Goal: Task Accomplishment & Management: Manage account settings

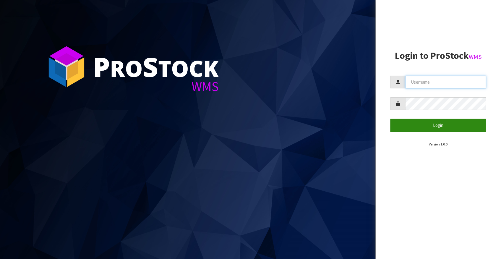
type input "[EMAIL_ADDRESS][DOMAIN_NAME]"
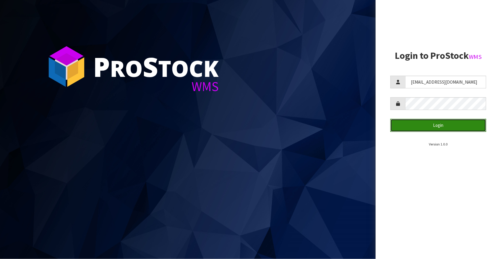
click at [427, 126] on button "Login" at bounding box center [439, 125] width 96 height 13
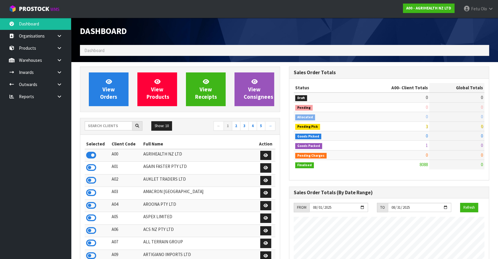
scroll to position [447, 209]
drag, startPoint x: 464, startPoint y: 160, endPoint x: 59, endPoint y: 86, distance: 412.0
click at [59, 86] on icon at bounding box center [60, 84] width 6 height 4
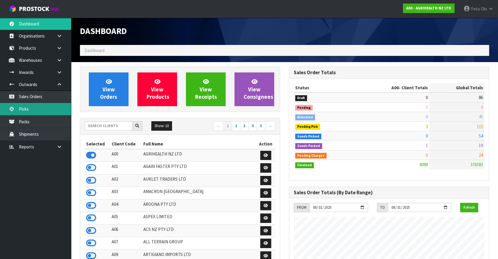
click at [30, 108] on link "Picks" at bounding box center [35, 109] width 71 height 12
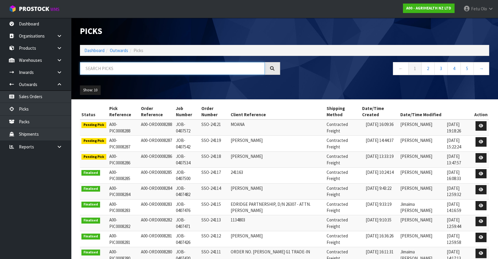
click at [97, 70] on input "text" at bounding box center [172, 68] width 185 height 13
click at [114, 70] on input "text" at bounding box center [172, 68] width 185 height 13
click at [93, 50] on link "Dashboard" at bounding box center [94, 51] width 20 height 6
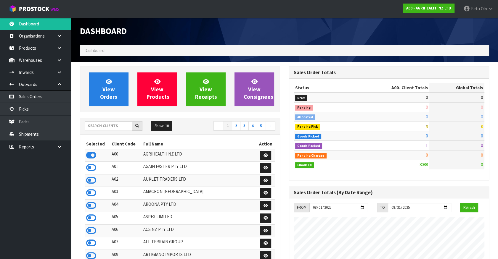
scroll to position [447, 209]
click at [116, 127] on input "text" at bounding box center [109, 125] width 48 height 9
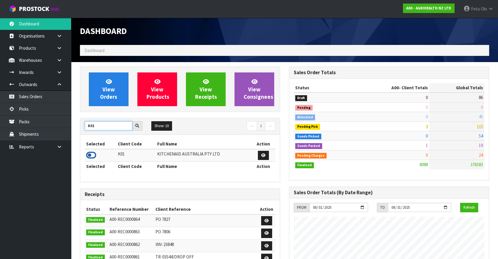
type input "K01"
click at [94, 156] on icon at bounding box center [91, 155] width 10 height 9
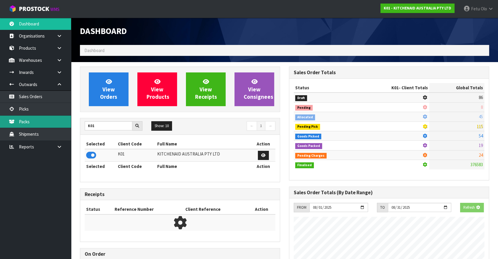
scroll to position [368, 209]
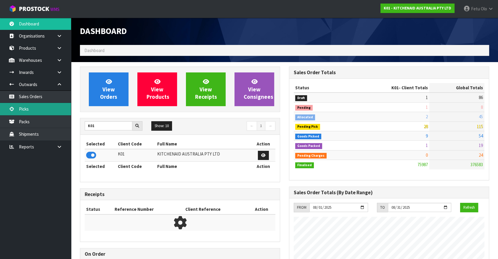
click at [22, 107] on link "Picks" at bounding box center [35, 109] width 71 height 12
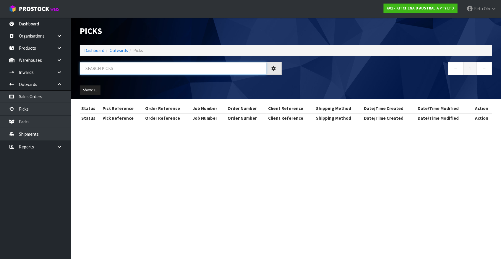
click at [94, 71] on input "text" at bounding box center [173, 68] width 187 height 13
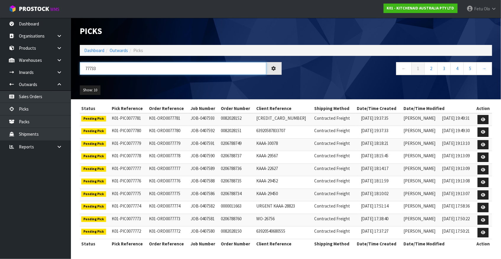
type input "77733"
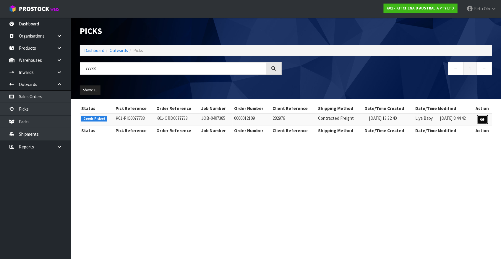
click at [484, 119] on icon at bounding box center [483, 120] width 4 height 4
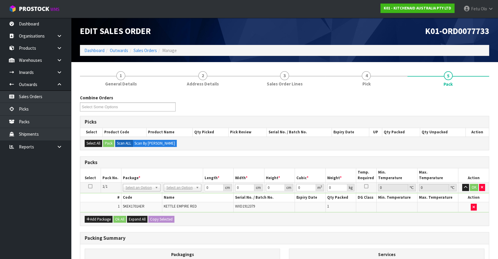
click at [194, 150] on div "Combine Orders K01-ORD0077717 K01-ORD0077732 K01-ORD0077733 K01-ORD0077734 K01-…" at bounding box center [284, 213] width 409 height 236
click at [135, 195] on input "text" at bounding box center [141, 195] width 35 height 7
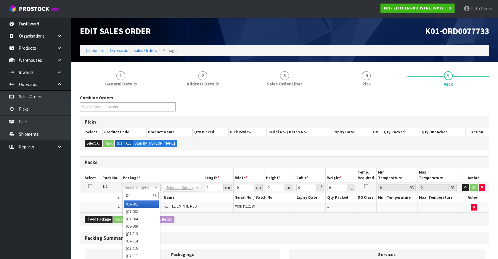
type input "011"
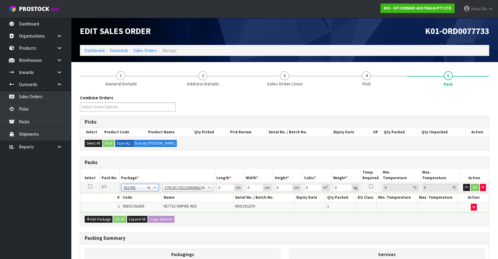
type input "2"
drag, startPoint x: 219, startPoint y: 185, endPoint x: 181, endPoint y: 202, distance: 42.1
click at [180, 202] on tbody "1/1 NONE 007-001 007-002 007-004 007-009 007-013 007-014 007-015 007-017 007-01…" at bounding box center [284, 198] width 408 height 30
type input "32"
type input "24"
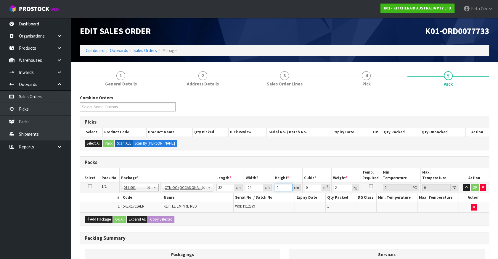
type input "2"
type input "0.001536"
type input "0"
type input "3"
type input "0.002304"
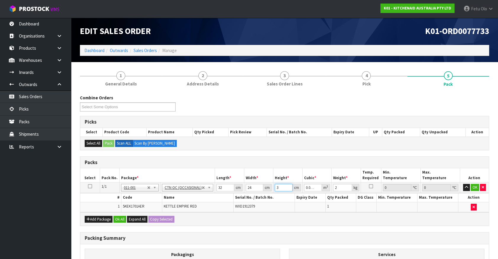
type input "35"
type input "0.02688"
type input "35"
type input "3"
click button "OK" at bounding box center [474, 187] width 8 height 7
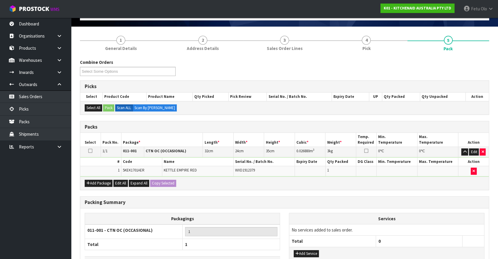
scroll to position [77, 0]
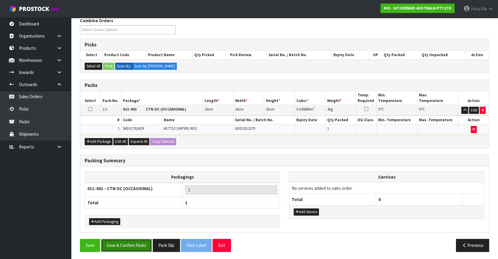
click at [138, 243] on button "Save & Confirm Packs" at bounding box center [126, 245] width 51 height 13
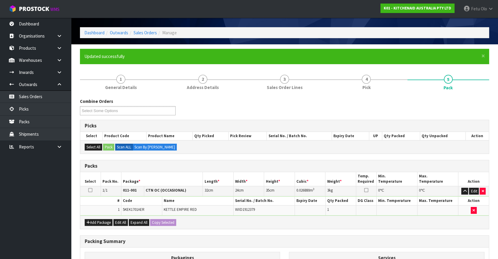
scroll to position [67, 0]
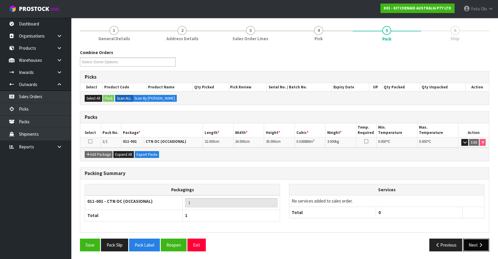
click at [478, 240] on button "Next" at bounding box center [476, 245] width 26 height 13
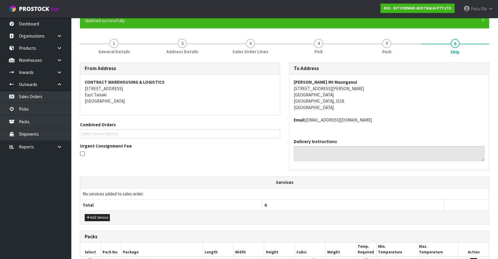
scroll to position [137, 0]
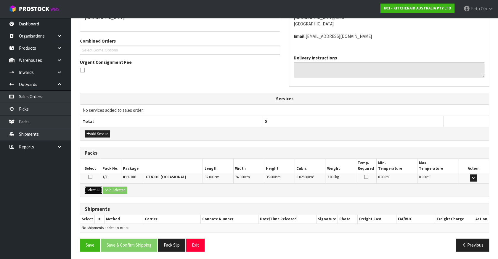
drag, startPoint x: 93, startPoint y: 189, endPoint x: 103, endPoint y: 189, distance: 10.7
click at [97, 189] on button "Select All" at bounding box center [93, 190] width 17 height 7
click at [104, 189] on button "Ship Selected" at bounding box center [115, 190] width 24 height 7
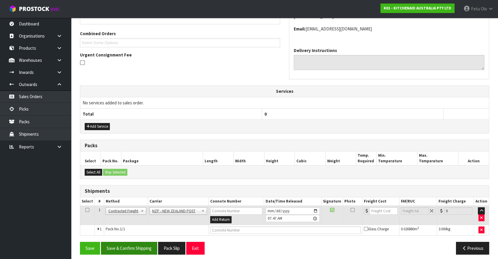
scroll to position [148, 0]
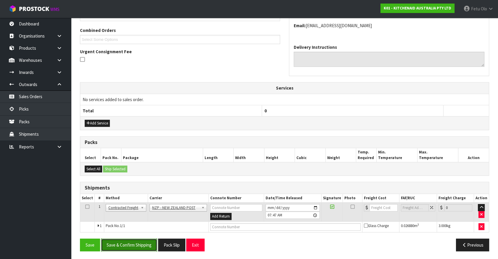
click at [140, 243] on button "Save & Confirm Shipping" at bounding box center [129, 245] width 56 height 13
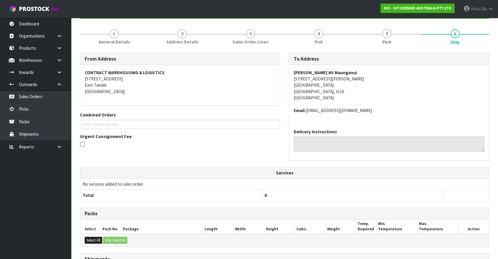
scroll to position [139, 0]
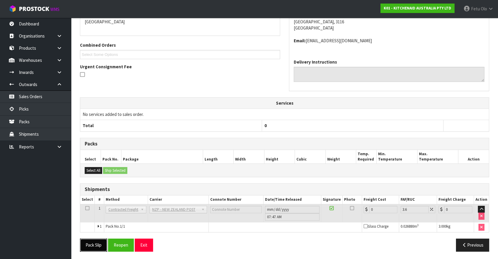
click at [96, 246] on button "Pack Slip" at bounding box center [93, 245] width 27 height 13
click at [124, 242] on button "Reopen" at bounding box center [121, 245] width 26 height 13
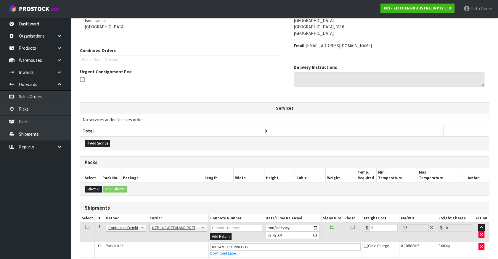
scroll to position [126, 0]
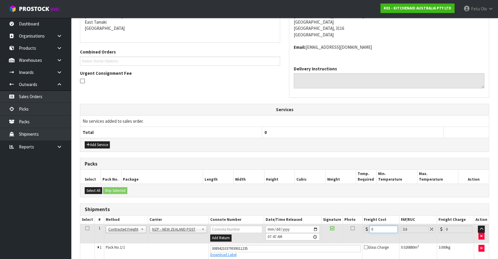
drag, startPoint x: 380, startPoint y: 230, endPoint x: 346, endPoint y: 232, distance: 33.5
click at [346, 232] on tr "1 Client Local Pickup Customer Local Pickup Company Freight Contracted Freight …" at bounding box center [284, 233] width 408 height 19
type input "8"
type input "8.29"
type input "8.4"
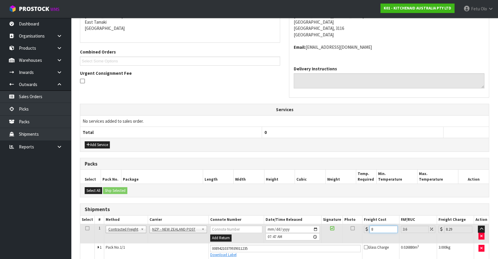
type input "8.7"
type input "8.45"
type input "8.75"
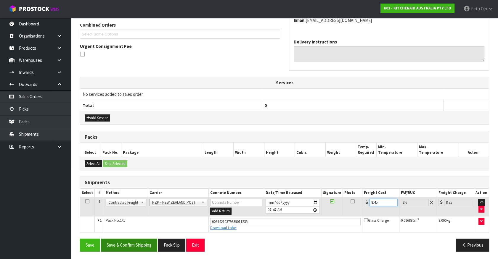
type input "8.45"
click at [132, 245] on button "Save & Confirm Shipping" at bounding box center [129, 245] width 56 height 13
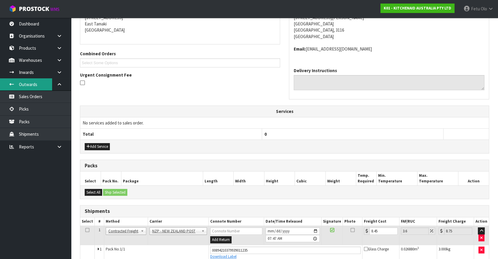
scroll to position [0, 0]
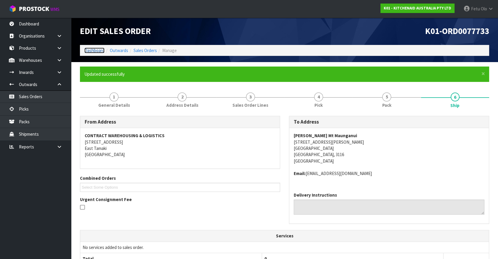
click at [97, 53] on link "Dashboard" at bounding box center [94, 51] width 20 height 6
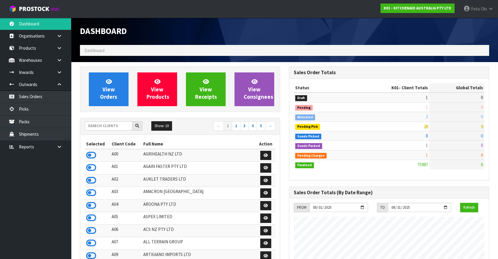
scroll to position [447, 209]
click at [24, 111] on link "Picks" at bounding box center [35, 109] width 71 height 12
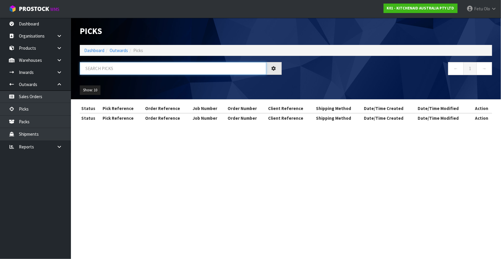
click at [107, 69] on input "text" at bounding box center [173, 68] width 187 height 13
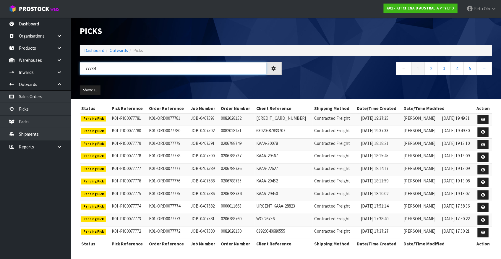
type input "77734"
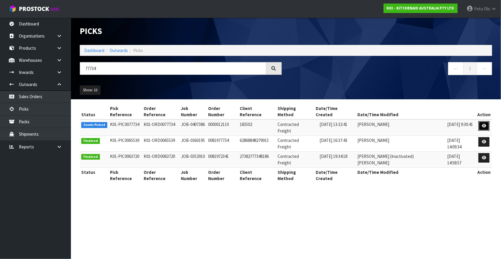
click at [484, 124] on icon at bounding box center [484, 126] width 4 height 4
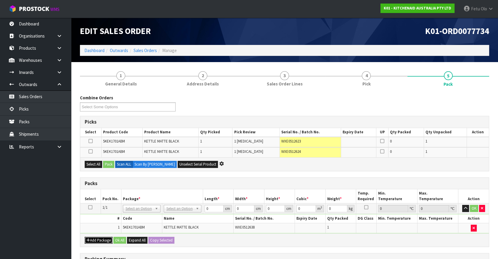
click at [94, 237] on button "Add Package" at bounding box center [99, 240] width 28 height 7
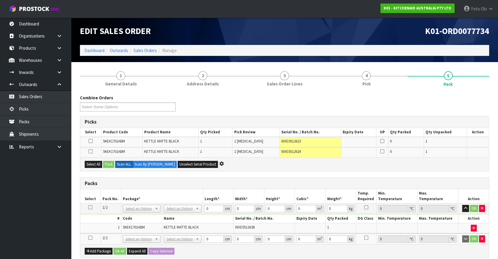
click at [91, 238] on icon at bounding box center [90, 238] width 4 height 0
click at [45, 240] on ul "Dashboard Organisations Clients Consignees Carriers Products Categories Serial …" at bounding box center [35, 138] width 71 height 241
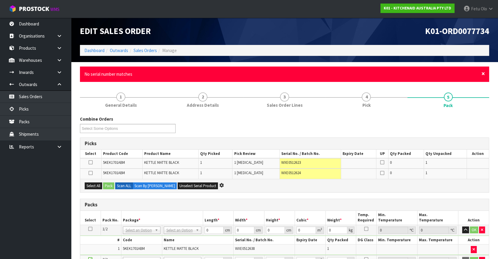
click at [482, 73] on span "×" at bounding box center [483, 74] width 4 height 8
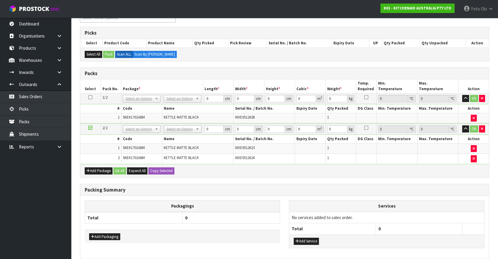
scroll to position [80, 0]
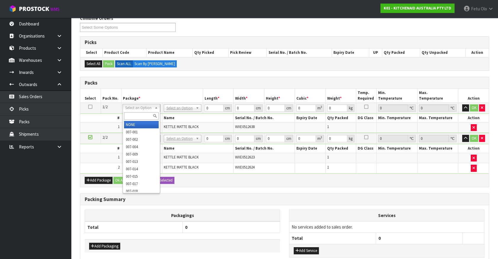
drag, startPoint x: 149, startPoint y: 110, endPoint x: 142, endPoint y: 120, distance: 12.8
drag, startPoint x: 143, startPoint y: 116, endPoint x: 153, endPoint y: 118, distance: 9.7
click at [151, 118] on input "text" at bounding box center [141, 115] width 35 height 7
type input "011"
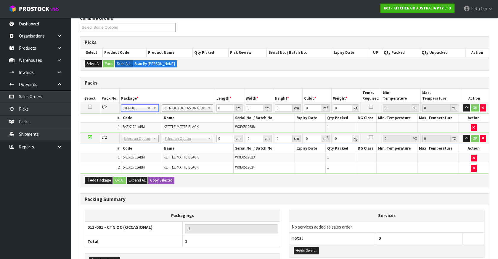
type input "2"
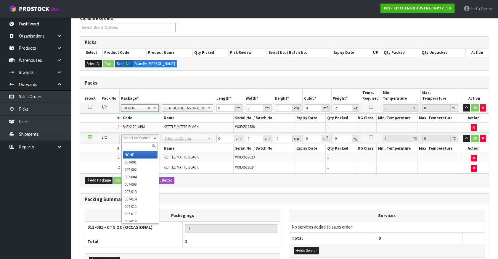
drag, startPoint x: 143, startPoint y: 154, endPoint x: 172, endPoint y: 145, distance: 30.1
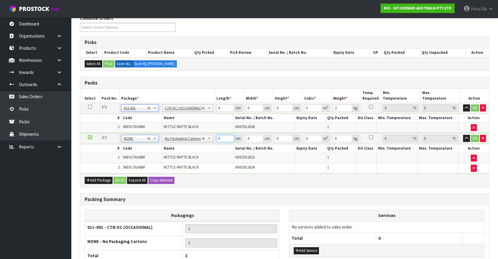
drag, startPoint x: 196, startPoint y: 148, endPoint x: 192, endPoint y: 149, distance: 3.8
click at [192, 149] on tbody "2/2 NONE 007-001 007-002 007-004 007-009 007-013 007-014 007-015 007-017 007-01…" at bounding box center [284, 153] width 408 height 40
type input "42"
type input "28"
type input "3"
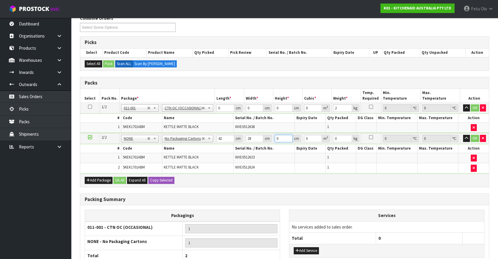
type input "0.003528"
type input "35"
type input "0.04116"
type input "35"
type input "6"
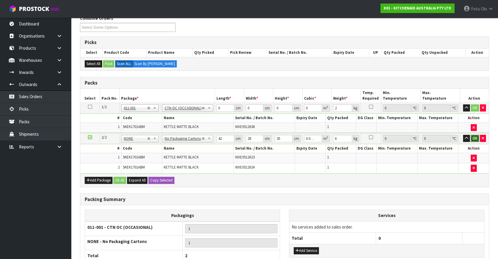
click button "OK" at bounding box center [474, 138] width 8 height 7
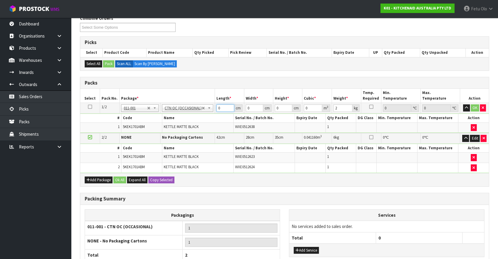
click at [185, 118] on tbody "1/2 NONE 007-001 007-002 007-004 007-009 007-013 007-014 007-015 007-017 007-01…" at bounding box center [284, 118] width 408 height 30
click at [200, 139] on td "No Packaging Cartons" at bounding box center [187, 138] width 54 height 10
drag, startPoint x: 222, startPoint y: 109, endPoint x: 203, endPoint y: 112, distance: 19.0
click at [201, 113] on tbody "1/2 NONE 007-001 007-002 007-004 007-009 007-013 007-014 007-015 007-017 007-01…" at bounding box center [284, 118] width 408 height 30
type input "32"
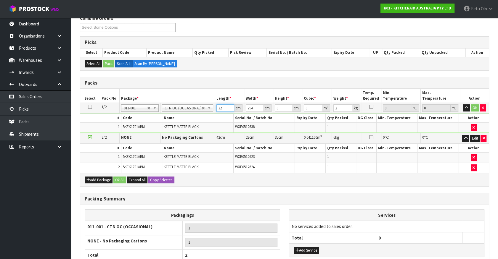
click at [223, 110] on input "32" at bounding box center [225, 107] width 18 height 7
type input "24"
type input "3"
type input "0.002304"
type input "35"
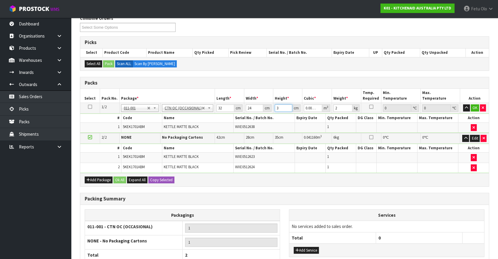
type input "0.02688"
type input "35"
type input "3"
click button "OK" at bounding box center [474, 107] width 8 height 7
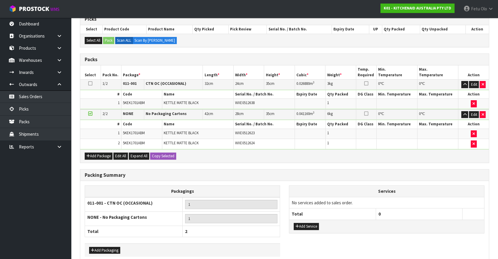
scroll to position [131, 0]
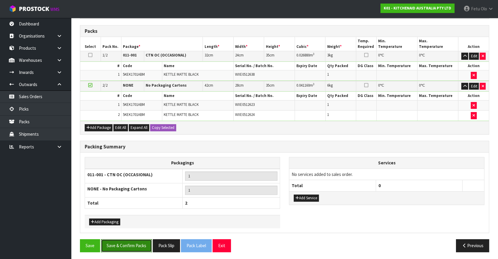
click at [135, 244] on button "Save & Confirm Packs" at bounding box center [126, 245] width 51 height 13
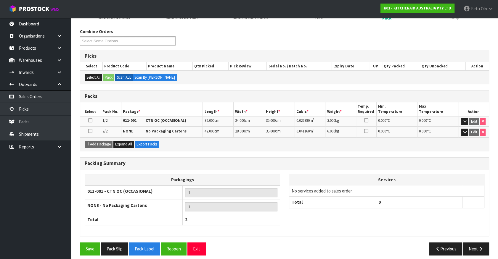
scroll to position [91, 0]
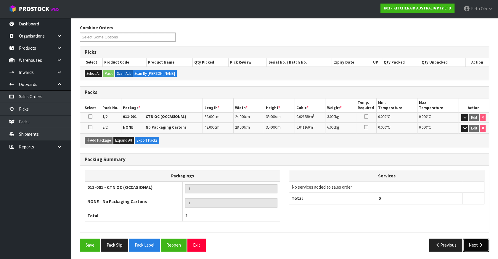
click at [476, 243] on button "Next" at bounding box center [476, 245] width 26 height 13
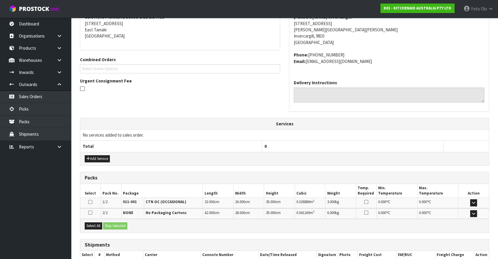
scroll to position [154, 0]
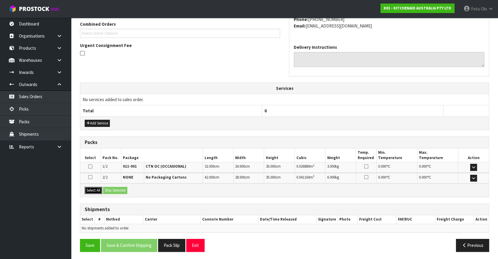
click at [95, 188] on button "Select All" at bounding box center [93, 190] width 17 height 7
drag, startPoint x: 112, startPoint y: 189, endPoint x: 116, endPoint y: 198, distance: 9.8
click at [114, 190] on button "Ship Selected" at bounding box center [115, 190] width 24 height 7
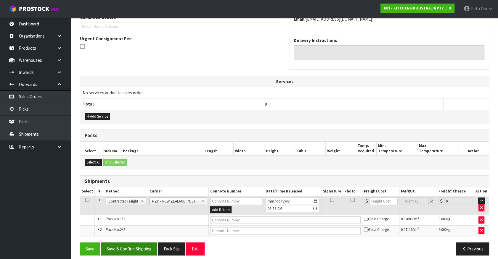
scroll to position [165, 0]
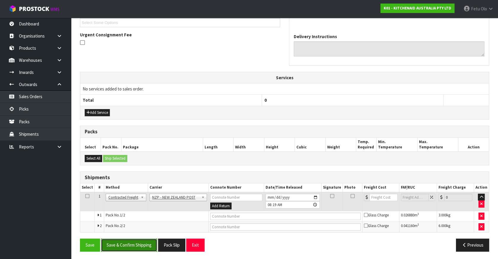
click at [125, 241] on button "Save & Confirm Shipping" at bounding box center [129, 245] width 56 height 13
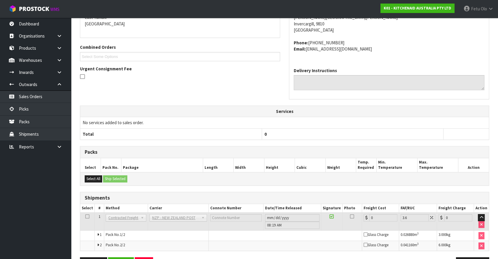
scroll to position [156, 0]
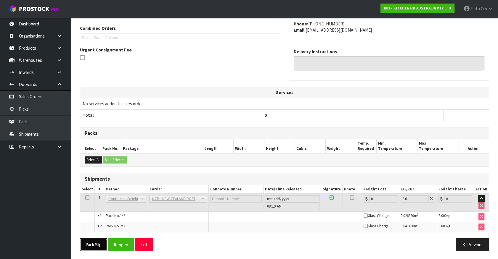
click at [91, 243] on button "Pack Slip" at bounding box center [93, 244] width 27 height 13
click at [120, 246] on button "Reopen" at bounding box center [121, 244] width 26 height 13
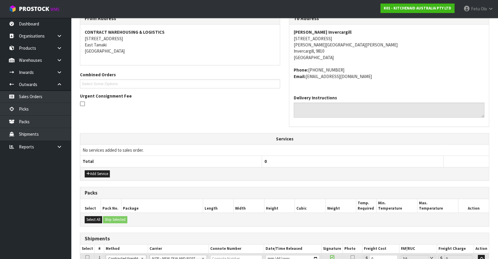
scroll to position [170, 0]
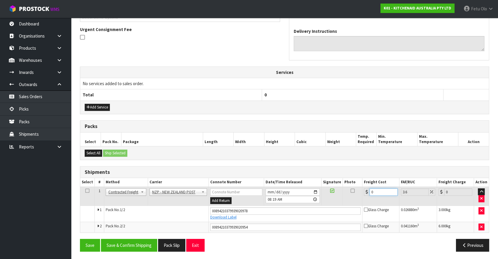
drag, startPoint x: 378, startPoint y: 189, endPoint x: 322, endPoint y: 204, distance: 57.7
click at [322, 204] on tr "1 Client Local Pickup Customer Local Pickup Company Freight Contracted Freight …" at bounding box center [284, 196] width 408 height 19
type input "2"
type input "2.07"
type input "23"
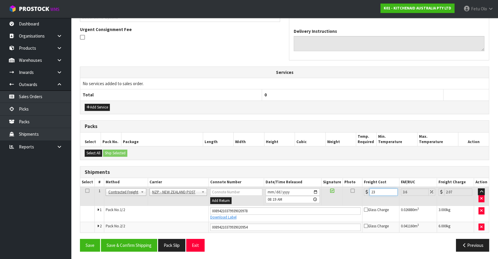
type input "23.83"
type input "233"
type input "241.39"
type input "233.2"
type input "241.6"
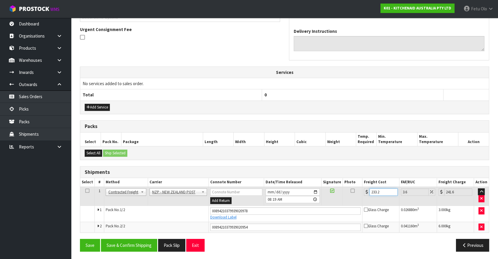
type input "233.22"
type input "241.62"
drag, startPoint x: 346, startPoint y: 201, endPoint x: 331, endPoint y: 210, distance: 16.8
click at [331, 210] on tbody "1 Client Local Pickup Customer Local Pickup Company Freight Contracted Freight …" at bounding box center [284, 210] width 408 height 46
type input "2"
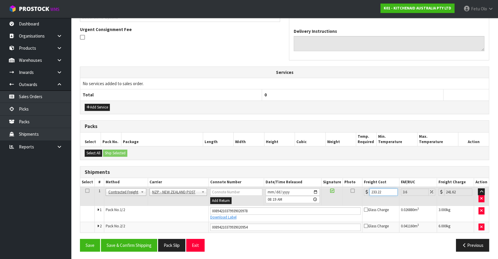
type input "2.07"
type input "23"
type input "23.83"
type input "23.2"
type input "24.04"
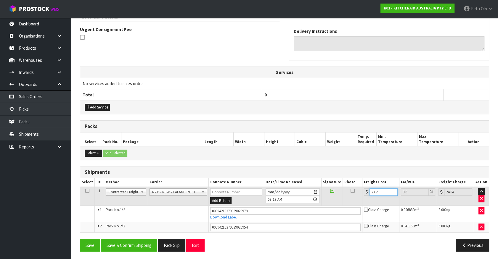
type input "23.22"
type input "24.06"
type input "23.22"
click at [122, 245] on button "Save & Confirm Shipping" at bounding box center [129, 245] width 56 height 13
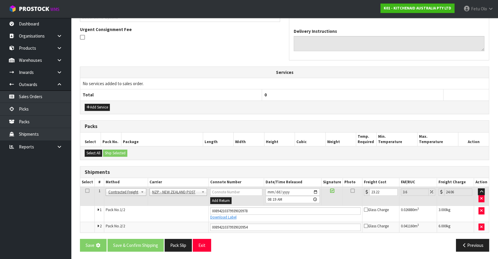
scroll to position [0, 0]
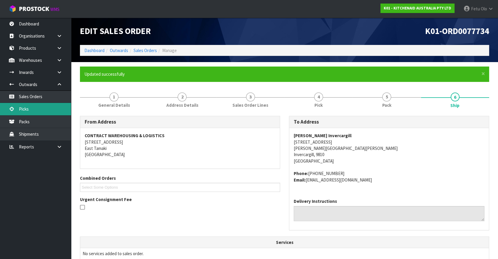
click at [16, 107] on link "Picks" at bounding box center [35, 109] width 71 height 12
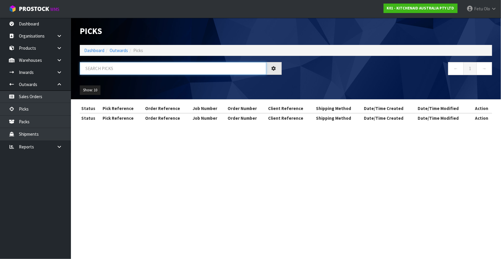
click at [109, 66] on input "text" at bounding box center [173, 68] width 187 height 13
click at [109, 67] on input "text" at bounding box center [173, 68] width 187 height 13
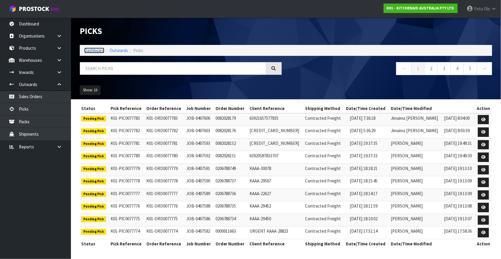
click at [88, 51] on link "Dashboard" at bounding box center [94, 51] width 20 height 6
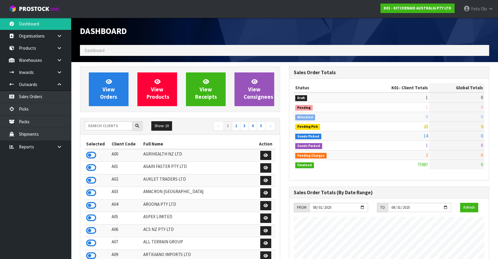
scroll to position [447, 209]
click at [26, 112] on link "Picks" at bounding box center [35, 109] width 71 height 12
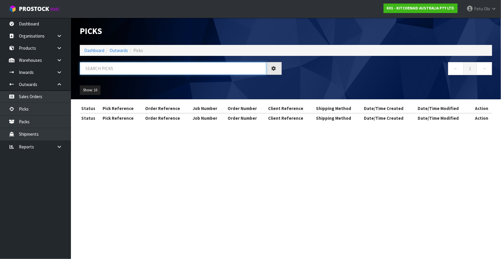
click at [111, 66] on input "text" at bounding box center [173, 68] width 187 height 13
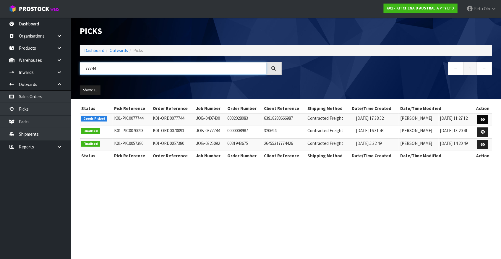
type input "77744"
click at [483, 119] on icon at bounding box center [483, 120] width 4 height 4
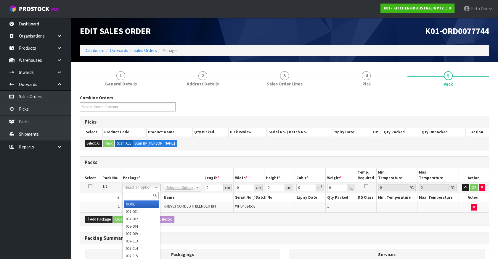
drag, startPoint x: 143, startPoint y: 189, endPoint x: 139, endPoint y: 199, distance: 11.0
click at [138, 198] on input "text" at bounding box center [141, 195] width 35 height 7
type input "011"
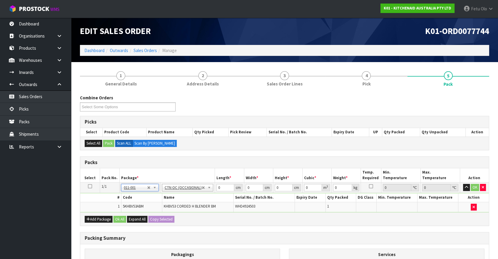
type input "1.3"
drag, startPoint x: 176, startPoint y: 206, endPoint x: 172, endPoint y: 212, distance: 7.2
click at [174, 211] on tbody "1/1 NONE 007-001 007-002 007-004 007-009 007-013 007-014 007-015 007-017 007-01…" at bounding box center [284, 198] width 408 height 30
type input "32"
type input "22"
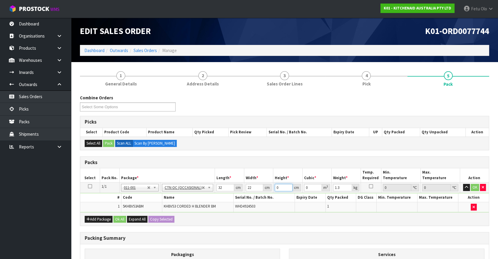
type input "1"
type input "0.000704"
type input "15"
type input "0.01056"
type input "15"
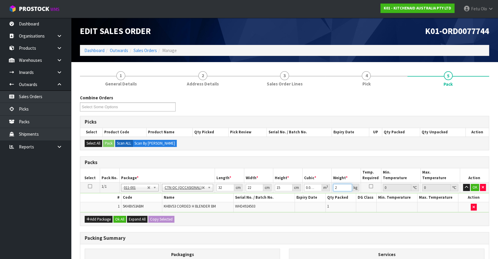
type input "2"
click button "OK" at bounding box center [474, 187] width 8 height 7
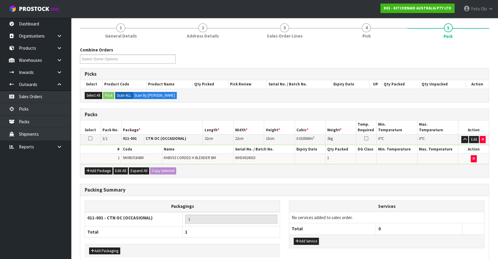
scroll to position [77, 0]
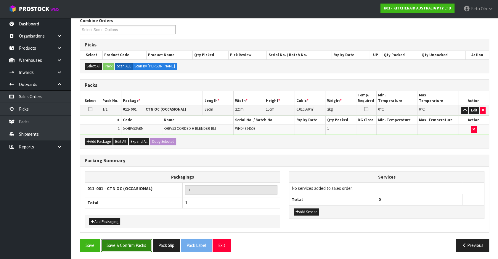
click at [127, 239] on button "Save & Confirm Packs" at bounding box center [126, 245] width 51 height 13
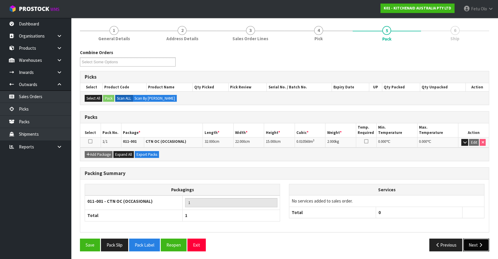
click at [475, 240] on button "Next" at bounding box center [476, 245] width 26 height 13
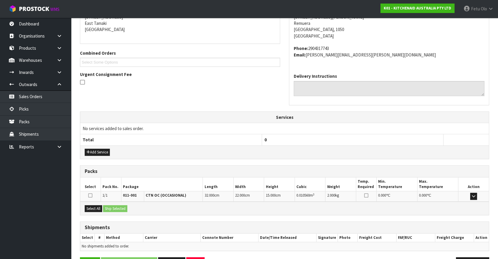
scroll to position [144, 0]
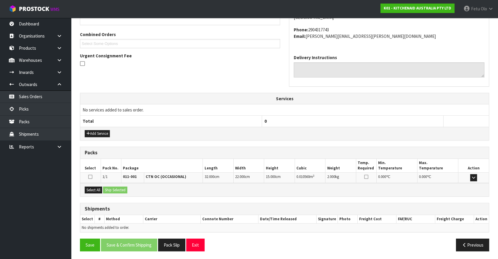
drag, startPoint x: 92, startPoint y: 185, endPoint x: 115, endPoint y: 191, distance: 23.7
click at [93, 185] on div "Select All Ship Selected" at bounding box center [284, 189] width 408 height 13
click at [100, 191] on button "Select All" at bounding box center [93, 190] width 17 height 7
click at [112, 191] on button "Ship Selected" at bounding box center [115, 190] width 24 height 7
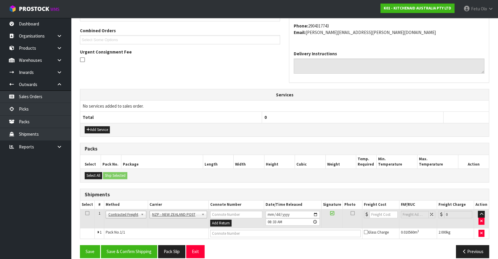
scroll to position [154, 0]
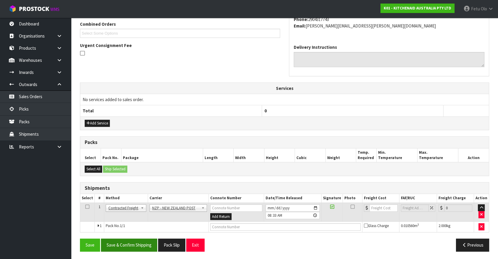
drag, startPoint x: 142, startPoint y: 254, endPoint x: 141, endPoint y: 246, distance: 8.3
click at [141, 252] on div "Save Save & Confirm Shipping Pack Slip Exit Previous" at bounding box center [284, 247] width 418 height 17
click at [142, 243] on button "Save & Confirm Shipping" at bounding box center [129, 245] width 56 height 13
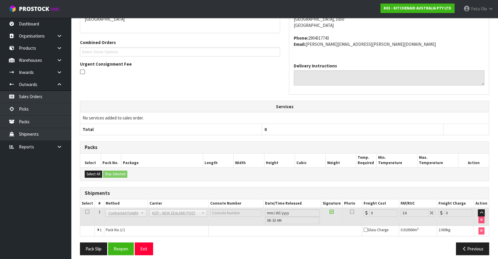
scroll to position [146, 0]
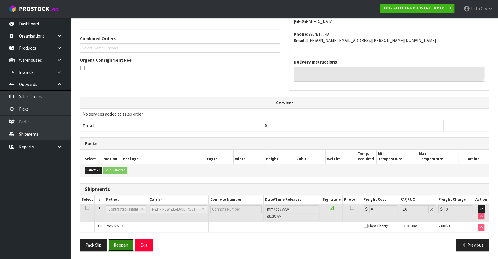
click at [118, 244] on button "Reopen" at bounding box center [121, 245] width 26 height 13
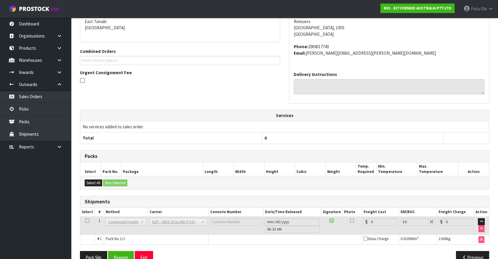
scroll to position [139, 0]
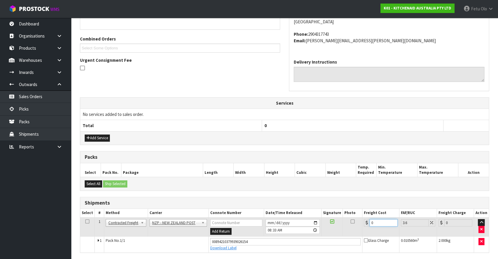
drag, startPoint x: 340, startPoint y: 234, endPoint x: 312, endPoint y: 244, distance: 29.3
click at [312, 244] on tbody "1 Client Local Pickup Customer Local Pickup Company Freight Contracted Freight …" at bounding box center [284, 234] width 408 height 35
type input "4"
type input "4.14"
type input "4.3"
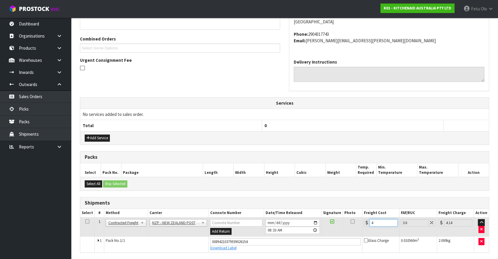
type input "4.45"
type input "4.33"
type input "4.49"
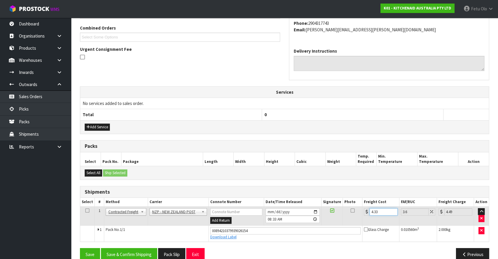
scroll to position [160, 0]
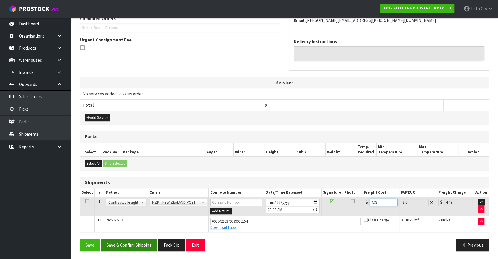
type input "4.33"
click at [125, 245] on button "Save & Confirm Shipping" at bounding box center [129, 245] width 56 height 13
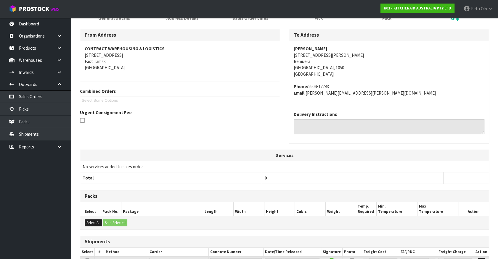
scroll to position [143, 0]
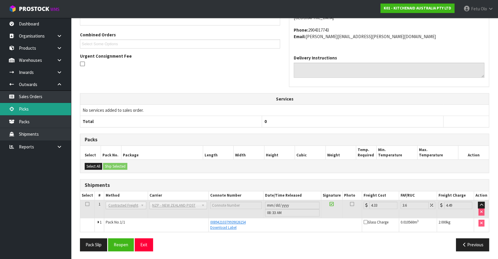
click at [24, 107] on link "Picks" at bounding box center [35, 109] width 71 height 12
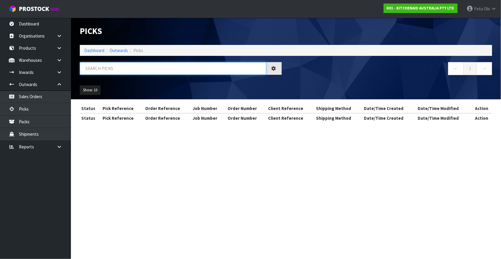
click at [162, 71] on input "text" at bounding box center [173, 68] width 187 height 13
drag, startPoint x: 162, startPoint y: 71, endPoint x: 141, endPoint y: 70, distance: 21.9
click at [156, 71] on input "text" at bounding box center [173, 68] width 187 height 13
type input "77753"
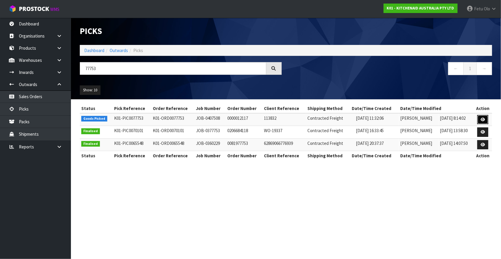
click at [485, 120] on icon at bounding box center [483, 120] width 4 height 4
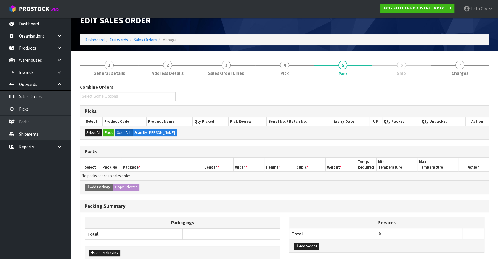
scroll to position [42, 0]
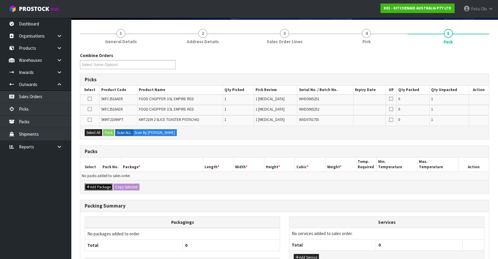
drag, startPoint x: 90, startPoint y: 185, endPoint x: 89, endPoint y: 181, distance: 4.0
click at [90, 185] on button "Add Package" at bounding box center [99, 187] width 28 height 7
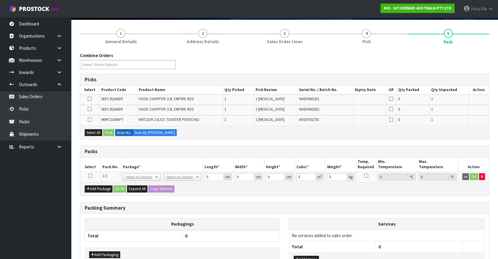
click at [91, 176] on icon at bounding box center [90, 176] width 4 height 0
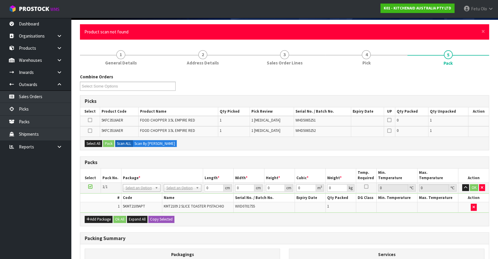
scroll to position [0, 0]
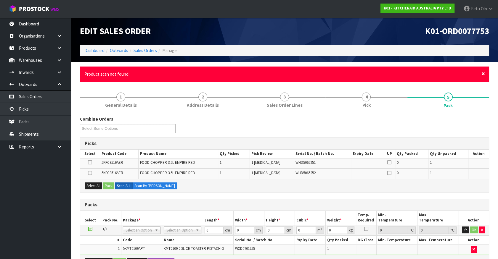
click at [483, 73] on span "×" at bounding box center [483, 74] width 4 height 8
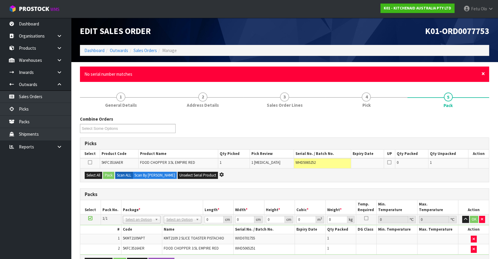
drag, startPoint x: 484, startPoint y: 73, endPoint x: 416, endPoint y: 246, distance: 185.3
click at [484, 74] on span "×" at bounding box center [483, 74] width 4 height 8
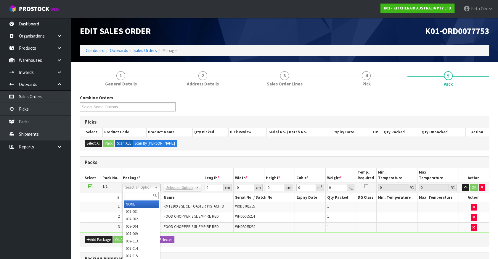
click at [139, 194] on input "text" at bounding box center [141, 195] width 35 height 7
type input "011"
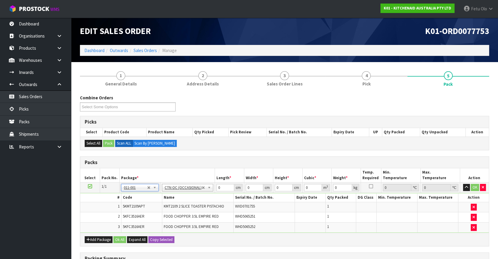
type input "6.56"
drag, startPoint x: 224, startPoint y: 187, endPoint x: 174, endPoint y: 198, distance: 51.0
click at [175, 198] on tbody "1/1 NONE 007-001 007-002 007-004 007-009 007-013 007-014 007-015 007-017 007-01…" at bounding box center [284, 208] width 408 height 50
type input "45"
type input "40"
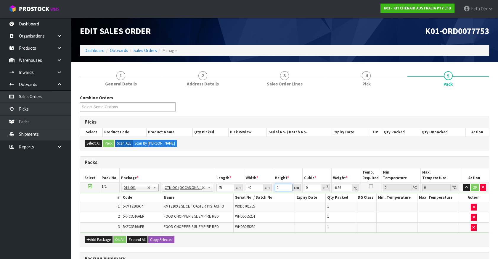
type input "2"
type input "0.0036"
type input "29"
type input "0.0522"
type input "29"
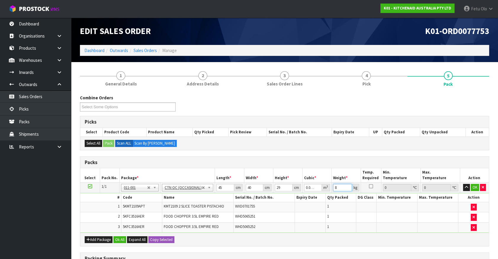
type input "8"
click button "OK" at bounding box center [474, 187] width 8 height 7
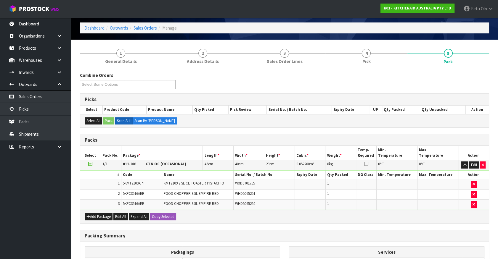
scroll to position [98, 0]
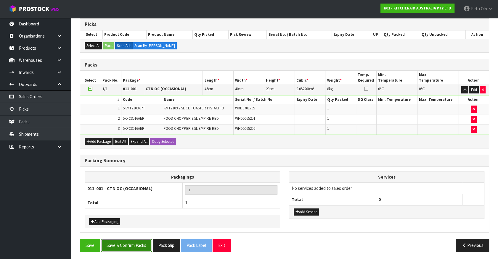
click at [138, 244] on button "Save & Confirm Packs" at bounding box center [126, 245] width 51 height 13
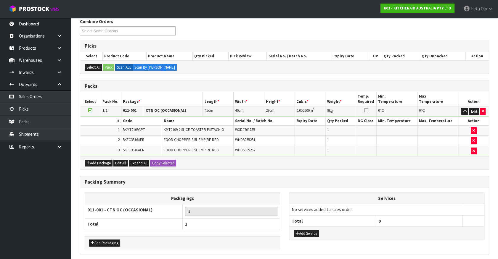
scroll to position [0, 0]
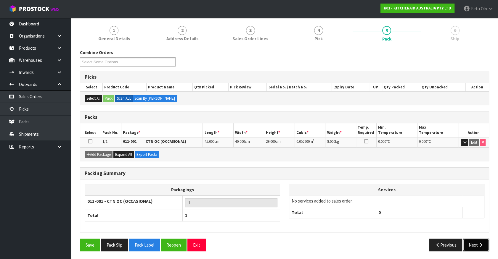
click at [480, 243] on icon "button" at bounding box center [480, 245] width 6 height 4
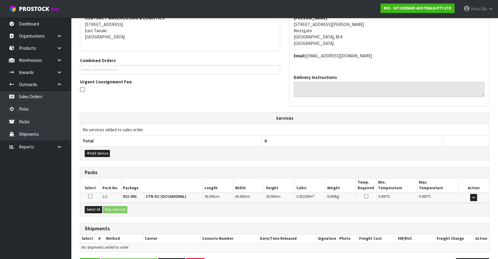
scroll to position [137, 0]
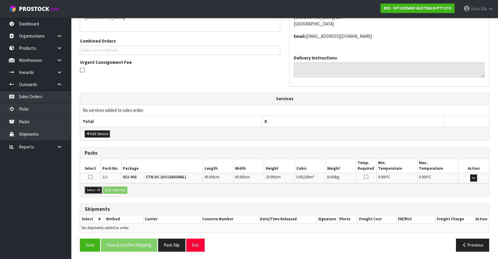
drag, startPoint x: 92, startPoint y: 189, endPoint x: 120, endPoint y: 188, distance: 28.5
click at [93, 189] on button "Select All" at bounding box center [93, 190] width 17 height 7
click at [120, 188] on button "Ship Selected" at bounding box center [115, 190] width 24 height 7
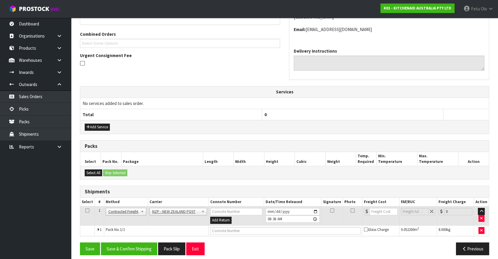
scroll to position [148, 0]
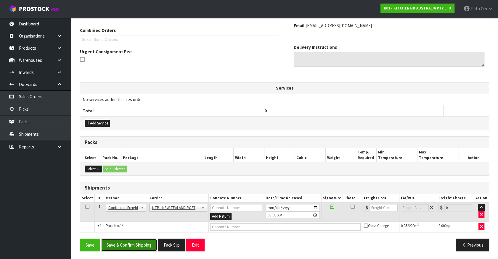
click at [145, 246] on button "Save & Confirm Shipping" at bounding box center [129, 245] width 56 height 13
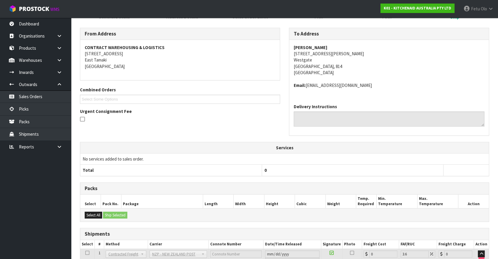
scroll to position [139, 0]
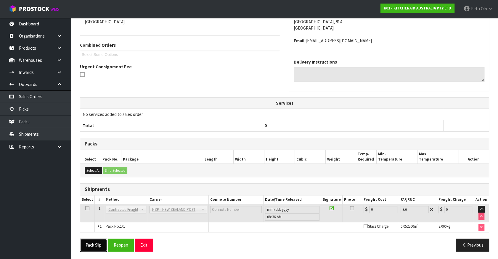
click at [95, 247] on button "Pack Slip" at bounding box center [93, 245] width 27 height 13
click at [130, 241] on button "Reopen" at bounding box center [121, 245] width 26 height 13
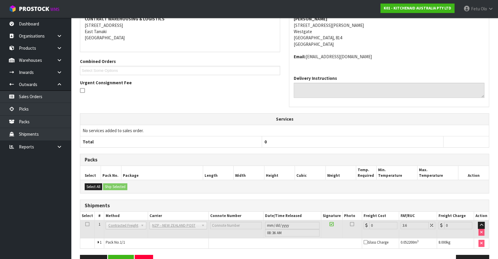
scroll to position [133, 0]
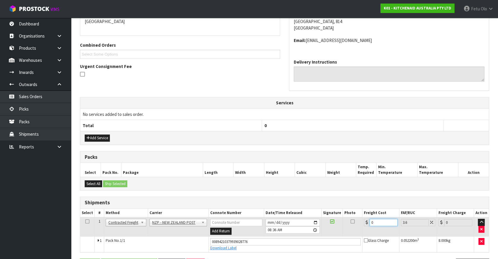
drag, startPoint x: 374, startPoint y: 223, endPoint x: 327, endPoint y: 234, distance: 48.5
click at [327, 233] on tr "1 Client Local Pickup Customer Local Pickup Company Freight Contracted Freight …" at bounding box center [284, 226] width 408 height 19
type input "4"
type input "4.14"
type input "4.3"
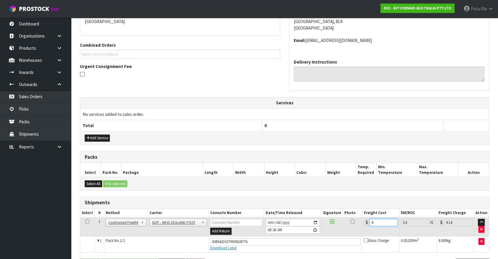
type input "4.45"
type input "4.33"
type input "4.49"
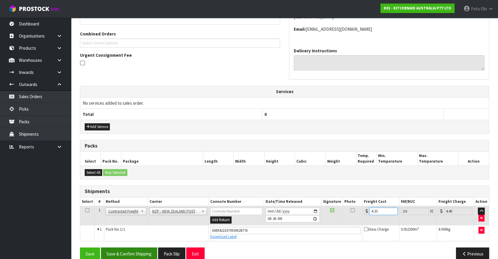
scroll to position [153, 0]
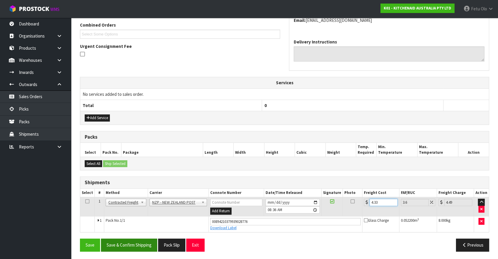
type input "4.33"
click at [127, 248] on button "Save & Confirm Shipping" at bounding box center [129, 245] width 56 height 13
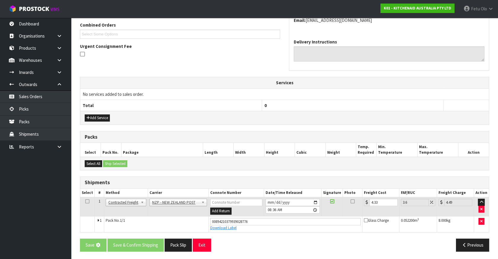
scroll to position [0, 0]
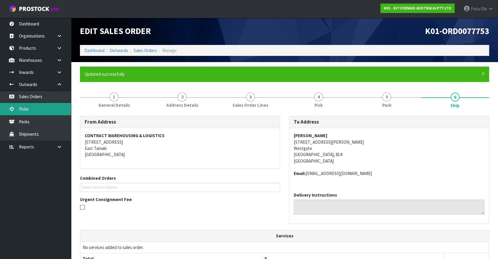
drag, startPoint x: 40, startPoint y: 108, endPoint x: 59, endPoint y: 105, distance: 20.1
click at [40, 108] on link "Picks" at bounding box center [35, 109] width 71 height 12
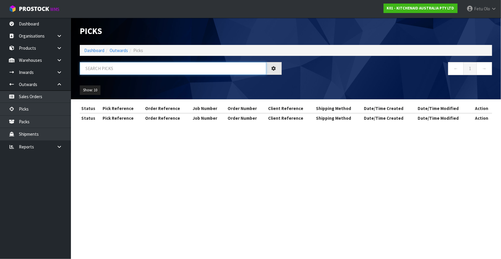
click at [117, 70] on input "text" at bounding box center [173, 68] width 187 height 13
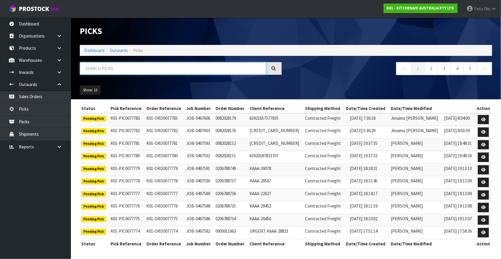
click at [114, 70] on input "text" at bounding box center [173, 68] width 187 height 13
type input "77767"
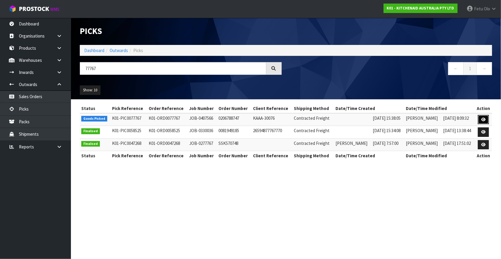
click at [483, 120] on icon at bounding box center [484, 120] width 4 height 4
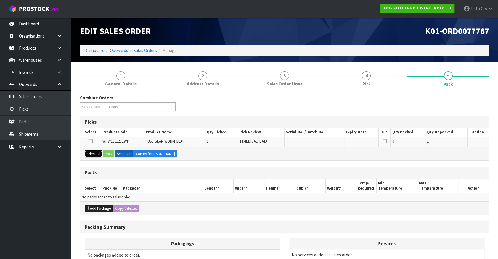
click at [93, 153] on button "Select All" at bounding box center [93, 154] width 17 height 7
click at [109, 154] on button "Pack" at bounding box center [108, 154] width 11 height 7
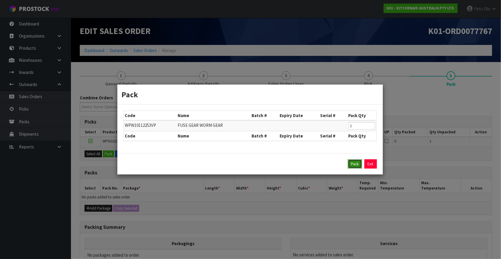
drag, startPoint x: 355, startPoint y: 164, endPoint x: 346, endPoint y: 164, distance: 8.9
click at [354, 164] on button "Pack" at bounding box center [355, 163] width 14 height 9
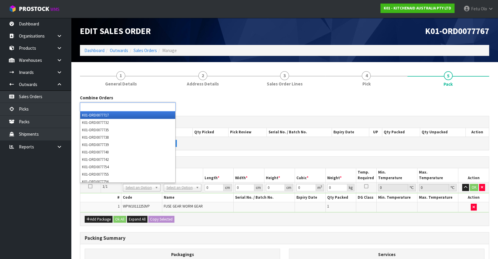
click at [129, 104] on ul at bounding box center [128, 106] width 96 height 9
type input "77766"
type input "77762"
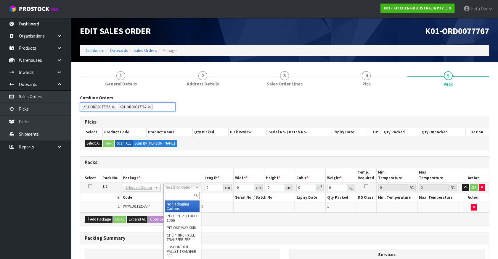
drag, startPoint x: 179, startPoint y: 205, endPoint x: 189, endPoint y: 202, distance: 10.7
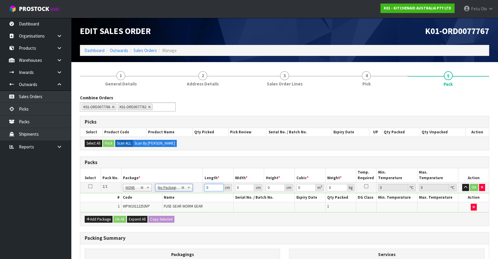
drag, startPoint x: 133, startPoint y: 204, endPoint x: 103, endPoint y: 245, distance: 51.0
click at [117, 230] on div "Combine Orders K01-ORD0077717 K01-ORD0077732 K01-ORD0077735 K01-ORD0077738 K01-…" at bounding box center [284, 214] width 409 height 239
type input "21"
type input "14"
type input "1"
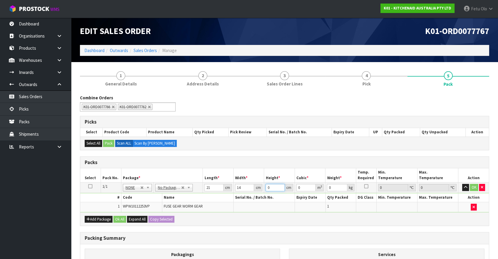
type input "0.000294"
type input "17"
type input "0.004998"
type input "17"
type input "2"
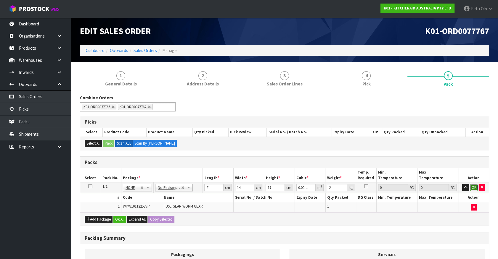
click button "OK" at bounding box center [473, 187] width 8 height 7
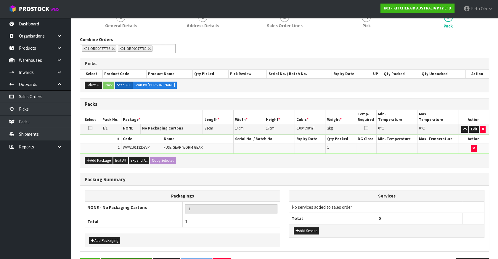
scroll to position [77, 0]
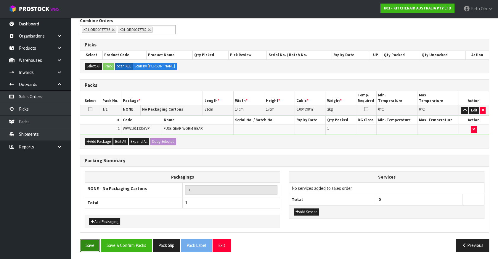
click at [92, 245] on button "Save" at bounding box center [90, 245] width 20 height 13
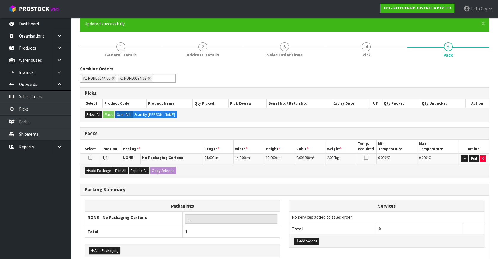
scroll to position [80, 0]
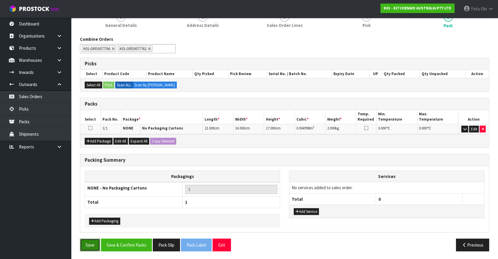
click at [87, 243] on button "Save" at bounding box center [90, 245] width 20 height 13
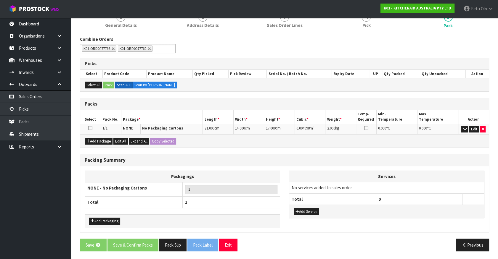
scroll to position [0, 0]
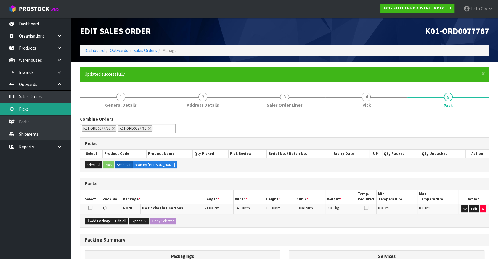
click at [25, 107] on link "Picks" at bounding box center [35, 109] width 71 height 12
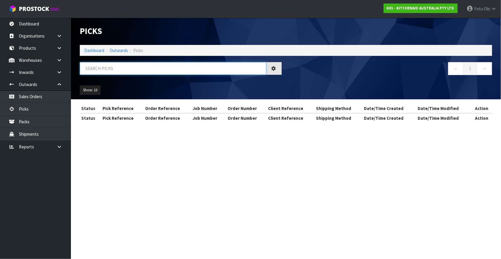
click at [152, 68] on input "text" at bounding box center [173, 68] width 187 height 13
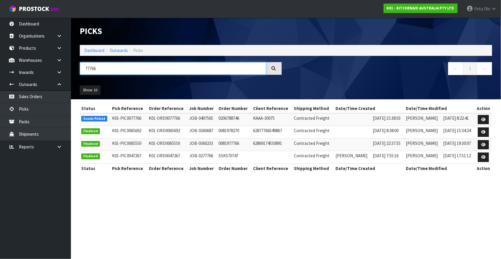
type input "77766"
click at [484, 120] on icon at bounding box center [484, 120] width 4 height 4
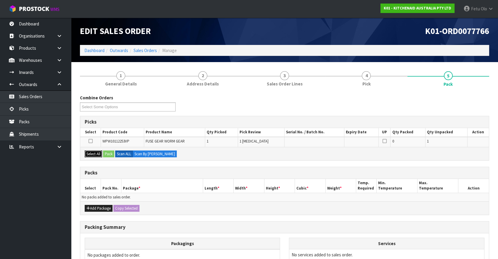
click at [93, 152] on button "Select All" at bounding box center [93, 154] width 17 height 7
click at [111, 151] on button "Pack" at bounding box center [108, 154] width 11 height 7
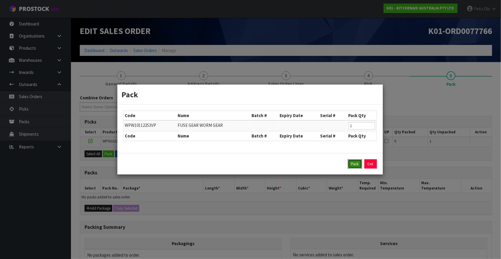
click at [355, 164] on button "Pack" at bounding box center [355, 163] width 14 height 9
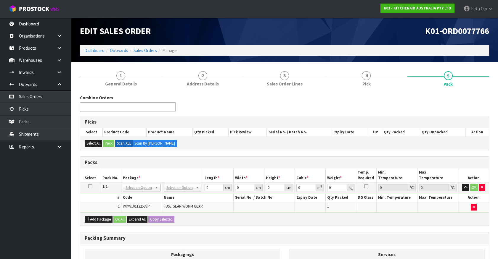
click at [116, 106] on input "text" at bounding box center [103, 106] width 43 height 7
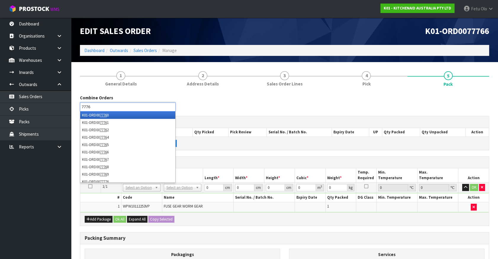
type input "77767"
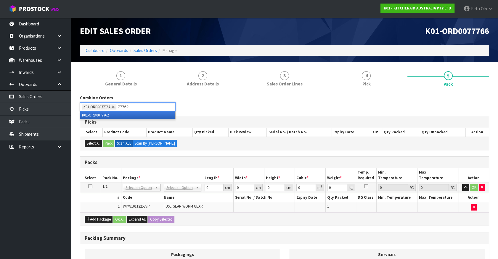
type input "77762"
click at [101, 117] on em "77762" at bounding box center [104, 115] width 9 height 5
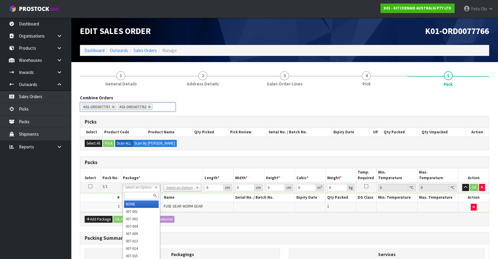
drag, startPoint x: 137, startPoint y: 204, endPoint x: 231, endPoint y: 188, distance: 95.2
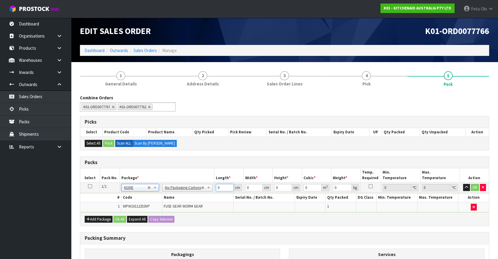
drag, startPoint x: 183, startPoint y: 198, endPoint x: 172, endPoint y: 201, distance: 11.8
click at [173, 201] on tbody "1/1 NONE 007-001 007-002 007-004 007-009 007-013 007-014 007-015 007-017 007-01…" at bounding box center [284, 198] width 408 height 30
type input "21"
type input "14"
type input "1"
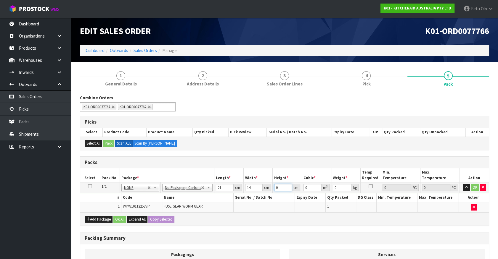
type input "0.000294"
type input "17"
type input "0.004998"
type input "17"
type input "2"
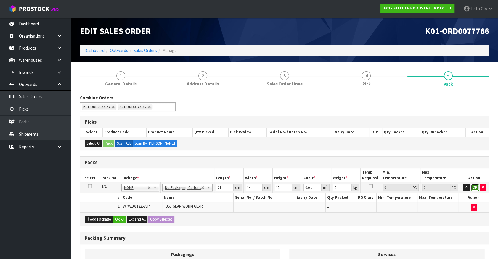
click button "OK" at bounding box center [474, 187] width 8 height 7
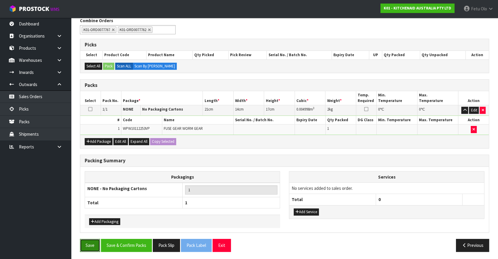
click at [89, 243] on button "Save" at bounding box center [90, 245] width 20 height 13
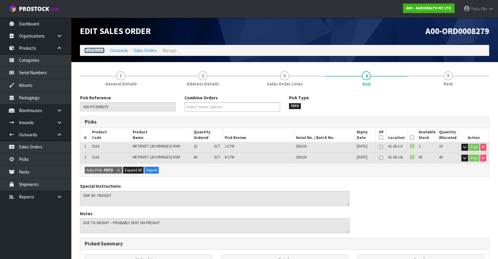
click at [91, 50] on link "Dashboard" at bounding box center [94, 51] width 20 height 6
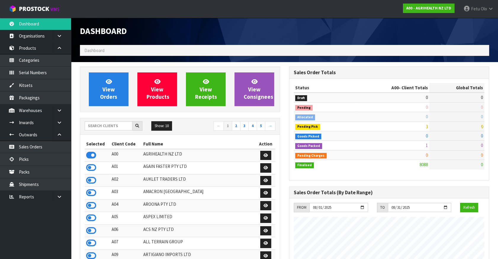
scroll to position [447, 209]
click at [105, 128] on input "text" at bounding box center [109, 125] width 48 height 9
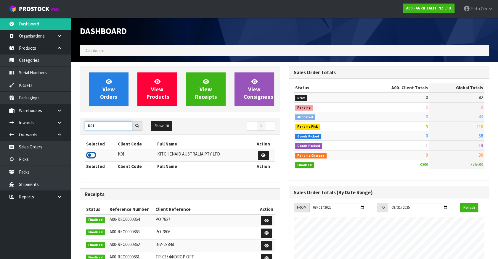
type input "K01"
click at [92, 156] on icon at bounding box center [91, 155] width 10 height 9
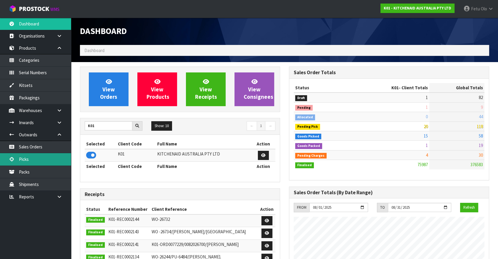
drag, startPoint x: 28, startPoint y: 156, endPoint x: 24, endPoint y: 160, distance: 5.9
click at [28, 157] on link "Picks" at bounding box center [35, 159] width 71 height 12
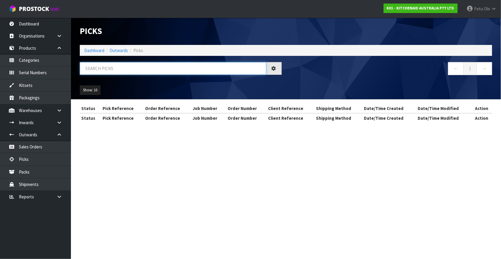
click at [114, 71] on input "text" at bounding box center [173, 68] width 187 height 13
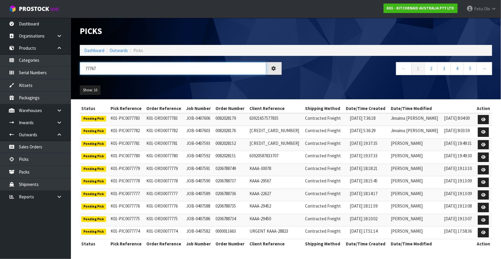
type input "77767"
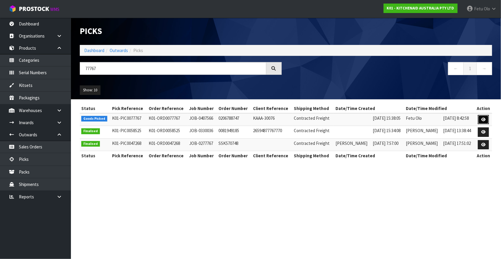
click at [482, 120] on icon at bounding box center [484, 120] width 4 height 4
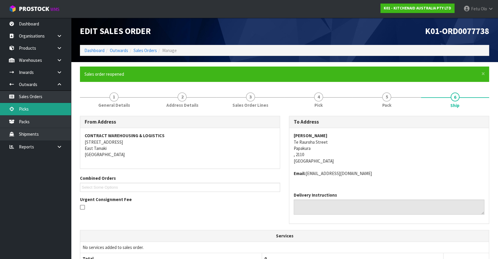
click at [24, 109] on link "Picks" at bounding box center [35, 109] width 71 height 12
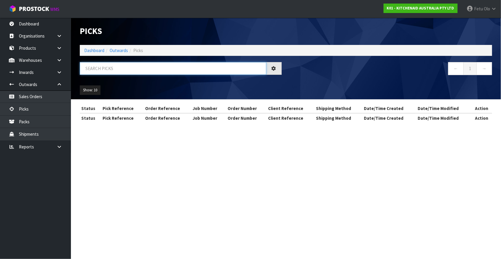
click at [109, 66] on input "text" at bounding box center [173, 68] width 187 height 13
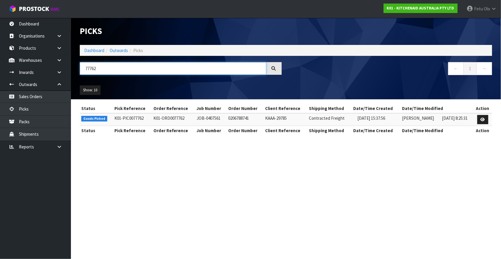
type input "77762"
click at [484, 119] on icon at bounding box center [483, 120] width 4 height 4
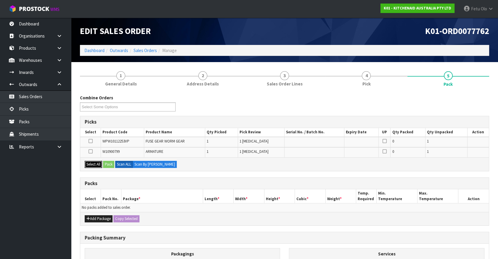
click at [89, 165] on button "Select All" at bounding box center [93, 164] width 17 height 7
click at [95, 220] on button "Add Package" at bounding box center [99, 218] width 28 height 7
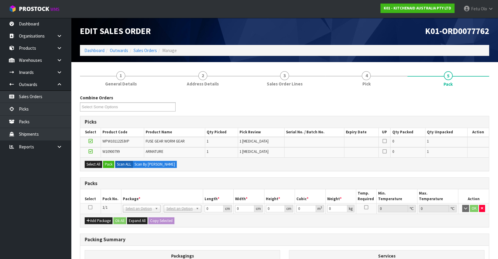
click at [90, 207] on icon at bounding box center [90, 207] width 4 height 0
click at [109, 165] on button "Pack" at bounding box center [108, 164] width 11 height 7
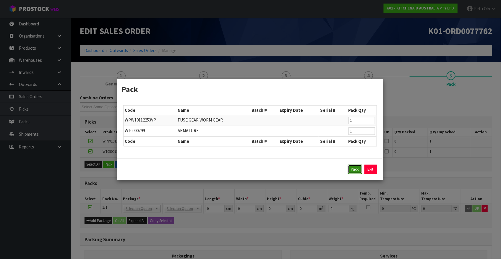
click at [353, 168] on button "Pack" at bounding box center [355, 169] width 14 height 9
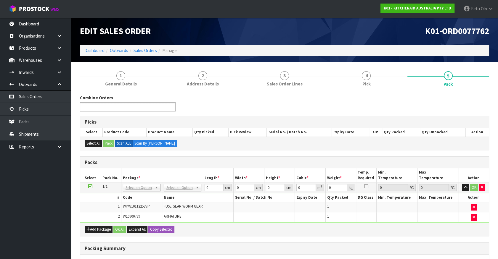
click at [106, 108] on input "text" at bounding box center [103, 106] width 43 height 7
type input "77766"
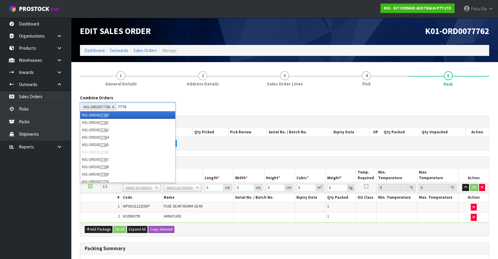
type input "77767"
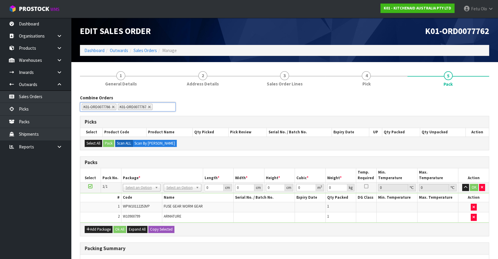
drag, startPoint x: 138, startPoint y: 188, endPoint x: 141, endPoint y: 197, distance: 9.4
click at [139, 197] on input "text" at bounding box center [141, 195] width 35 height 7
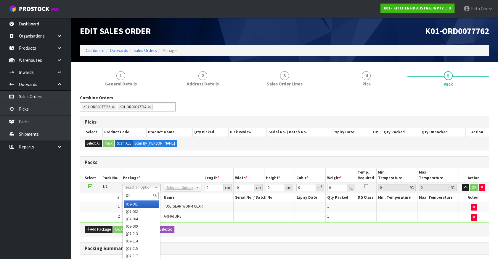
type input "011"
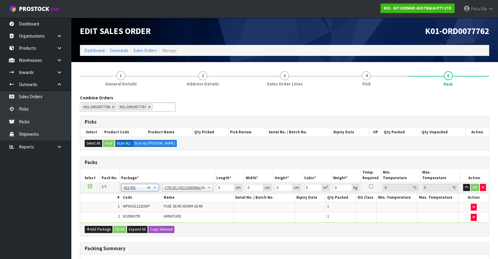
type input "0.66"
drag, startPoint x: 159, startPoint y: 203, endPoint x: 139, endPoint y: 213, distance: 22.8
click at [139, 212] on tbody "1/1 NONE 007-001 007-002 007-004 007-009 007-013 007-014 007-015 007-017 007-01…" at bounding box center [284, 203] width 408 height 40
type input "21"
type input "14"
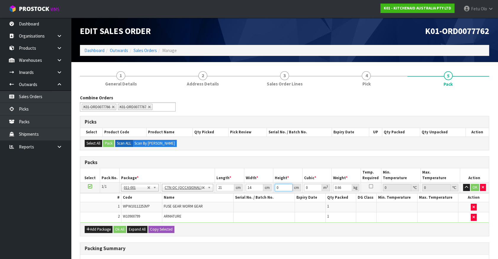
type input "1"
type input "0.000294"
type input "17"
type input "0.004998"
type input "17"
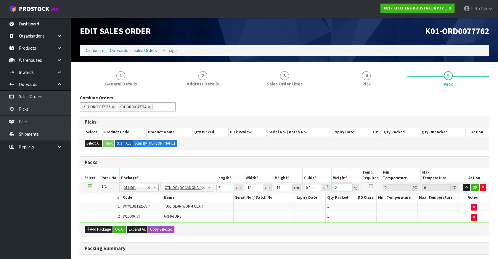
type input "2"
click button "OK" at bounding box center [474, 187] width 8 height 7
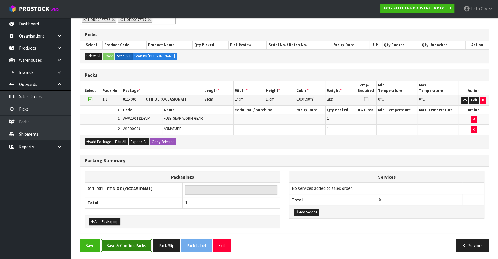
click at [134, 247] on button "Save & Confirm Packs" at bounding box center [126, 245] width 51 height 13
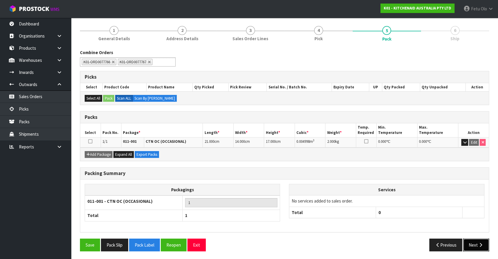
click at [476, 245] on button "Next" at bounding box center [476, 245] width 26 height 13
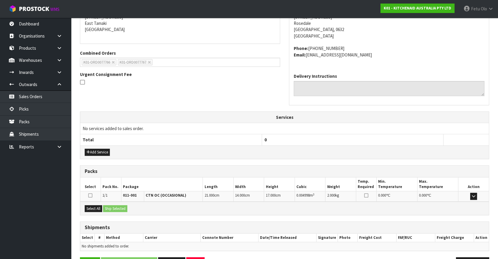
scroll to position [144, 0]
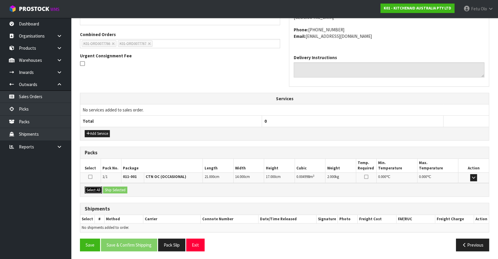
drag, startPoint x: 94, startPoint y: 187, endPoint x: 109, endPoint y: 189, distance: 14.7
click at [95, 187] on button "Select All" at bounding box center [93, 190] width 17 height 7
click at [109, 189] on button "Ship Selected" at bounding box center [115, 190] width 24 height 7
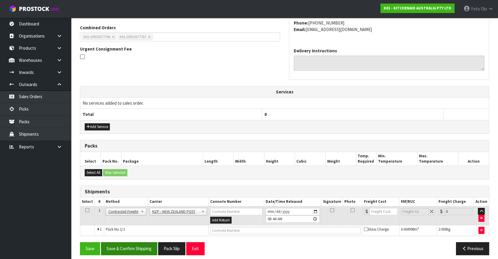
scroll to position [154, 0]
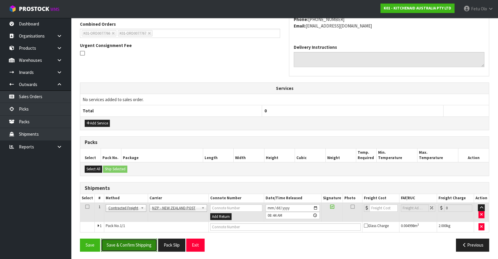
click at [142, 241] on button "Save & Confirm Shipping" at bounding box center [129, 245] width 56 height 13
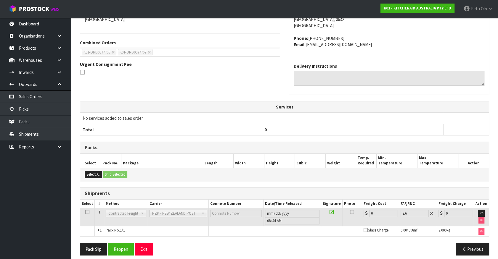
scroll to position [146, 0]
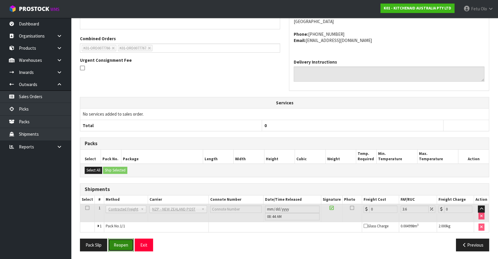
click at [127, 245] on button "Reopen" at bounding box center [121, 245] width 26 height 13
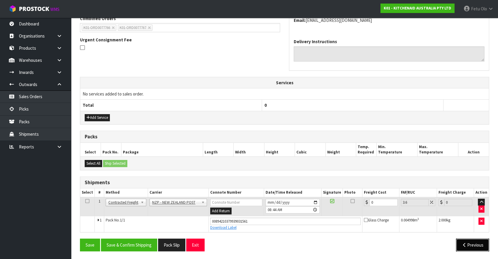
click at [466, 246] on button "Previous" at bounding box center [472, 245] width 33 height 13
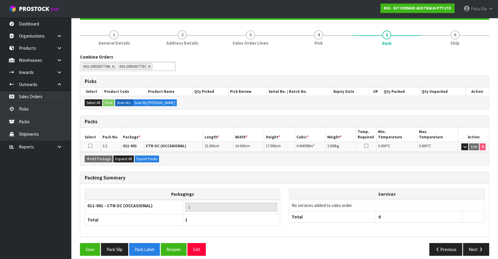
scroll to position [67, 0]
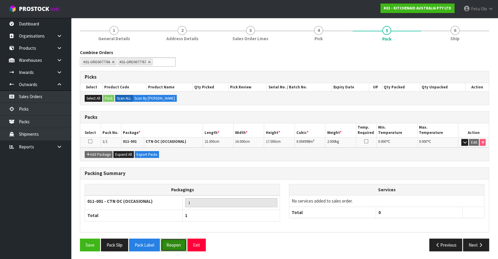
click at [175, 244] on button "Reopen" at bounding box center [174, 245] width 26 height 13
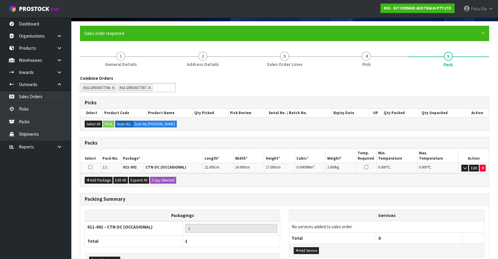
scroll to position [80, 0]
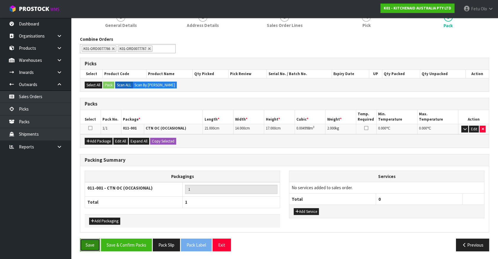
click at [83, 243] on button "Save" at bounding box center [90, 245] width 20 height 13
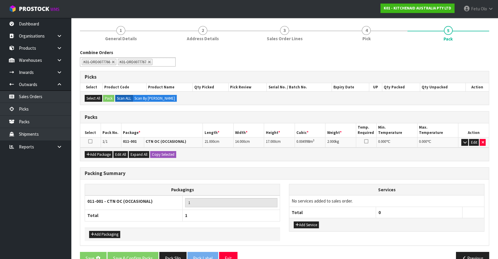
scroll to position [0, 0]
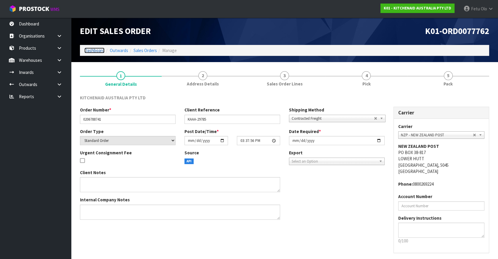
click at [94, 50] on link "Dashboard" at bounding box center [94, 51] width 20 height 6
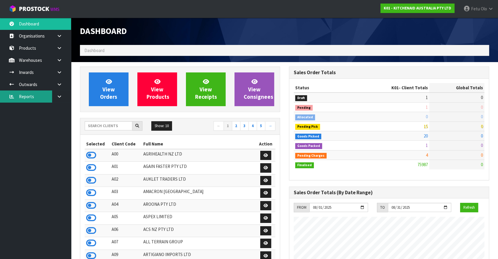
scroll to position [447, 209]
click at [59, 83] on icon at bounding box center [60, 84] width 6 height 4
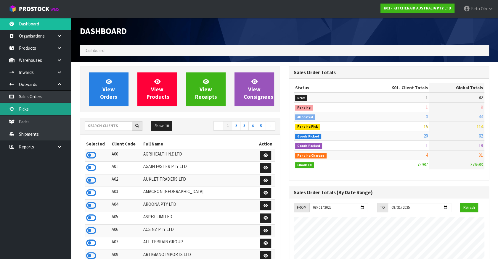
click at [32, 106] on link "Picks" at bounding box center [35, 109] width 71 height 12
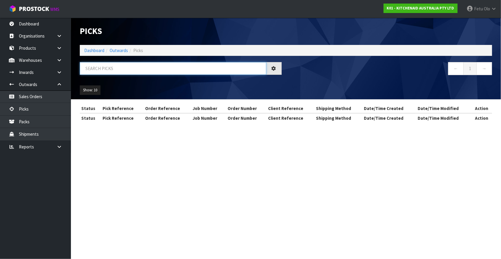
click at [101, 70] on input "text" at bounding box center [173, 68] width 187 height 13
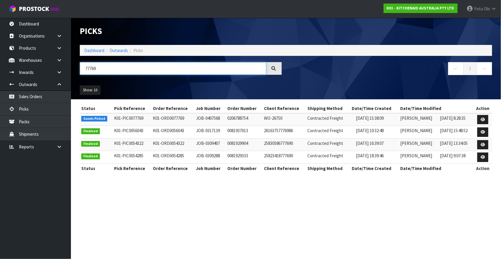
type input "77769"
click at [484, 120] on icon at bounding box center [483, 120] width 4 height 4
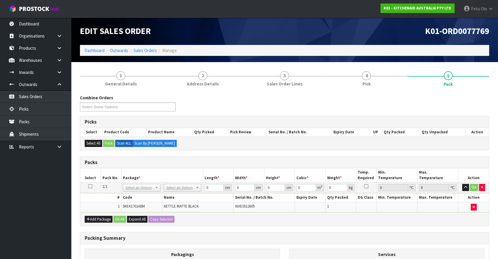
drag, startPoint x: 144, startPoint y: 191, endPoint x: 143, endPoint y: 188, distance: 3.3
click at [143, 188] on tbody "1/1 NONE 007-001 007-002 007-004 007-009 007-013 007-014 007-015 007-017 007-01…" at bounding box center [284, 198] width 408 height 30
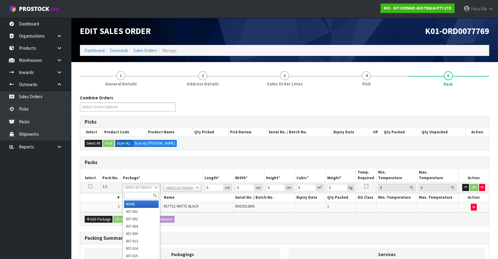
click at [137, 195] on input "text" at bounding box center [141, 195] width 35 height 7
type input "011"
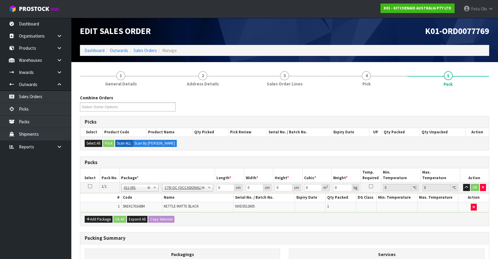
type input "2"
drag, startPoint x: 207, startPoint y: 193, endPoint x: 158, endPoint y: 213, distance: 53.2
click at [158, 213] on div "Packs Select Pack No. Package * Length * Width * Height * Cubic * Weight * Temp…" at bounding box center [284, 191] width 409 height 70
type input "32"
type input "24"
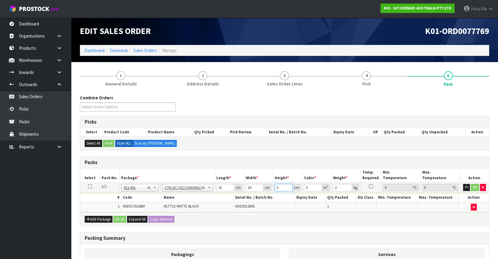
type input "3"
type input "0.002304"
type input "35"
type input "0.02688"
type input "35"
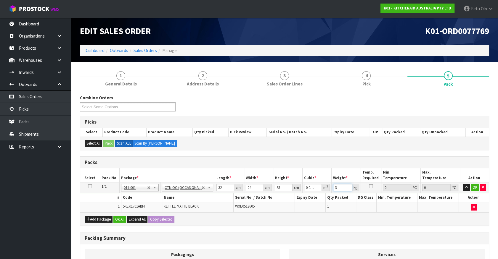
type input "3"
click button "OK" at bounding box center [474, 187] width 8 height 7
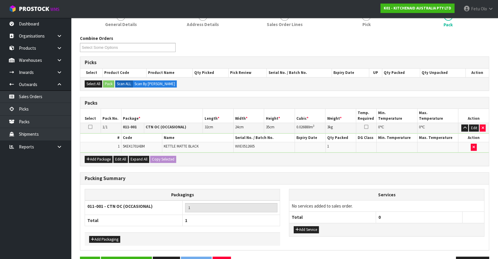
scroll to position [77, 0]
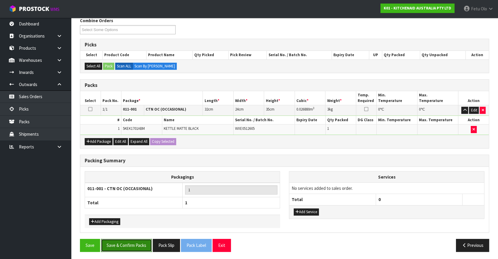
click at [124, 242] on button "Save & Confirm Packs" at bounding box center [126, 245] width 51 height 13
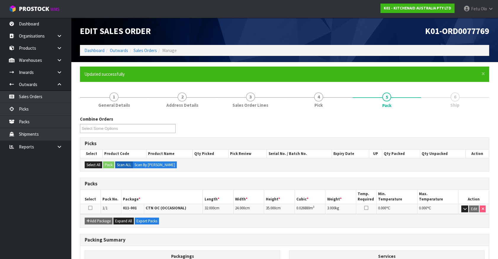
scroll to position [67, 0]
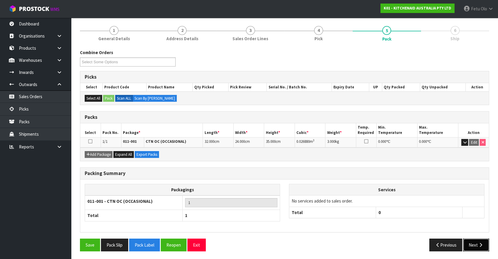
click at [480, 245] on icon "button" at bounding box center [480, 245] width 6 height 4
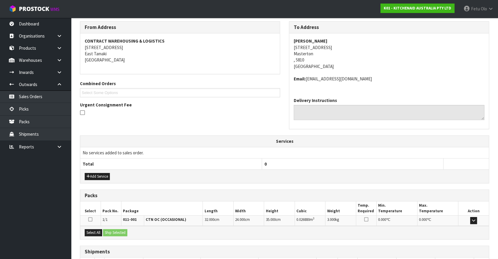
scroll to position [134, 0]
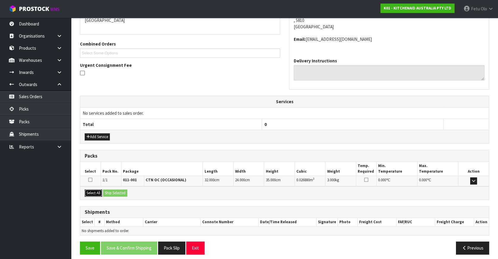
click at [93, 190] on button "Select All" at bounding box center [93, 193] width 17 height 7
click at [119, 196] on div "Select All Ship Selected" at bounding box center [284, 192] width 408 height 13
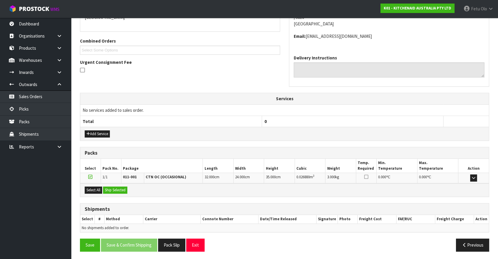
click at [115, 184] on div "Select All Ship Selected" at bounding box center [284, 189] width 408 height 13
click at [115, 188] on button "Ship Selected" at bounding box center [115, 190] width 24 height 7
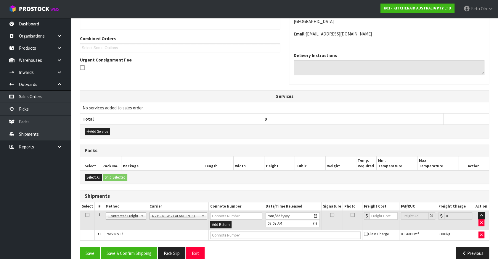
scroll to position [148, 0]
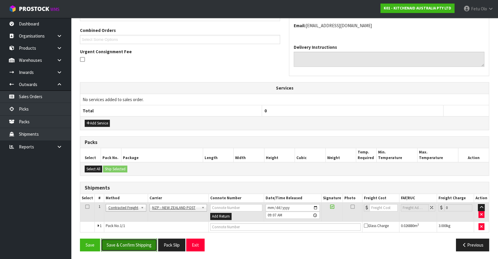
click at [133, 241] on button "Save & Confirm Shipping" at bounding box center [129, 245] width 56 height 13
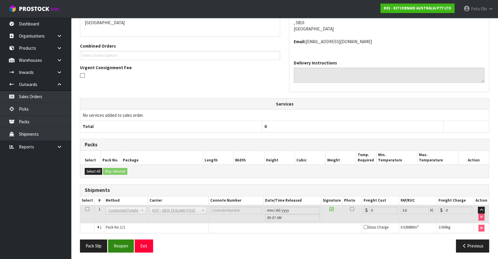
scroll to position [139, 0]
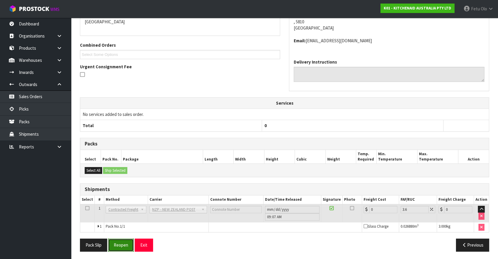
click at [121, 243] on button "Reopen" at bounding box center [121, 245] width 26 height 13
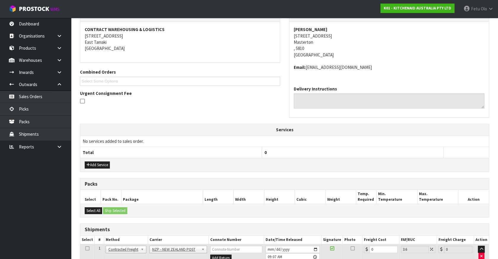
scroll to position [133, 0]
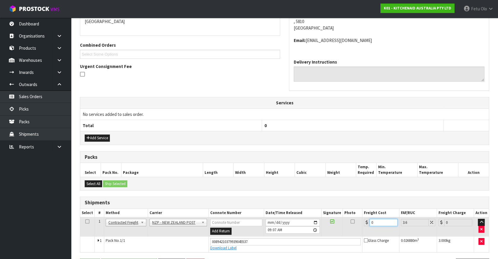
drag, startPoint x: 306, startPoint y: 234, endPoint x: 291, endPoint y: 234, distance: 14.8
click at [292, 234] on tr "1 Client Local Pickup Customer Local Pickup Company Freight Contracted Freight …" at bounding box center [284, 226] width 408 height 19
type input "8"
type input "8.29"
type input "8.4"
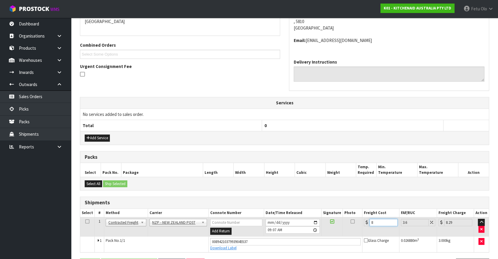
type input "8.7"
type input "8.45"
type input "8.75"
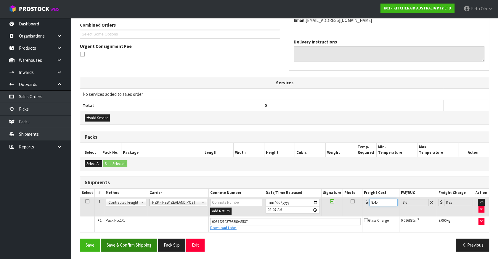
type input "8.45"
click at [141, 249] on button "Save & Confirm Shipping" at bounding box center [129, 245] width 56 height 13
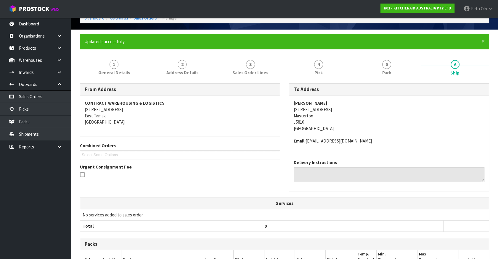
scroll to position [137, 0]
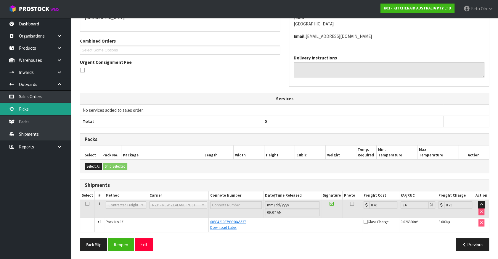
click at [33, 112] on link "Picks" at bounding box center [35, 109] width 71 height 12
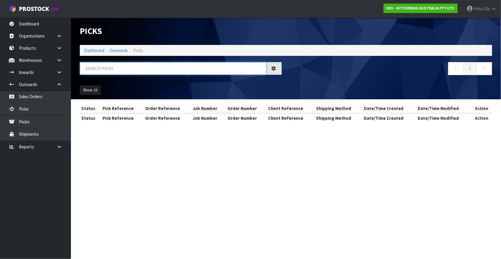
click at [155, 74] on input "text" at bounding box center [173, 68] width 187 height 13
type input "77768"
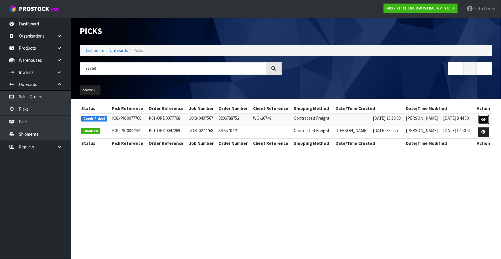
click at [486, 121] on icon at bounding box center [484, 120] width 4 height 4
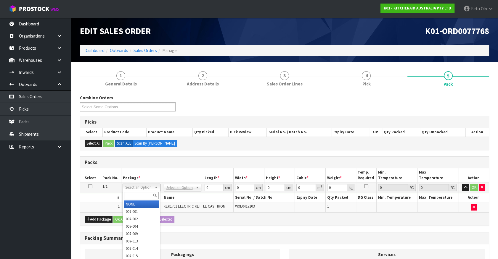
click at [135, 196] on input "text" at bounding box center [141, 195] width 35 height 7
type input "011"
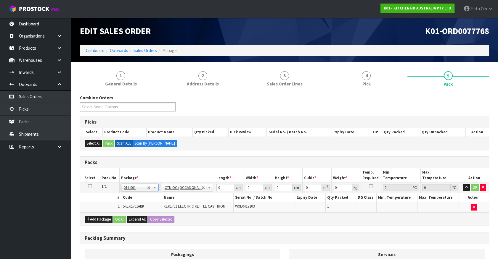
type input "2.08"
drag, startPoint x: 222, startPoint y: 186, endPoint x: 165, endPoint y: 195, distance: 57.2
click at [165, 195] on tbody "1/1 NONE 007-001 007-002 007-004 007-009 007-013 007-014 007-015 007-017 007-01…" at bounding box center [284, 198] width 408 height 30
type input "42"
type input "28"
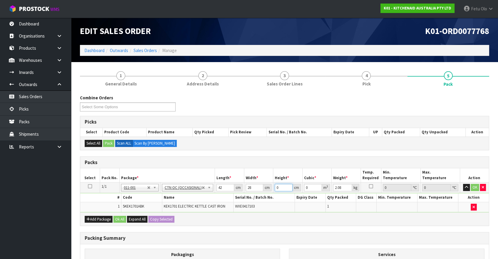
type input "2"
type input "0.002352"
type input "24"
type input "0.028224"
type input "24"
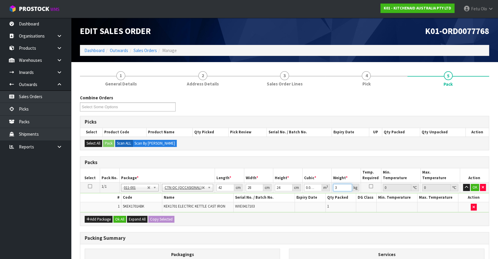
type input "3"
click button "OK" at bounding box center [474, 187] width 8 height 7
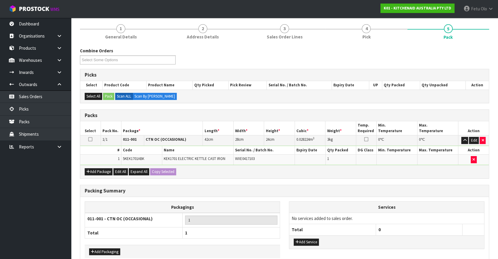
scroll to position [77, 0]
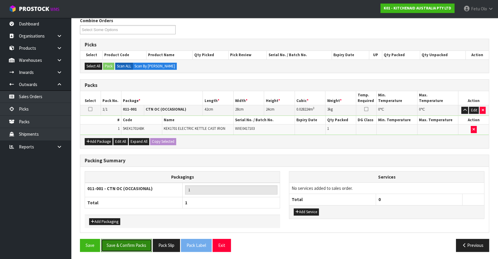
click at [140, 240] on button "Save & Confirm Packs" at bounding box center [126, 245] width 51 height 13
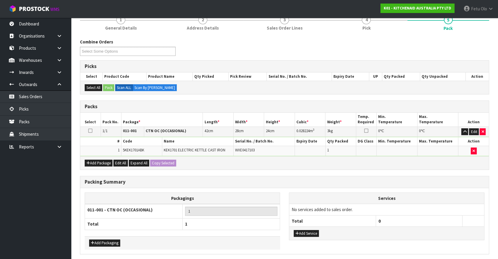
scroll to position [0, 0]
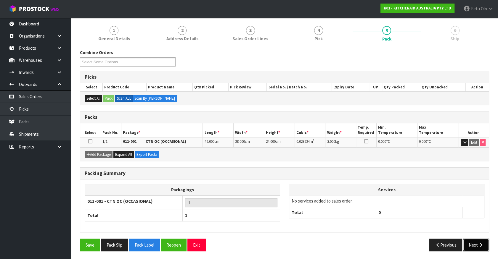
click at [472, 241] on button "Next" at bounding box center [476, 245] width 26 height 13
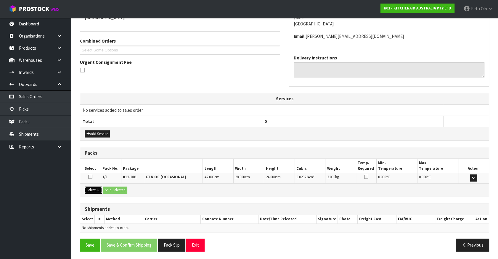
drag, startPoint x: 97, startPoint y: 190, endPoint x: 118, endPoint y: 188, distance: 20.8
click at [98, 190] on button "Select All" at bounding box center [93, 190] width 17 height 7
click at [118, 188] on button "Ship Selected" at bounding box center [115, 190] width 24 height 7
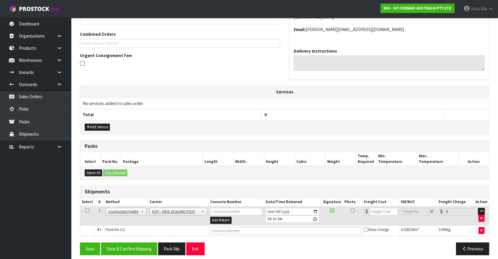
scroll to position [148, 0]
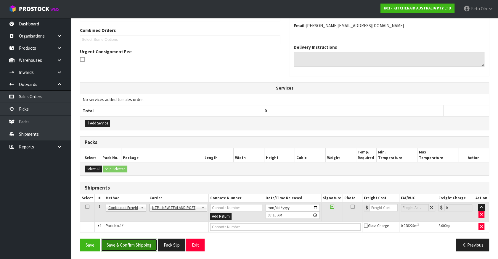
click at [136, 241] on button "Save & Confirm Shipping" at bounding box center [129, 245] width 56 height 13
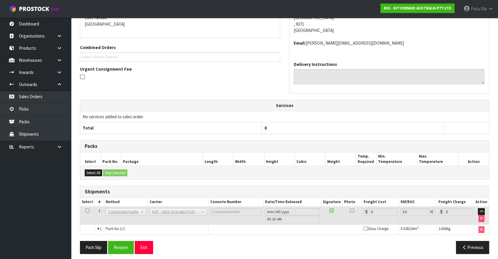
scroll to position [139, 0]
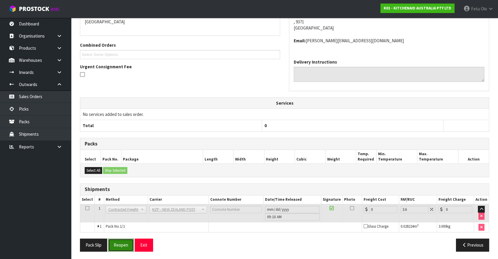
drag, startPoint x: 117, startPoint y: 241, endPoint x: 124, endPoint y: 242, distance: 6.8
click at [117, 242] on button "Reopen" at bounding box center [121, 245] width 26 height 13
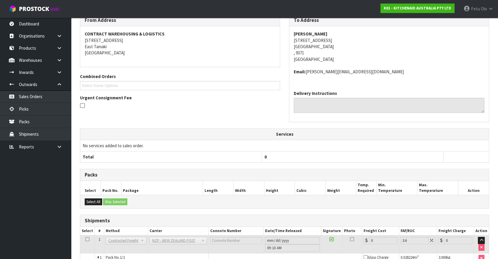
scroll to position [133, 0]
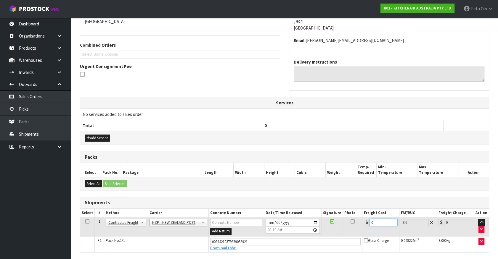
drag, startPoint x: 377, startPoint y: 218, endPoint x: 304, endPoint y: 251, distance: 80.4
click at [304, 251] on div "Shipments Select # Method Carrier Connote Number Date/Time Released Signature P…" at bounding box center [284, 225] width 409 height 56
type input "1"
type input "1.04"
type input "16"
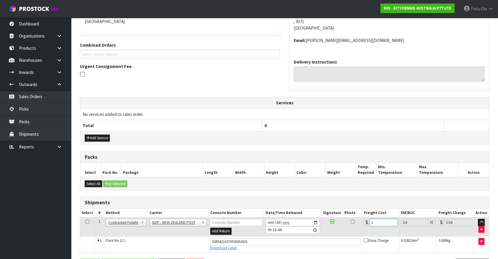
type input "16.58"
type input "16.2"
type input "16.78"
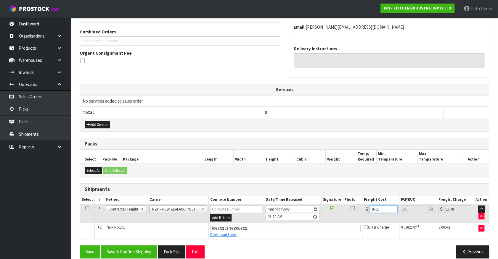
scroll to position [153, 0]
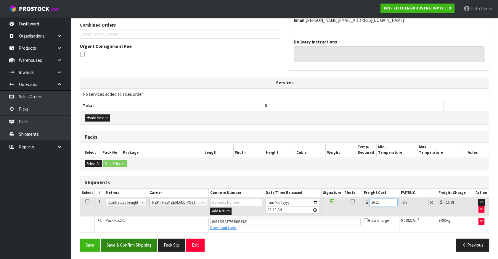
type input "16.20"
click at [141, 243] on button "Save & Confirm Shipping" at bounding box center [129, 245] width 56 height 13
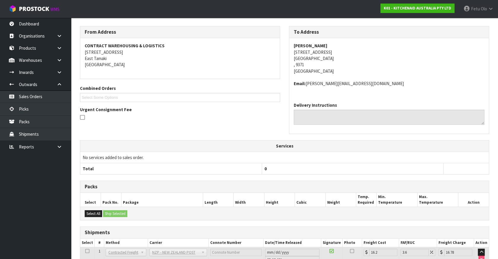
scroll to position [137, 0]
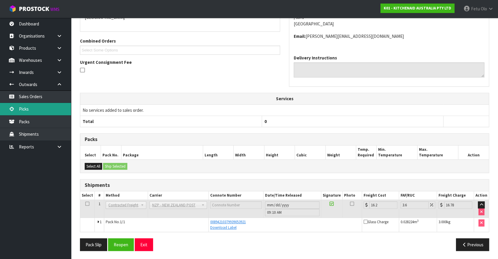
click at [26, 103] on link "Picks" at bounding box center [35, 109] width 71 height 12
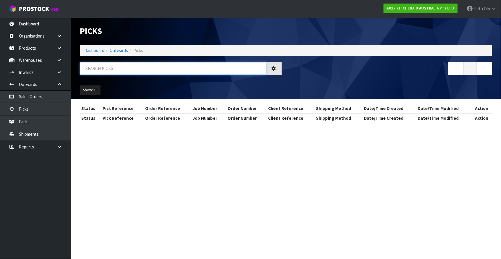
click at [89, 69] on input "text" at bounding box center [173, 68] width 187 height 13
type input "77757"
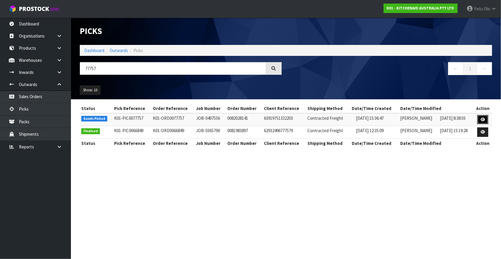
click at [482, 119] on icon at bounding box center [483, 120] width 4 height 4
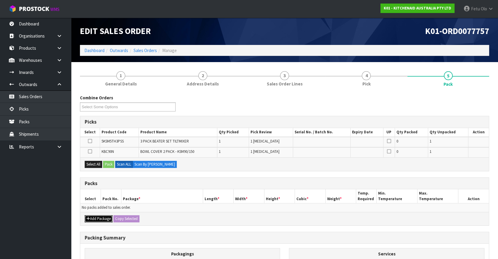
click at [92, 217] on button "Add Package" at bounding box center [99, 218] width 28 height 7
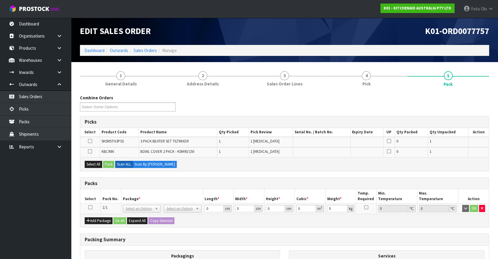
click at [90, 207] on icon at bounding box center [90, 207] width 4 height 0
click at [124, 193] on th "Package *" at bounding box center [162, 196] width 82 height 14
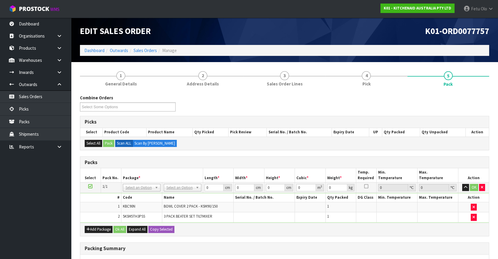
drag, startPoint x: 139, startPoint y: 188, endPoint x: 139, endPoint y: 194, distance: 5.6
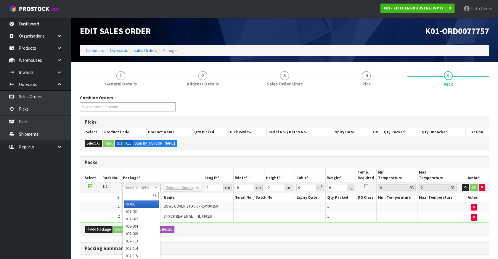
click at [139, 193] on input "text" at bounding box center [141, 195] width 35 height 7
type input "011"
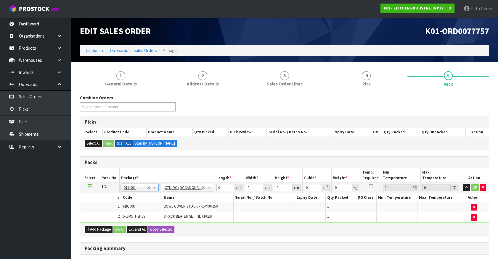
type input "1.44"
drag, startPoint x: 225, startPoint y: 189, endPoint x: 100, endPoint y: 241, distance: 135.0
click at [100, 241] on div "Combine Orders K01-ORD0077705 K01-ORD0077717 K01-ORD0077732 K01-ORD0077735 K01-…" at bounding box center [284, 220] width 409 height 250
type input "32"
type input "24"
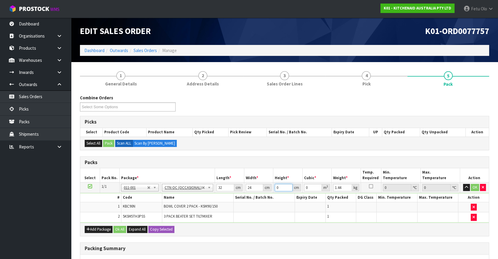
type input "2"
type input "0.001536"
type input "24"
type input "0.018432"
type input "24"
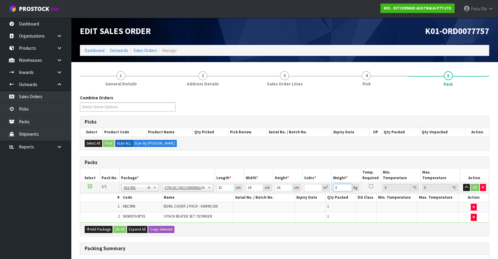
type input "3"
click button "button" at bounding box center [483, 187] width 6 height 7
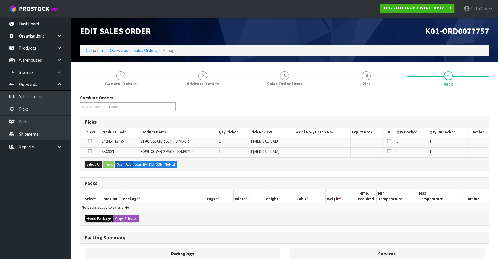
click at [97, 219] on button "Add Package" at bounding box center [99, 218] width 28 height 7
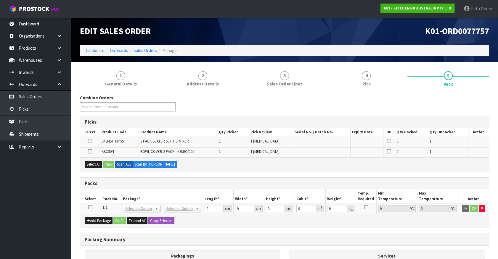
click at [88, 207] on icon at bounding box center [90, 207] width 4 height 0
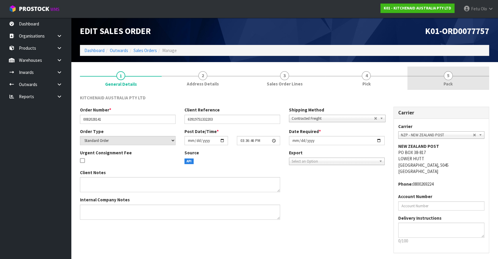
click at [449, 82] on span "Pack" at bounding box center [447, 84] width 9 height 6
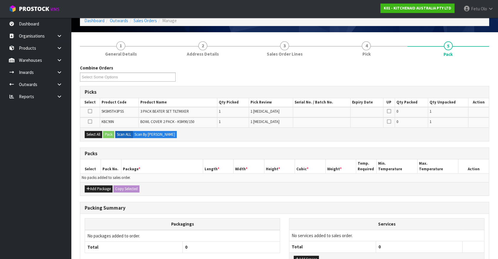
scroll to position [74, 0]
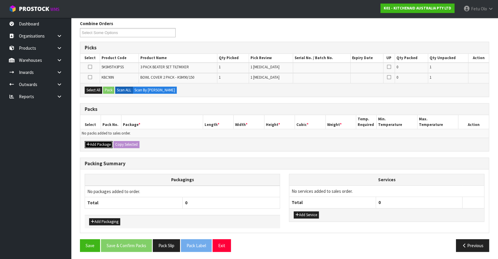
click at [102, 143] on button "Add Package" at bounding box center [99, 144] width 28 height 7
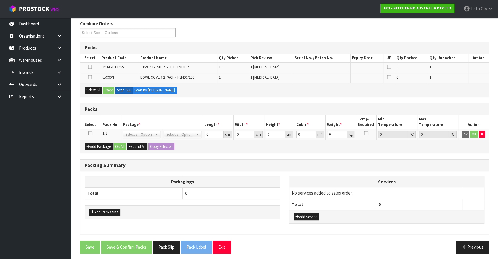
click at [89, 133] on icon at bounding box center [90, 133] width 4 height 0
click at [92, 89] on button "Select All" at bounding box center [93, 90] width 17 height 7
click at [116, 92] on label "Scan ALL" at bounding box center [124, 90] width 18 height 7
click at [109, 90] on button "Pack" at bounding box center [108, 90] width 11 height 7
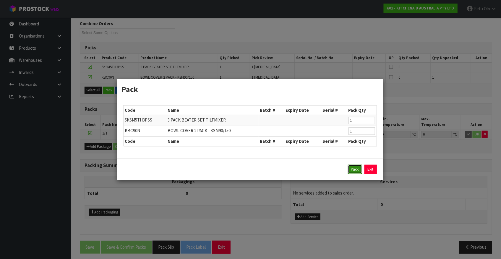
drag, startPoint x: 352, startPoint y: 170, endPoint x: 301, endPoint y: 153, distance: 53.8
click at [351, 170] on button "Pack" at bounding box center [355, 169] width 14 height 9
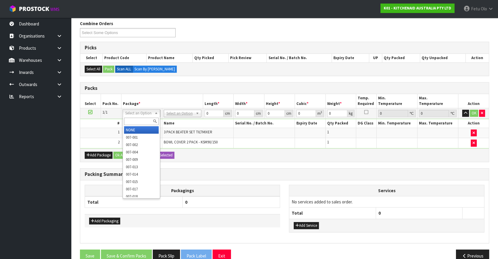
click at [143, 118] on input "text" at bounding box center [141, 121] width 35 height 7
type input "011"
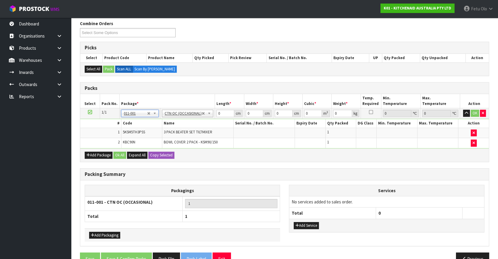
type input "1.44"
drag, startPoint x: 223, startPoint y: 113, endPoint x: 112, endPoint y: 140, distance: 114.4
click at [116, 141] on tbody "1/1 NONE 007-001 007-002 007-004 007-009 007-013 007-014 007-015 007-017 007-01…" at bounding box center [284, 128] width 408 height 40
type input "32"
type input "24"
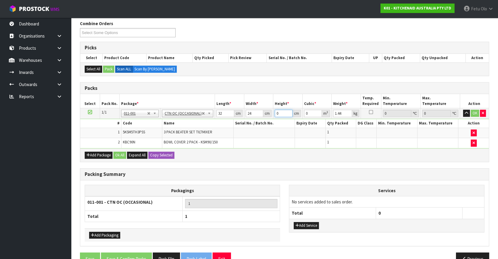
type input "2"
type input "0.001536"
type input "24"
type input "0.018432"
type input "24"
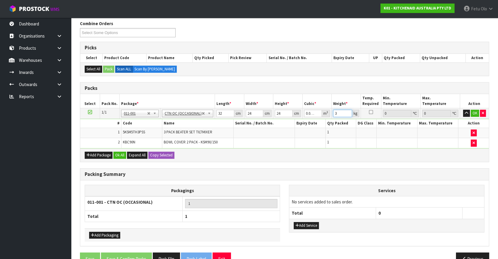
type input "3"
click button "OK" at bounding box center [474, 113] width 8 height 7
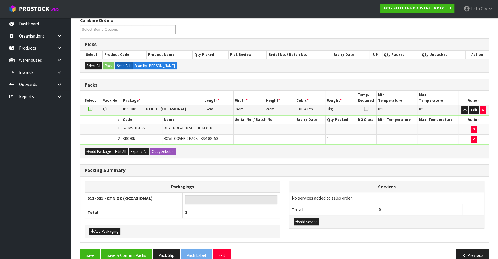
scroll to position [87, 0]
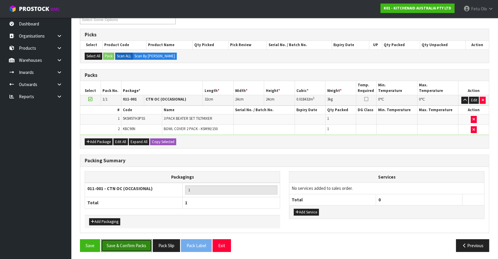
click at [118, 241] on button "Save & Confirm Packs" at bounding box center [126, 245] width 51 height 13
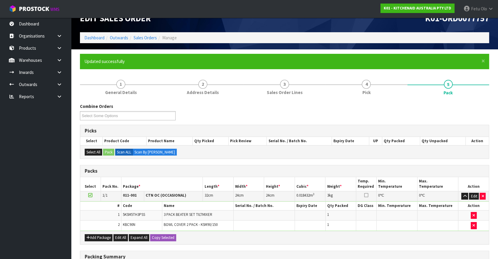
scroll to position [67, 0]
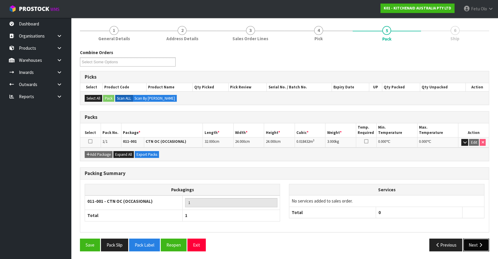
drag, startPoint x: 469, startPoint y: 242, endPoint x: 393, endPoint y: 230, distance: 77.3
click at [469, 242] on button "Next" at bounding box center [476, 245] width 26 height 13
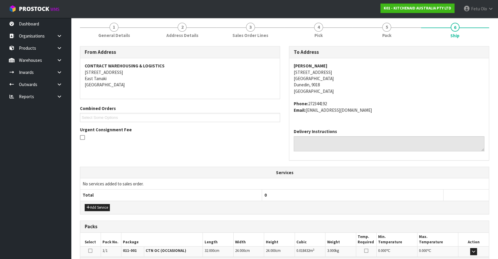
scroll to position [144, 0]
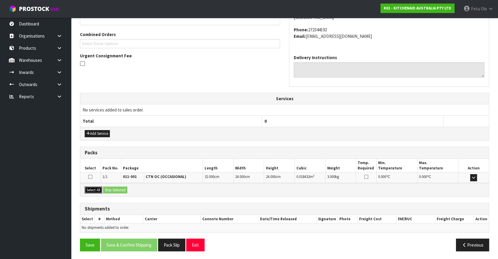
click at [93, 188] on button "Select All" at bounding box center [93, 190] width 17 height 7
click at [109, 192] on div "Select All Ship Selected" at bounding box center [284, 189] width 408 height 13
click at [118, 183] on div "Select All Ship Selected" at bounding box center [284, 189] width 408 height 13
click at [118, 188] on button "Ship Selected" at bounding box center [115, 190] width 24 height 7
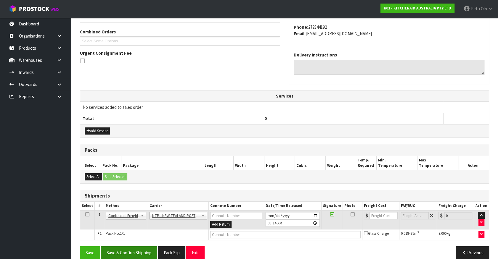
scroll to position [154, 0]
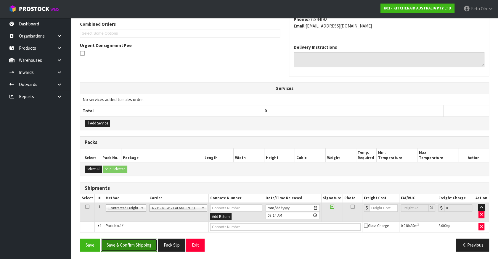
click at [136, 246] on button "Save & Confirm Shipping" at bounding box center [129, 245] width 56 height 13
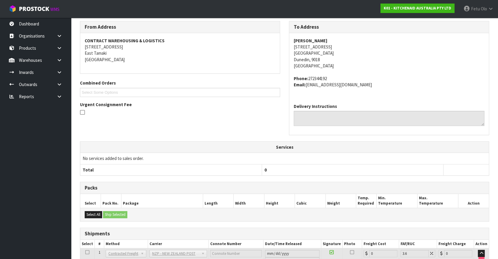
scroll to position [146, 0]
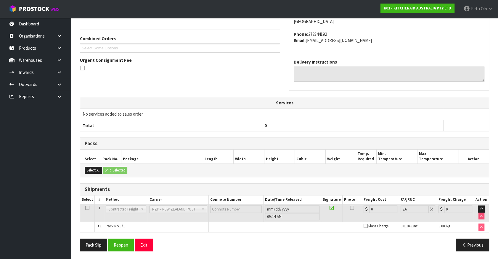
click at [127, 251] on div "Pack Slip Reopen Exit Previous" at bounding box center [284, 247] width 418 height 17
click at [123, 244] on button "Reopen" at bounding box center [121, 245] width 26 height 13
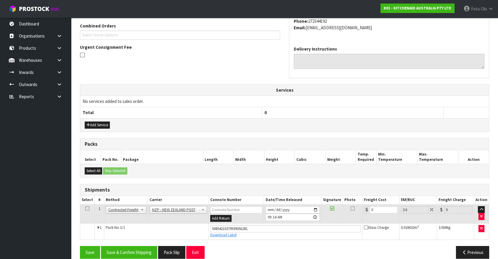
scroll to position [160, 0]
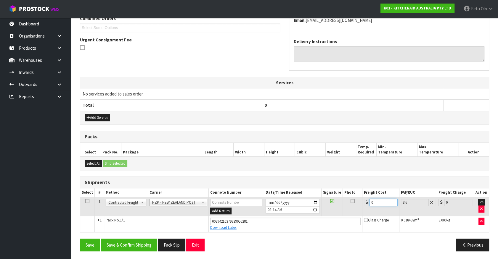
drag, startPoint x: 376, startPoint y: 202, endPoint x: 276, endPoint y: 239, distance: 106.9
click at [285, 235] on div "From Address CONTRACT WAREHOUSING & LOGISTICS 17 Allens Road East Tamaki Auckla…" at bounding box center [284, 106] width 409 height 300
type input "1"
type input "1.04"
type input "11"
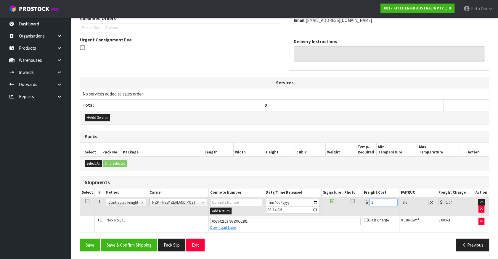
type input "11.4"
type input "11.6"
type input "12.02"
type input "11.61"
type input "12.03"
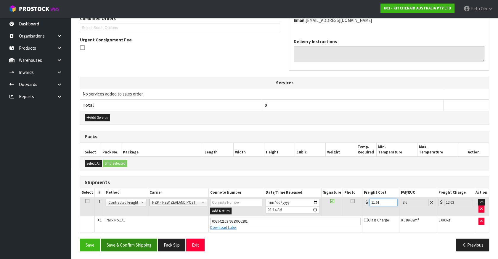
type input "11.61"
click at [132, 250] on button "Save & Confirm Shipping" at bounding box center [129, 245] width 56 height 13
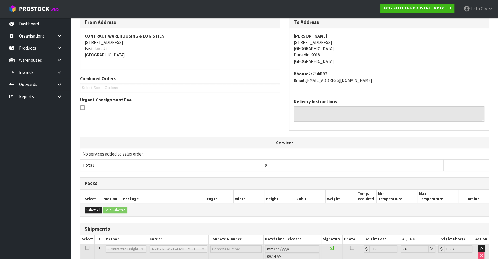
scroll to position [143, 0]
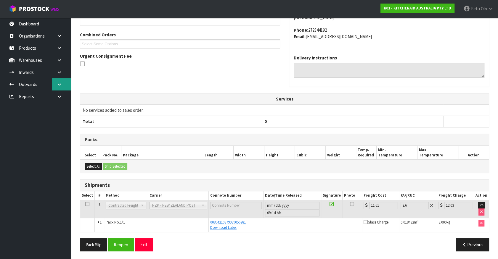
click at [59, 85] on icon at bounding box center [60, 84] width 6 height 4
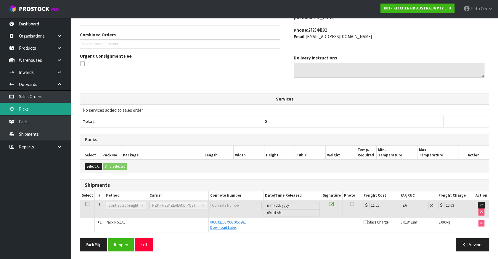
click at [30, 109] on link "Picks" at bounding box center [35, 109] width 71 height 12
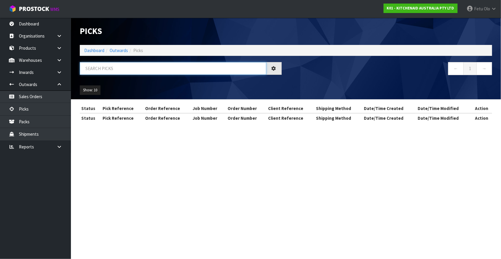
click at [129, 64] on input "text" at bounding box center [173, 68] width 187 height 13
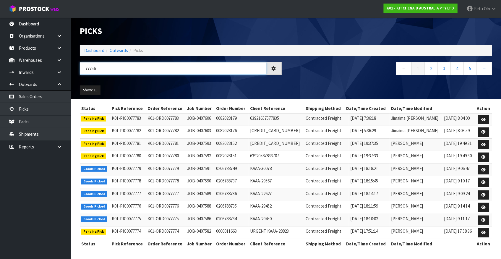
type input "77756"
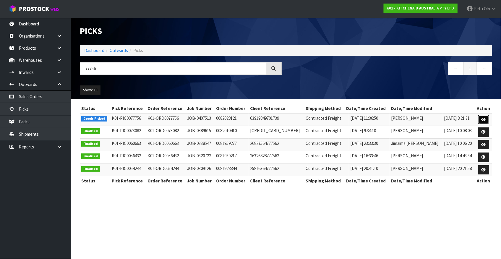
click at [484, 120] on icon at bounding box center [484, 120] width 4 height 4
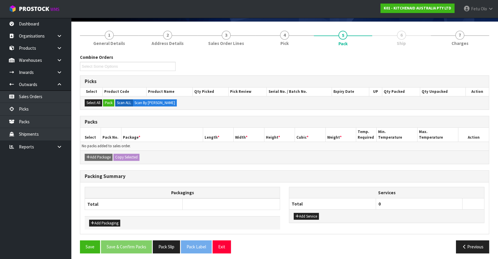
scroll to position [42, 0]
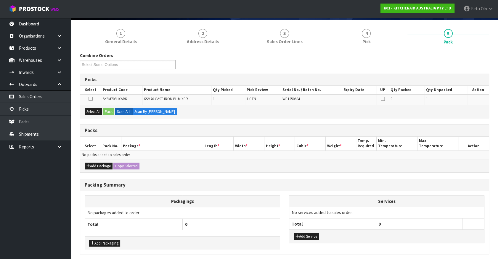
click at [166, 163] on div "Add Package Copy Selected" at bounding box center [284, 165] width 408 height 13
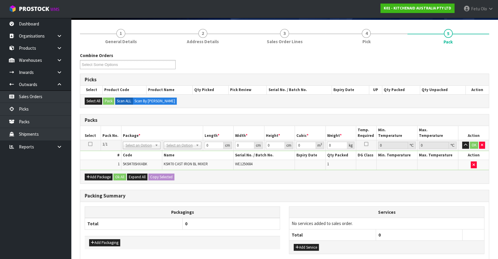
drag, startPoint x: 136, startPoint y: 145, endPoint x: 134, endPoint y: 156, distance: 11.1
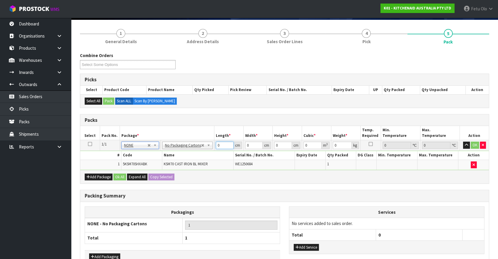
drag, startPoint x: 207, startPoint y: 148, endPoint x: 138, endPoint y: 167, distance: 71.4
click at [161, 166] on tbody "1/1 NONE 007-001 007-002 007-004 007-009 007-013 007-014 007-015 007-017 007-01…" at bounding box center [284, 155] width 408 height 30
type input "45"
type input "385"
type input "5"
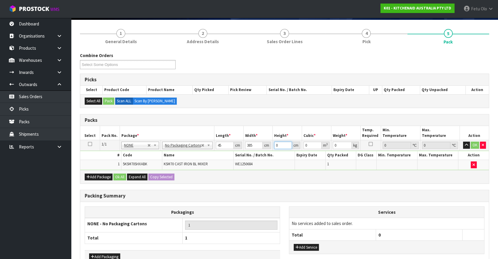
type input "0.086625"
type input "51"
type input "0.883575"
type input "51"
click at [217, 145] on input "45" at bounding box center [225, 145] width 18 height 7
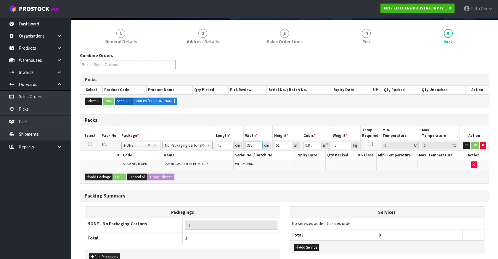
type input "3"
type input "0.006885"
type input "35"
type input "0.080325"
type input "35"
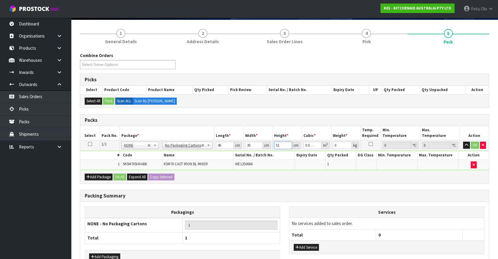
type input "5"
type input "0.007875"
type input "51"
type input "17"
click at [463, 142] on button "button" at bounding box center [466, 145] width 7 height 7
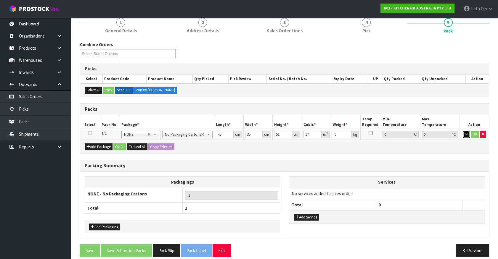
scroll to position [59, 0]
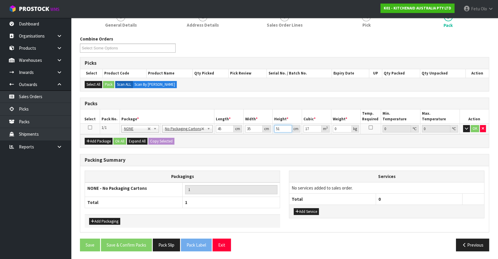
drag, startPoint x: 284, startPoint y: 128, endPoint x: 218, endPoint y: 141, distance: 67.1
click at [218, 141] on div "Packs Select Pack No. Package * Length * Width * Height * Cubic * Weight * Temp…" at bounding box center [284, 123] width 409 height 51
type input "5"
type input "0.007875"
type input "51"
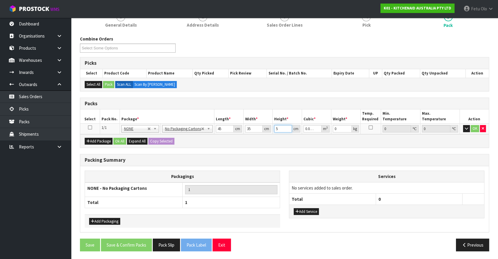
type input "0.080325"
type input "17"
click button "OK" at bounding box center [474, 128] width 8 height 7
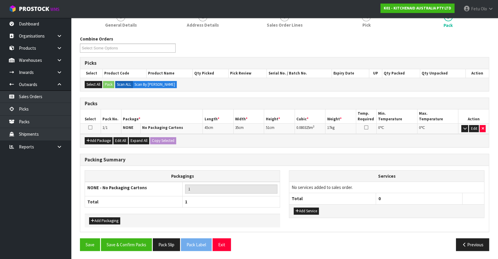
scroll to position [58, 0]
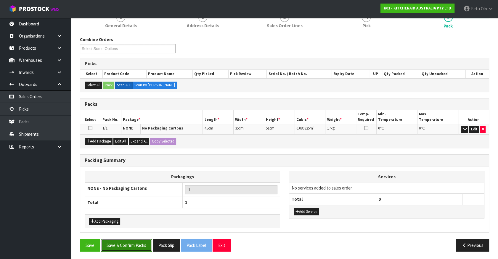
click at [120, 242] on button "Save & Confirm Packs" at bounding box center [126, 245] width 51 height 13
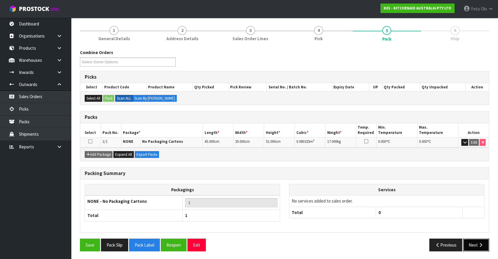
click at [476, 244] on button "Next" at bounding box center [476, 245] width 26 height 13
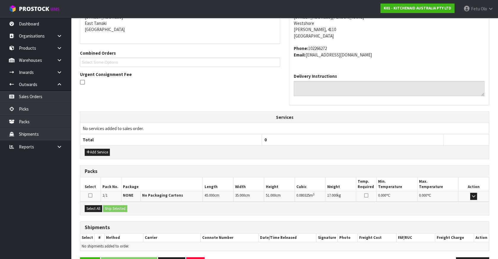
scroll to position [144, 0]
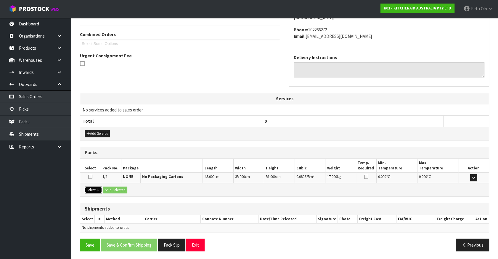
drag, startPoint x: 91, startPoint y: 186, endPoint x: 110, endPoint y: 190, distance: 19.0
click at [93, 187] on button "Select All" at bounding box center [93, 190] width 17 height 7
click at [110, 190] on button "Ship Selected" at bounding box center [115, 190] width 24 height 7
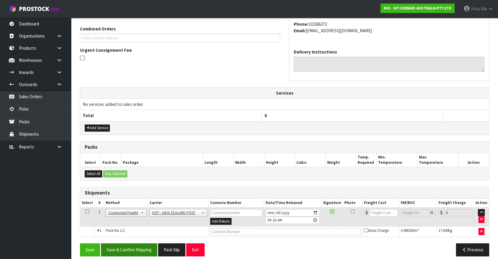
scroll to position [154, 0]
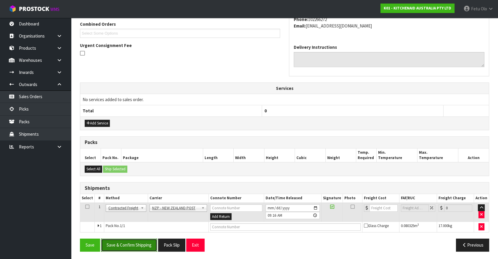
click at [131, 240] on button "Save & Confirm Shipping" at bounding box center [129, 245] width 56 height 13
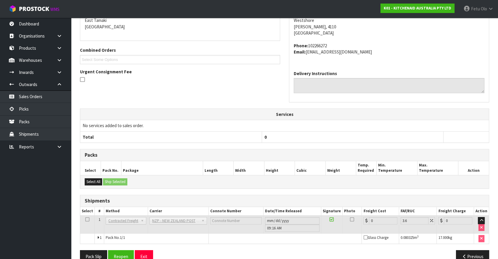
scroll to position [146, 0]
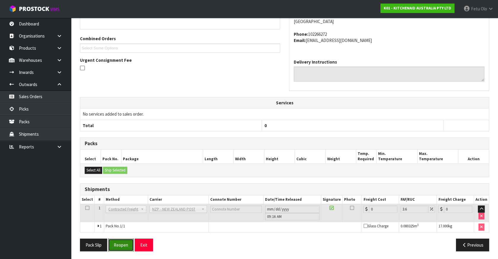
click at [126, 244] on button "Reopen" at bounding box center [121, 245] width 26 height 13
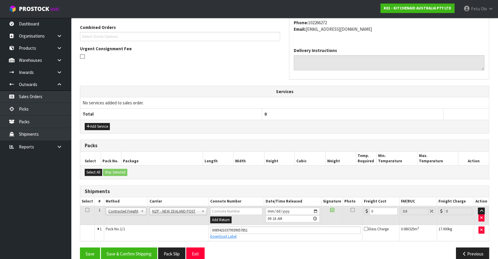
scroll to position [160, 0]
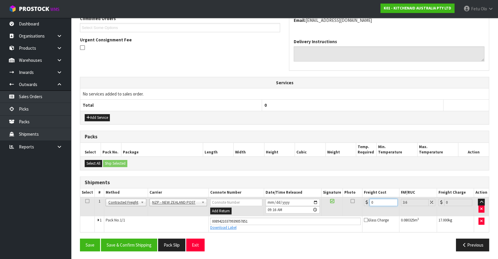
click at [246, 221] on tbody "1 Client Local Pickup Customer Local Pickup Company Freight Contracted Freight …" at bounding box center [284, 214] width 408 height 35
type input "1"
type input "1.04"
type input "14"
type input "14.5"
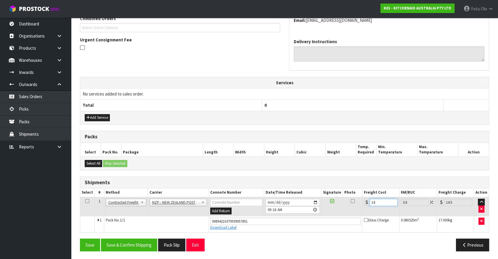
type input "14.1"
type input "14.61"
type input "14.14"
type input "14.65"
type input "14.14"
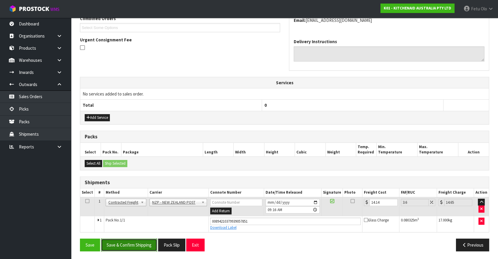
click at [133, 246] on button "Save & Confirm Shipping" at bounding box center [129, 245] width 56 height 13
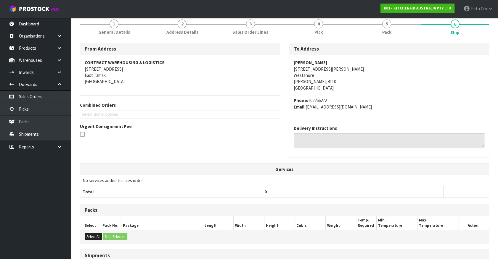
scroll to position [143, 0]
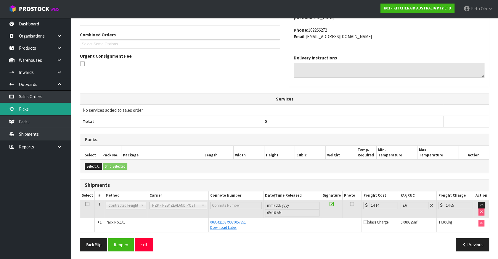
click at [26, 103] on link "Picks" at bounding box center [35, 109] width 71 height 12
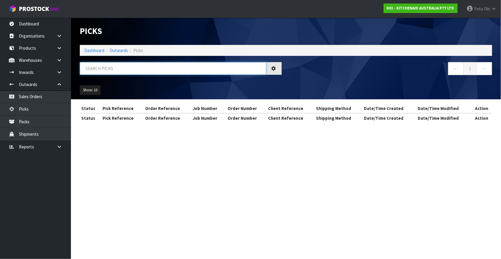
click at [128, 65] on input "text" at bounding box center [173, 68] width 187 height 13
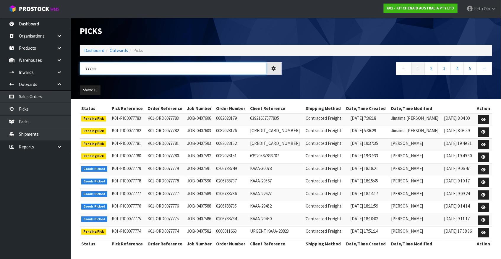
type input "77755"
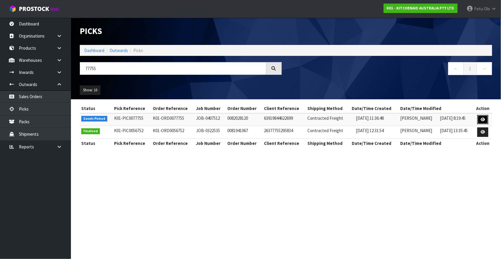
click at [483, 119] on icon at bounding box center [483, 120] width 4 height 4
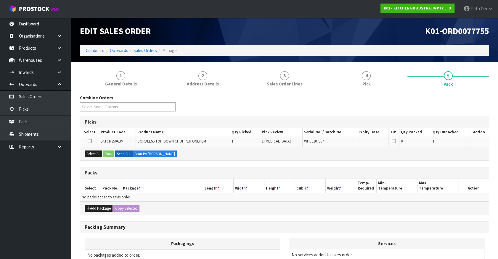
click at [204, 201] on div "Add Package Copy Selected" at bounding box center [284, 207] width 408 height 13
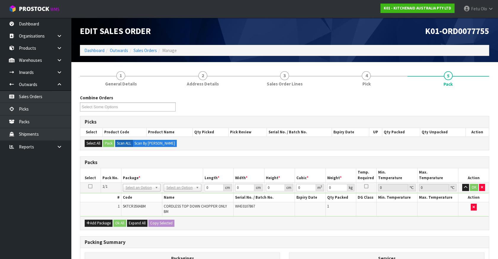
click at [204, 164] on h3 "Packs" at bounding box center [284, 163] width 399 height 6
drag, startPoint x: 145, startPoint y: 193, endPoint x: 148, endPoint y: 193, distance: 3.6
click at [148, 193] on input "text" at bounding box center [141, 195] width 35 height 7
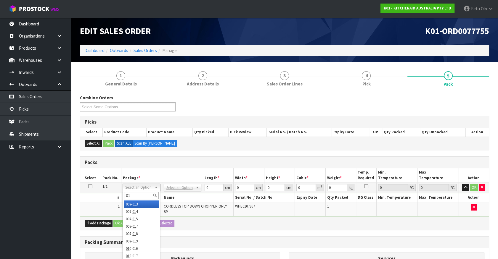
type input "011"
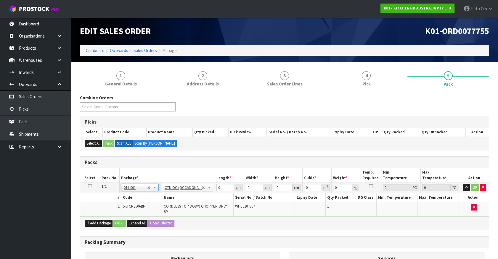
type input "1.3"
drag, startPoint x: 222, startPoint y: 186, endPoint x: 130, endPoint y: 225, distance: 99.7
click at [135, 221] on div "Packs Select Pack No. Package * Length * Width * Height * Cubic * Weight * Temp…" at bounding box center [284, 193] width 409 height 74
type input "32"
type input "24"
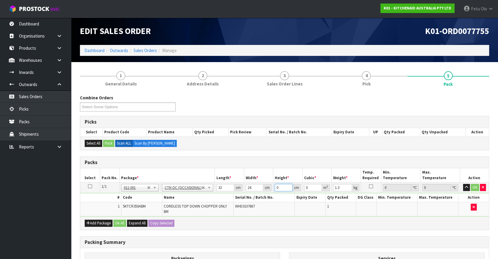
type input "2"
type input "0.001536"
type input "21"
type input "0.016128"
type input "21"
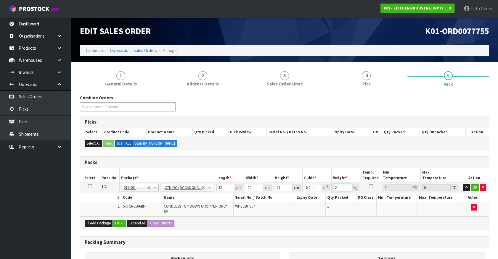
type input "2"
click button "OK" at bounding box center [474, 187] width 8 height 7
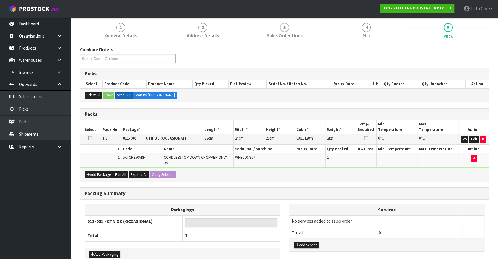
scroll to position [77, 0]
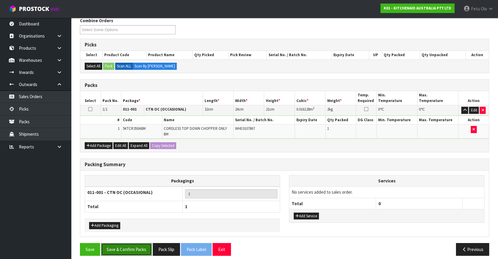
click at [141, 243] on button "Save & Confirm Packs" at bounding box center [126, 249] width 51 height 13
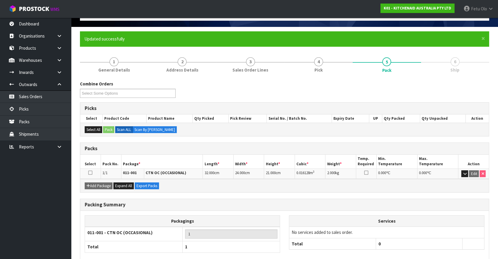
scroll to position [67, 0]
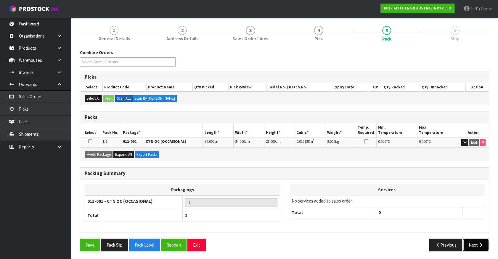
drag, startPoint x: 469, startPoint y: 241, endPoint x: 465, endPoint y: 242, distance: 4.2
click at [465, 242] on button "Next" at bounding box center [476, 245] width 26 height 13
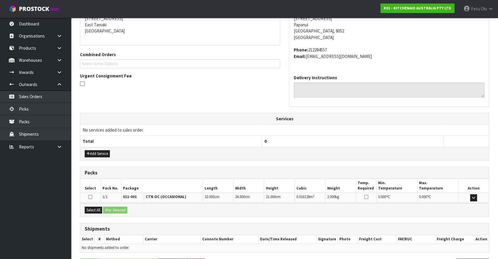
scroll to position [117, 0]
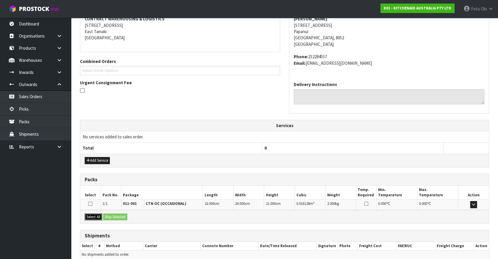
click at [95, 214] on button "Select All" at bounding box center [93, 217] width 17 height 7
click at [111, 214] on button "Ship Selected" at bounding box center [115, 217] width 24 height 7
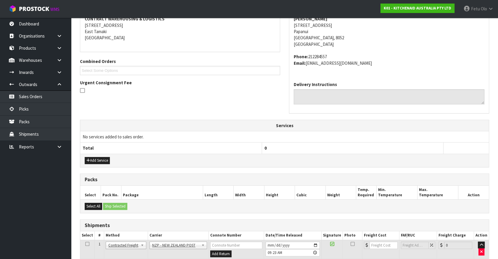
scroll to position [154, 0]
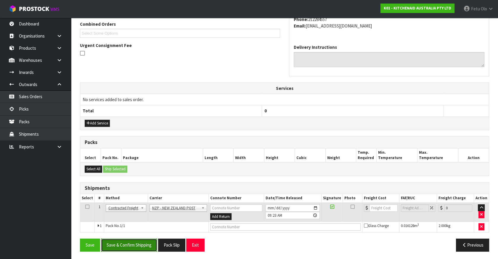
click at [140, 246] on button "Save & Confirm Shipping" at bounding box center [129, 245] width 56 height 13
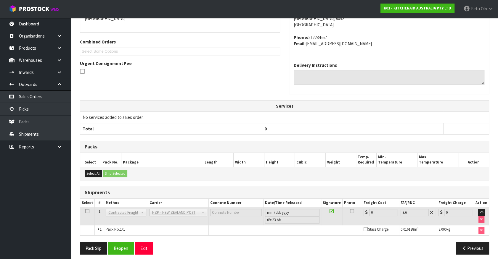
scroll to position [146, 0]
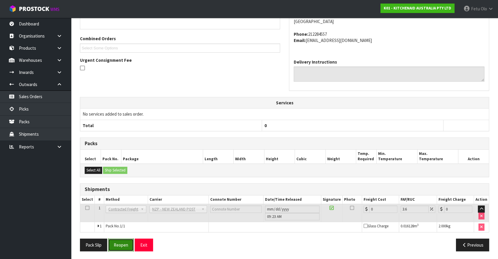
click at [131, 242] on button "Reopen" at bounding box center [121, 245] width 26 height 13
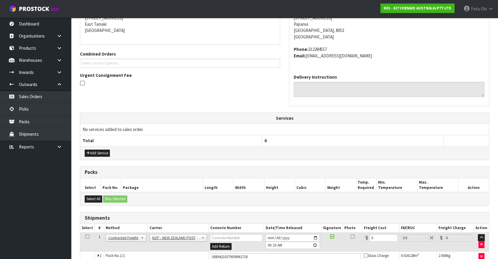
scroll to position [134, 0]
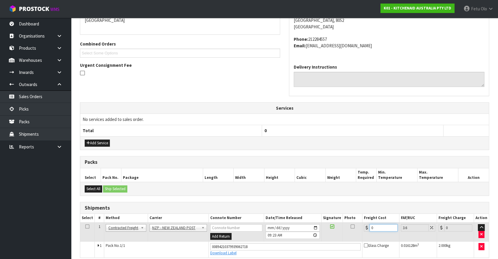
drag, startPoint x: 328, startPoint y: 240, endPoint x: 295, endPoint y: 248, distance: 34.3
click at [302, 246] on tbody "1 Client Local Pickup Customer Local Pickup Company Freight Contracted Freight …" at bounding box center [284, 239] width 408 height 35
type input "1"
type input "1.04"
type input "11"
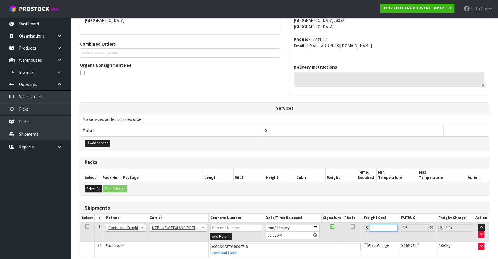
type input "11.4"
type input "11.6"
type input "12.02"
type input "11.61"
type input "12.03"
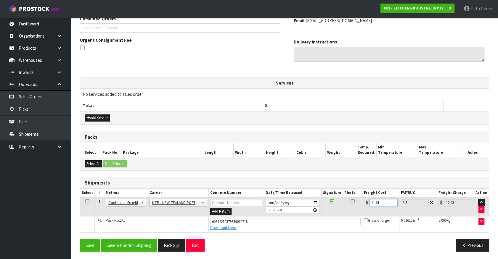
scroll to position [160, 0]
type input "11.61"
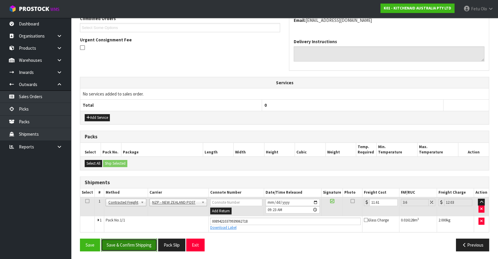
click at [141, 241] on button "Save & Confirm Shipping" at bounding box center [129, 245] width 56 height 13
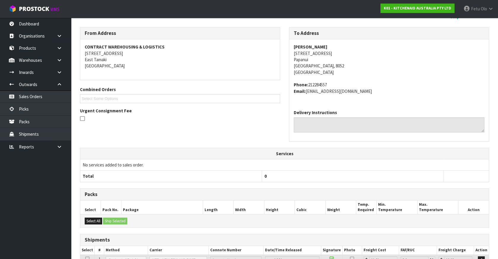
scroll to position [143, 0]
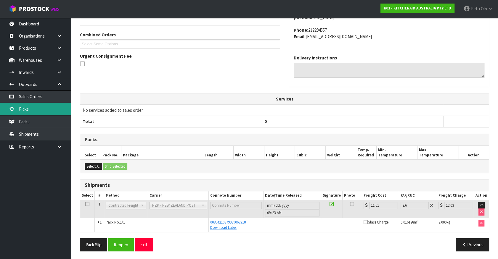
click at [37, 107] on link "Picks" at bounding box center [35, 109] width 71 height 12
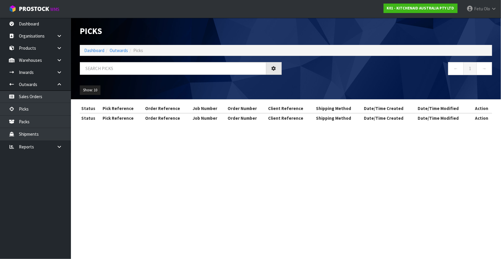
click at [157, 56] on div "Picks Dashboard Outwards Picks ← 1 → Show: 10 5 10 25 50" at bounding box center [286, 59] width 422 height 82
click at [154, 70] on input "text" at bounding box center [173, 68] width 187 height 13
drag, startPoint x: 154, startPoint y: 70, endPoint x: 151, endPoint y: 71, distance: 3.6
click at [152, 71] on input "text" at bounding box center [173, 68] width 187 height 13
type input "77754"
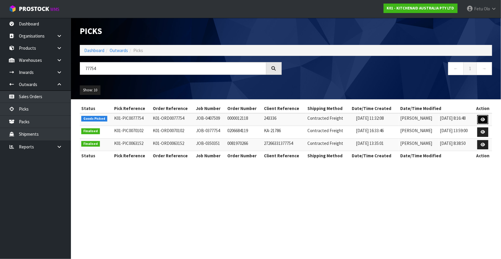
click at [482, 120] on icon at bounding box center [483, 120] width 4 height 4
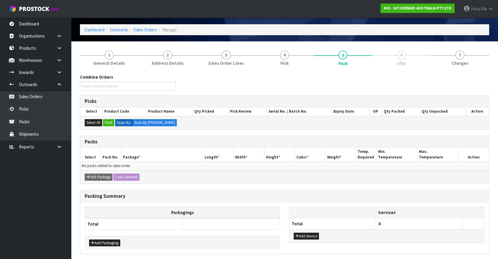
scroll to position [42, 0]
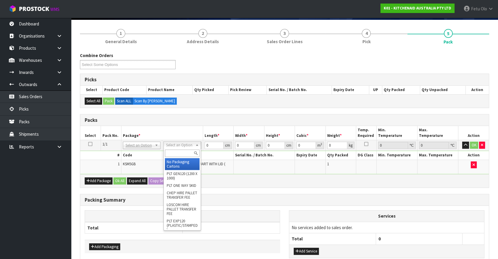
drag, startPoint x: 176, startPoint y: 161, endPoint x: 182, endPoint y: 160, distance: 5.7
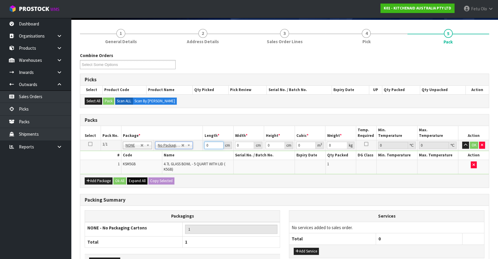
drag, startPoint x: 211, startPoint y: 145, endPoint x: 132, endPoint y: 179, distance: 86.0
click at [135, 177] on div "Packs Select Pack No. Package * Length * Width * Height * Cubic * Weight * Temp…" at bounding box center [284, 151] width 409 height 74
type input "31"
type input "361"
type input "2"
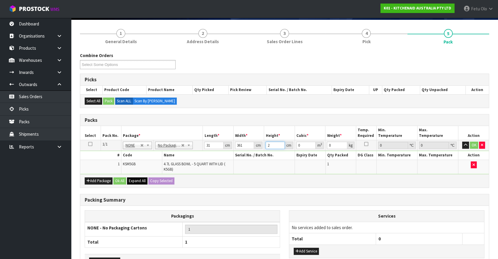
type input "0.022382"
type input "26"
type input "0.290966"
type input "26"
click at [210, 142] on input "31" at bounding box center [213, 145] width 19 height 7
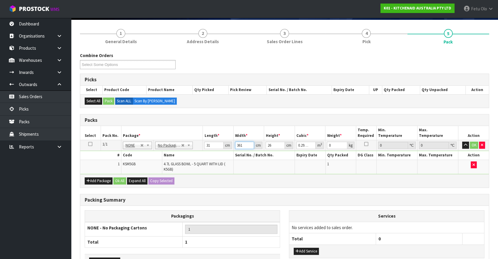
type input "3"
type input "0.002418"
type input "31"
type input "0.024986"
type input "31"
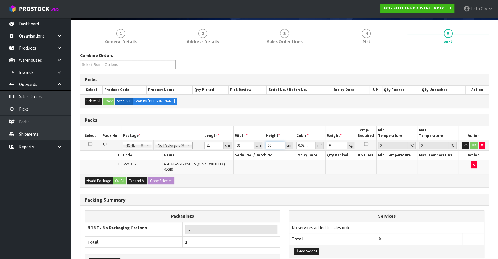
type input "2"
type input "0.001922"
type input "26"
type input "0.024986"
type input "4"
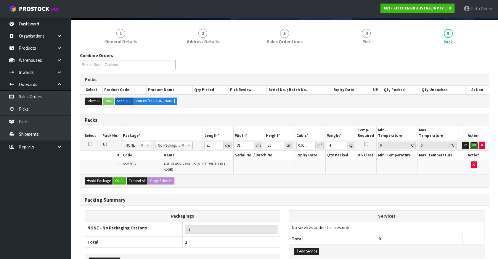
click button "OK" at bounding box center [473, 145] width 8 height 7
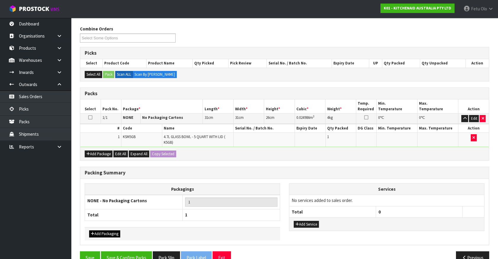
scroll to position [81, 0]
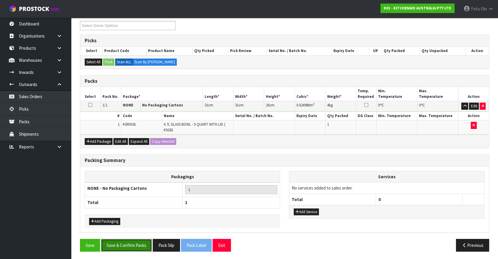
click at [146, 241] on button "Save & Confirm Packs" at bounding box center [126, 245] width 51 height 13
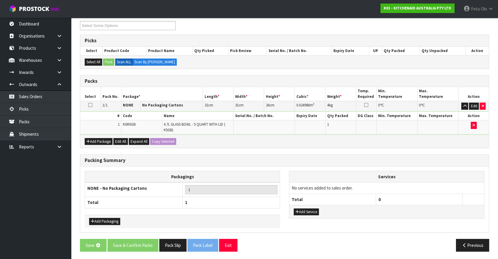
scroll to position [0, 0]
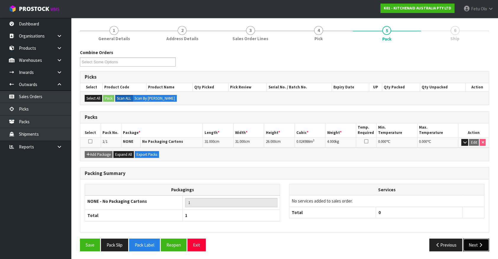
click at [469, 242] on button "Next" at bounding box center [476, 245] width 26 height 13
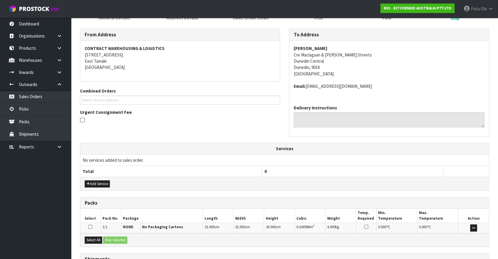
scroll to position [137, 0]
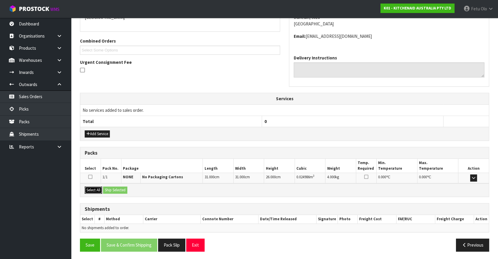
click at [93, 190] on button "Select All" at bounding box center [93, 190] width 17 height 7
click at [113, 189] on button "Ship Selected" at bounding box center [115, 190] width 24 height 7
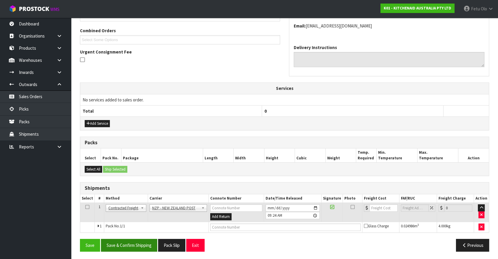
scroll to position [148, 0]
click at [148, 244] on button "Save & Confirm Shipping" at bounding box center [129, 245] width 56 height 13
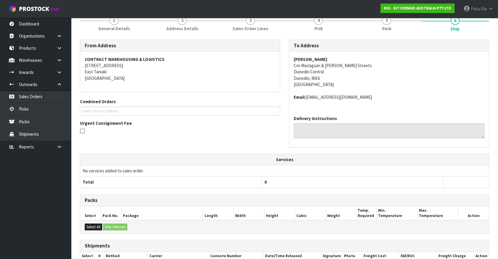
scroll to position [139, 0]
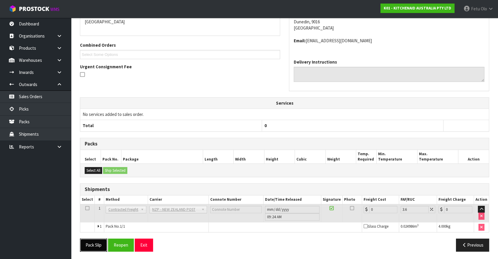
click at [93, 243] on button "Pack Slip" at bounding box center [93, 245] width 27 height 13
click at [127, 243] on button "Reopen" at bounding box center [121, 245] width 26 height 13
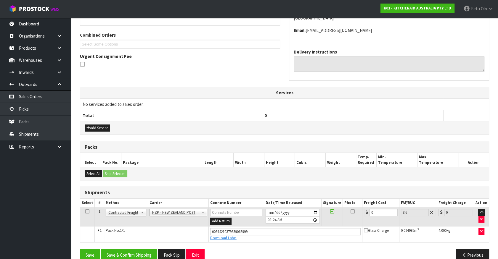
scroll to position [153, 0]
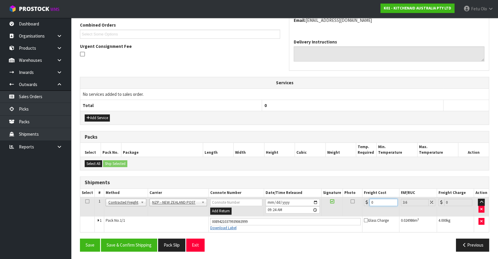
drag, startPoint x: 376, startPoint y: 202, endPoint x: 212, endPoint y: 226, distance: 165.6
click at [212, 226] on tbody "1 Client Local Pickup Customer Local Pickup Company Freight Contracted Freight …" at bounding box center [284, 214] width 408 height 35
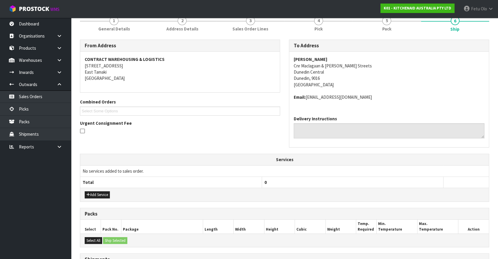
scroll to position [134, 0]
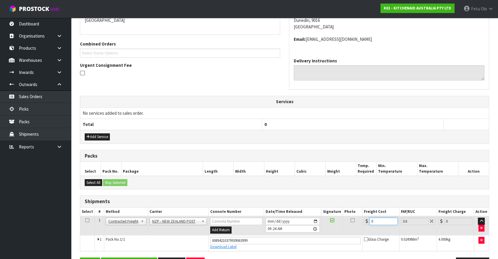
type input "1"
type input "1.04"
type input "11"
type input "11.4"
type input "113"
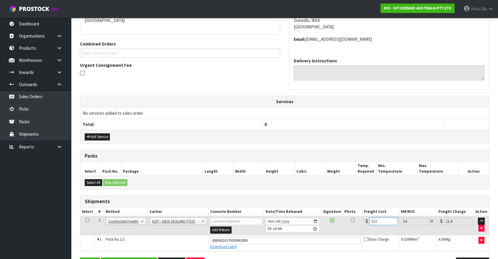
type input "117.07"
type input "113.6"
type input "117.69"
type input "113.61"
type input "117.7"
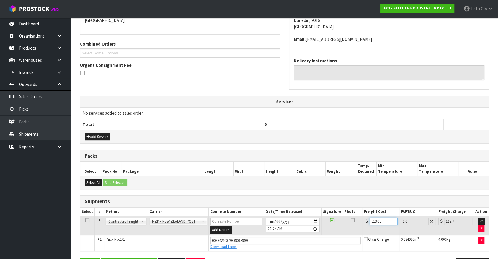
drag, startPoint x: 381, startPoint y: 221, endPoint x: 288, endPoint y: 246, distance: 96.5
click at [288, 246] on tbody "1 Client Local Pickup Customer Local Pickup Company Freight Contracted Freight …" at bounding box center [284, 233] width 408 height 35
type input "1"
type input "1.04"
type input "11"
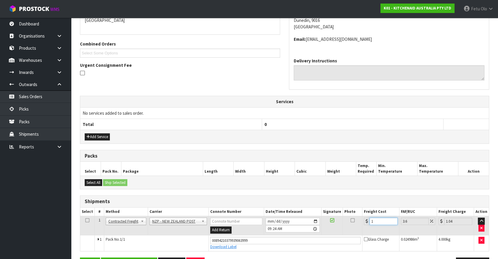
type input "11.4"
type input "11.6"
type input "12.02"
type input "11.61"
type input "12.03"
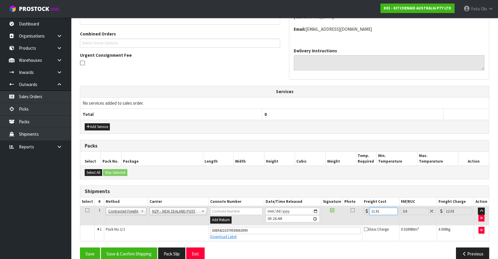
scroll to position [153, 0]
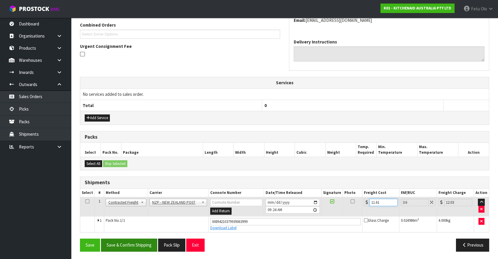
type input "11.61"
click at [153, 242] on button "Save & Confirm Shipping" at bounding box center [129, 245] width 56 height 13
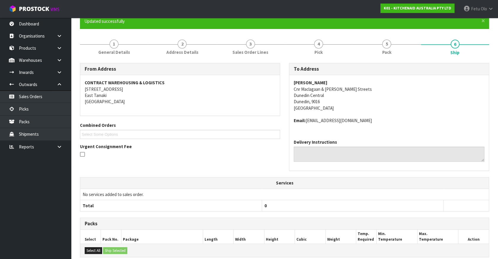
scroll to position [137, 0]
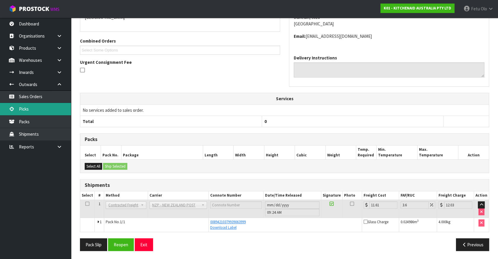
click at [36, 110] on link "Picks" at bounding box center [35, 109] width 71 height 12
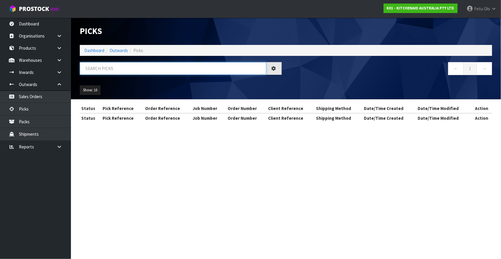
click at [161, 70] on input "text" at bounding box center [173, 68] width 187 height 13
type input "77735"
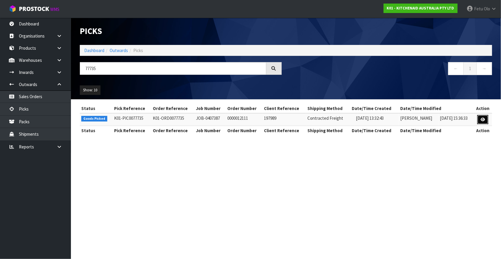
click at [485, 120] on icon at bounding box center [483, 120] width 4 height 4
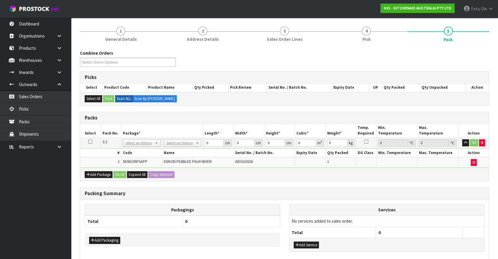
scroll to position [75, 0]
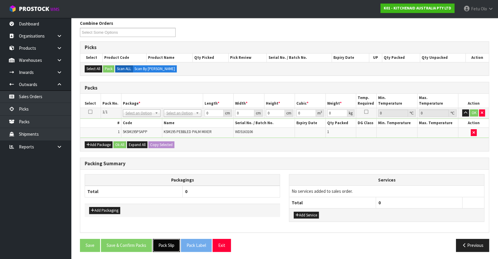
click at [170, 241] on button "Pack Slip" at bounding box center [166, 245] width 27 height 13
drag, startPoint x: 151, startPoint y: 114, endPoint x: 149, endPoint y: 118, distance: 4.7
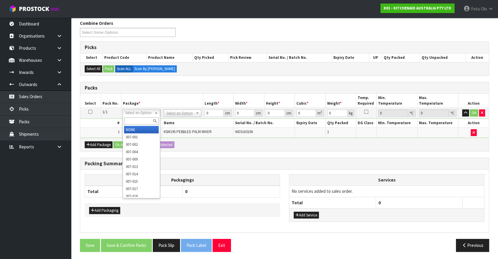
click at [145, 124] on input "text" at bounding box center [141, 120] width 35 height 7
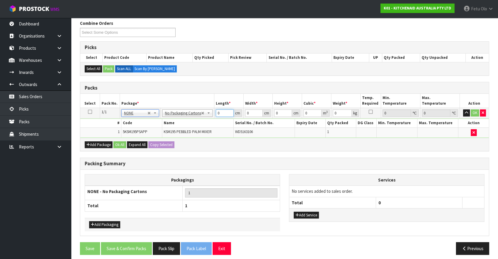
drag, startPoint x: 222, startPoint y: 112, endPoint x: 151, endPoint y: 136, distance: 75.2
click at [151, 135] on tbody "1/1 NONE 007-001 007-002 007-004 007-009 007-013 007-014 007-015 007-017 007-01…" at bounding box center [284, 123] width 408 height 30
type input "42"
type input "29"
type input "4"
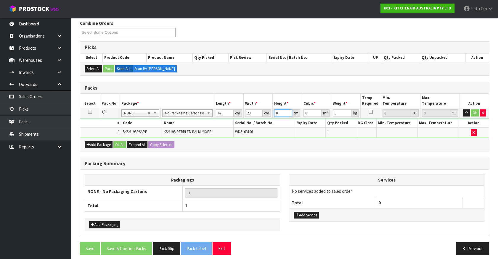
type input "0.004872"
type input "43"
type input "0.052374"
type input "43"
type input "13"
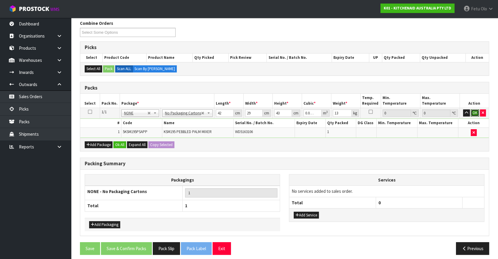
click button "OK" at bounding box center [474, 112] width 8 height 7
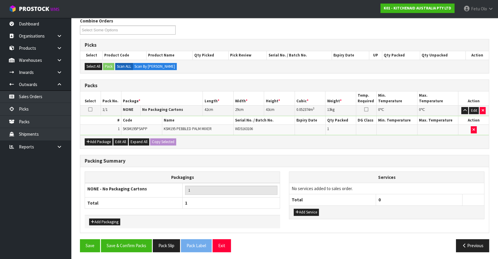
scroll to position [77, 0]
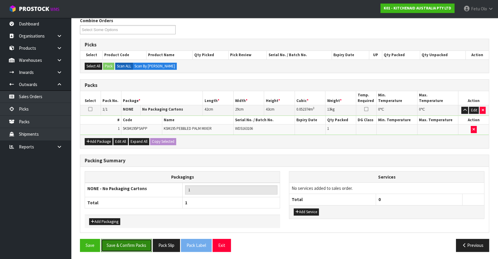
click at [130, 246] on button "Save & Confirm Packs" at bounding box center [126, 245] width 51 height 13
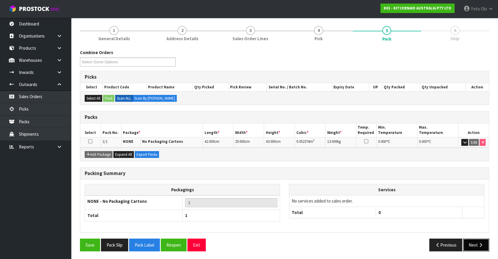
click at [467, 246] on button "Next" at bounding box center [476, 245] width 26 height 13
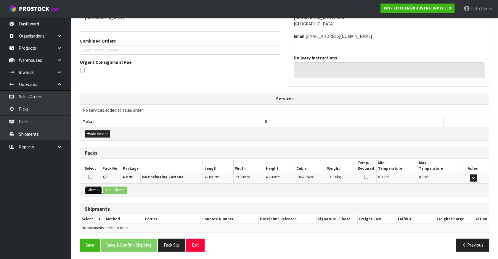
click at [95, 189] on button "Select All" at bounding box center [93, 190] width 17 height 7
click at [112, 188] on button "Ship Selected" at bounding box center [115, 190] width 24 height 7
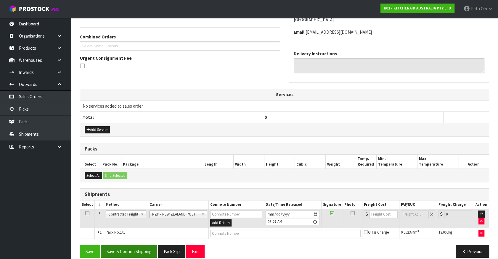
scroll to position [148, 0]
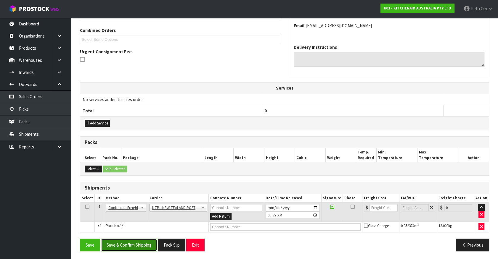
click at [133, 242] on button "Save & Confirm Shipping" at bounding box center [129, 245] width 56 height 13
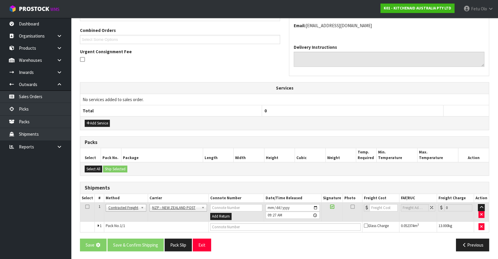
scroll to position [0, 0]
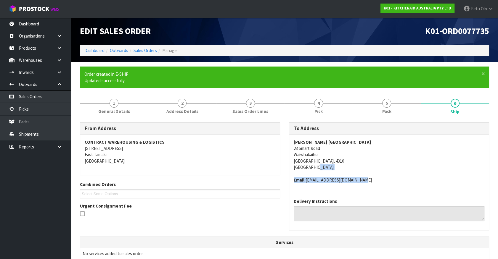
click at [459, 170] on span "Harvey Norman New Plymouth 23 Smart Road Waiwhakaiho New Plymouth, 4310 New Zea…" at bounding box center [388, 161] width 191 height 44
click at [459, 171] on span "Harvey Norman New Plymouth 23 Smart Road Waiwhakaiho New Plymouth, 4310 New Zea…" at bounding box center [388, 161] width 191 height 44
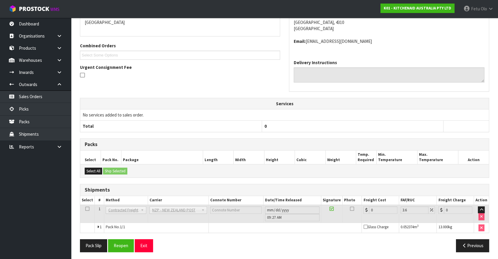
scroll to position [139, 0]
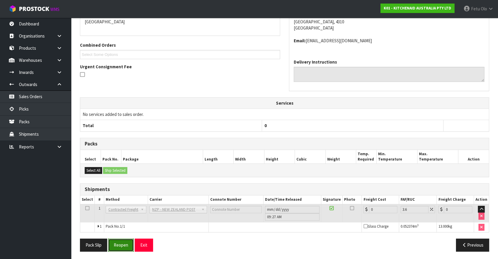
click at [123, 241] on button "Reopen" at bounding box center [121, 245] width 26 height 13
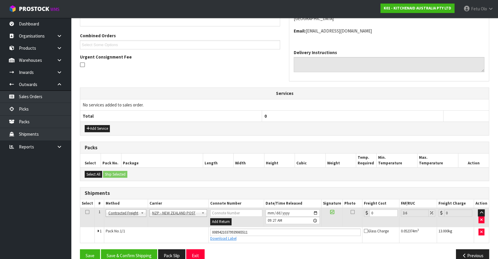
scroll to position [153, 0]
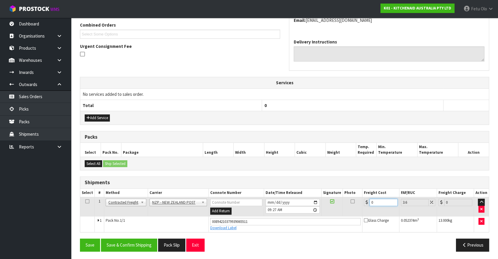
drag, startPoint x: 376, startPoint y: 204, endPoint x: 343, endPoint y: 213, distance: 34.3
click at [343, 213] on tr "1 Client Local Pickup Customer Local Pickup Company Freight Contracted Freight …" at bounding box center [284, 206] width 408 height 19
type input "1"
type input "1.04"
type input "10"
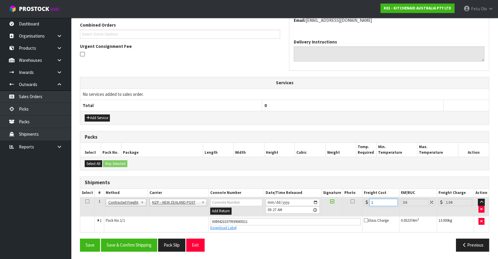
type input "10.36"
type input "10.8"
type input "11.19"
type input "10.89"
type input "11.28"
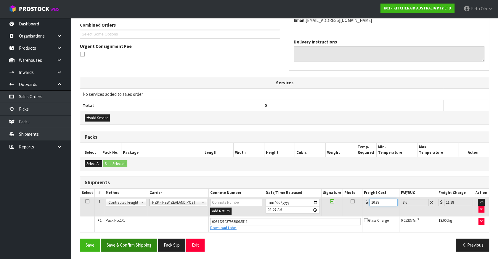
type input "10.89"
click at [129, 241] on button "Save & Confirm Shipping" at bounding box center [129, 245] width 56 height 13
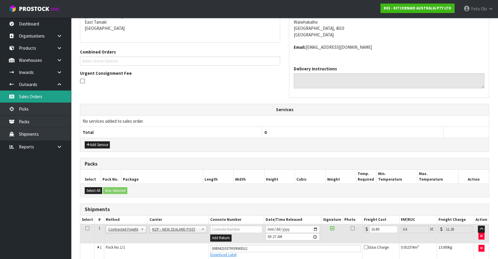
scroll to position [0, 0]
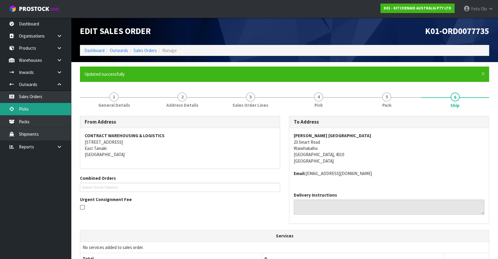
click at [21, 109] on link "Picks" at bounding box center [35, 109] width 71 height 12
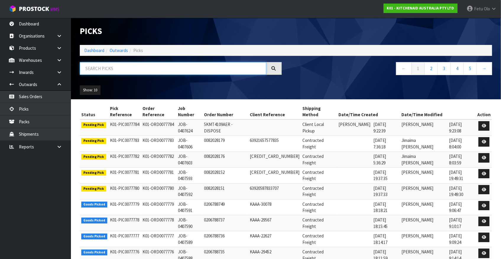
click at [133, 67] on input "text" at bounding box center [173, 68] width 187 height 13
click at [218, 72] on input "text" at bounding box center [173, 68] width 187 height 13
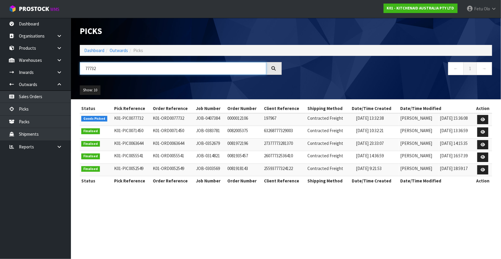
type input "77732"
click at [484, 119] on icon at bounding box center [483, 120] width 4 height 4
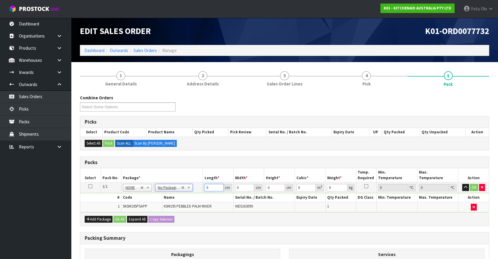
drag, startPoint x: 201, startPoint y: 192, endPoint x: 160, endPoint y: 206, distance: 43.7
click at [160, 206] on tbody "1/1 NONE 007-001 007-002 007-004 007-009 007-013 007-014 007-015 007-017 007-01…" at bounding box center [284, 198] width 408 height 30
type input "42"
type input "29"
type input "4"
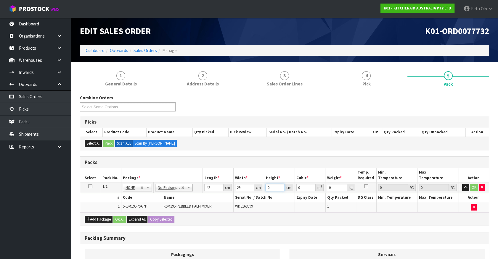
type input "0.004872"
type input "43"
type input "0.052374"
type input "43"
type input "13"
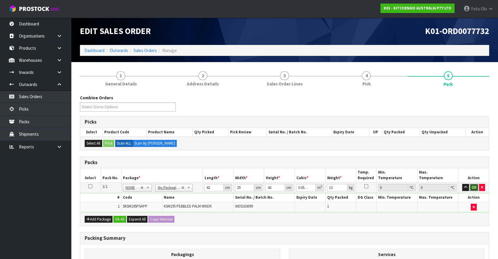
click button "OK" at bounding box center [473, 187] width 8 height 7
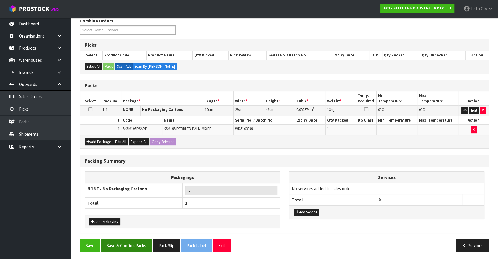
scroll to position [77, 0]
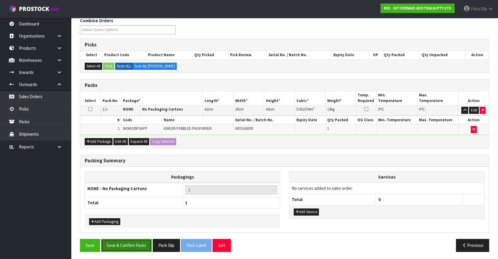
click at [118, 242] on button "Save & Confirm Packs" at bounding box center [126, 245] width 51 height 13
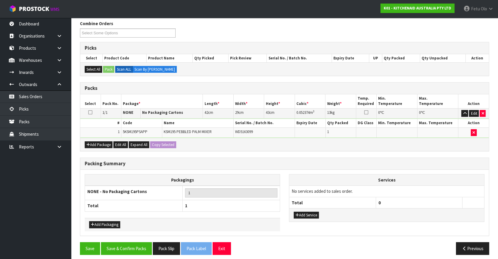
scroll to position [67, 0]
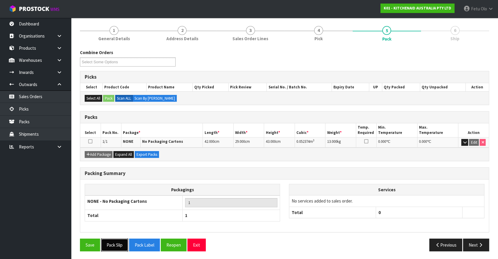
click at [117, 244] on button "Pack Slip" at bounding box center [114, 245] width 27 height 13
click at [477, 243] on icon "button" at bounding box center [480, 245] width 6 height 4
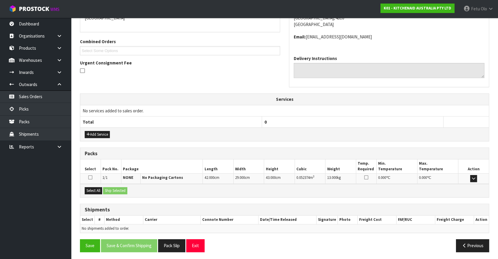
scroll to position [137, 0]
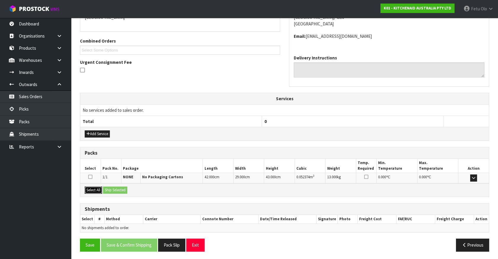
drag, startPoint x: 89, startPoint y: 186, endPoint x: 112, endPoint y: 190, distance: 23.3
click at [88, 187] on button "Select All" at bounding box center [93, 190] width 17 height 7
click at [113, 190] on button "Ship Selected" at bounding box center [115, 190] width 24 height 7
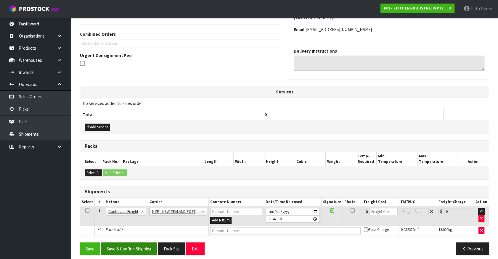
scroll to position [148, 0]
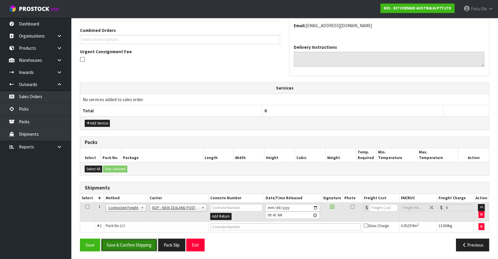
click at [143, 241] on button "Save & Confirm Shipping" at bounding box center [129, 245] width 56 height 13
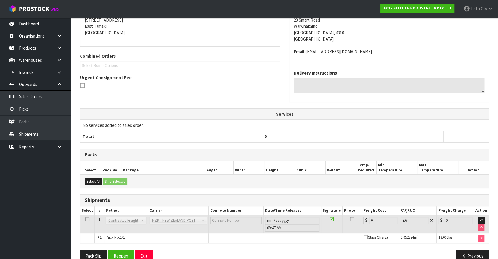
scroll to position [139, 0]
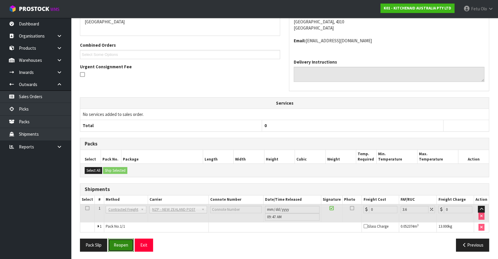
click at [124, 246] on button "Reopen" at bounding box center [121, 245] width 26 height 13
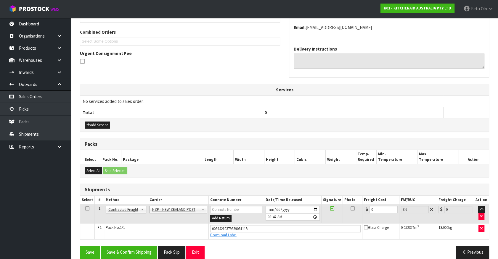
scroll to position [153, 0]
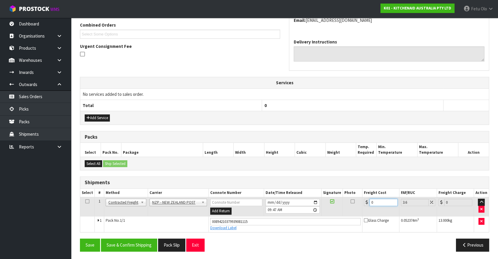
drag, startPoint x: 380, startPoint y: 202, endPoint x: 202, endPoint y: 212, distance: 178.4
click at [204, 210] on tr "1 Client Local Pickup Customer Local Pickup Company Freight Contracted Freight …" at bounding box center [284, 206] width 408 height 19
type input "1"
type input "1.04"
type input "10"
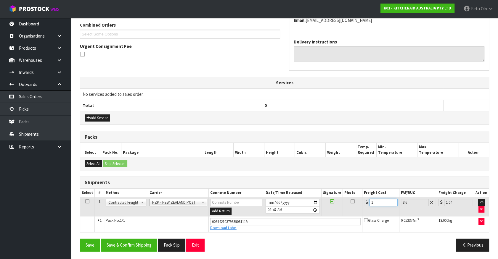
type input "10.36"
type input "10.8"
type input "11.19"
type input "10.89"
type input "11.28"
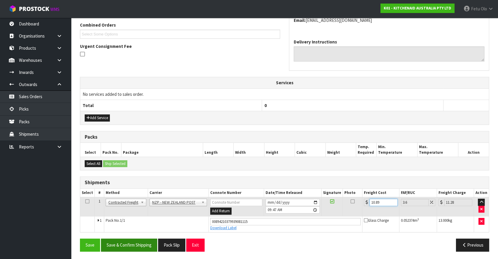
type input "10.89"
click at [143, 245] on button "Save & Confirm Shipping" at bounding box center [129, 245] width 56 height 13
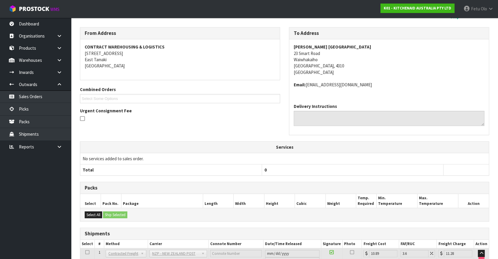
scroll to position [83, 0]
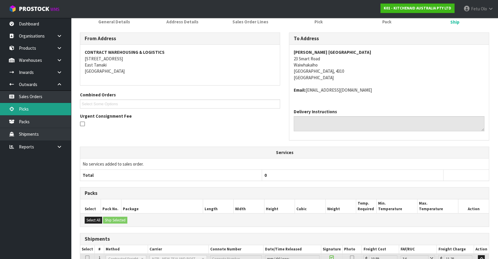
click at [26, 108] on link "Picks" at bounding box center [35, 109] width 71 height 12
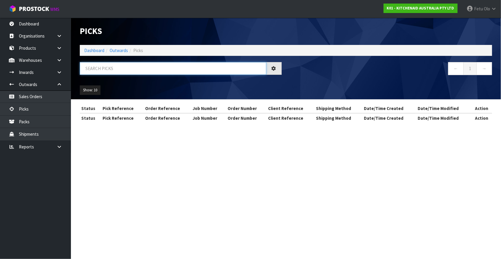
click at [152, 68] on input "text" at bounding box center [173, 68] width 187 height 13
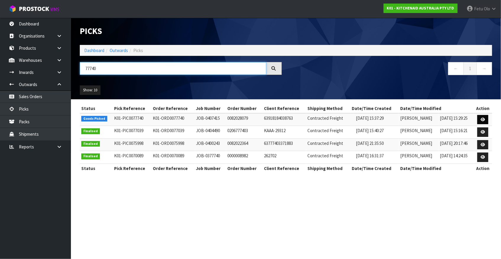
type input "77740"
click at [484, 120] on icon at bounding box center [483, 120] width 4 height 4
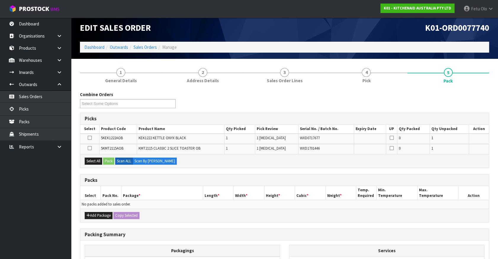
scroll to position [27, 0]
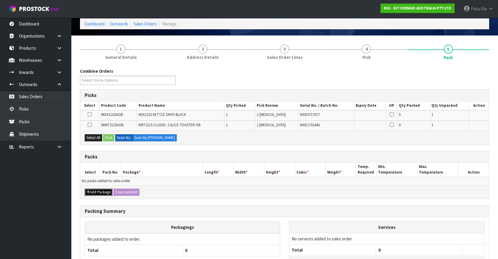
click at [90, 191] on button "Add Package" at bounding box center [99, 192] width 28 height 7
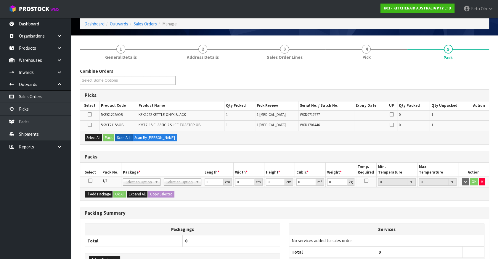
click at [90, 181] on icon at bounding box center [90, 181] width 4 height 0
click at [144, 165] on th "Package *" at bounding box center [162, 170] width 82 height 14
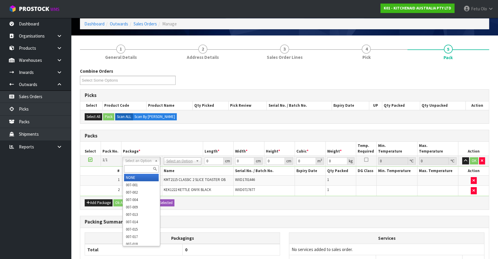
click at [127, 171] on input "text" at bounding box center [141, 168] width 35 height 7
type input "011"
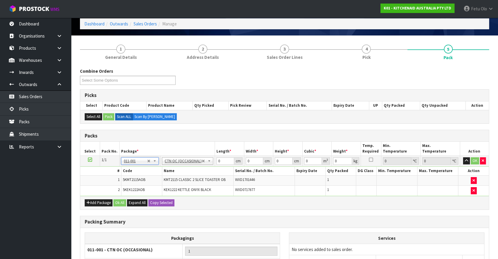
type input "4.55"
drag, startPoint x: 221, startPoint y: 160, endPoint x: 90, endPoint y: 187, distance: 133.5
click at [101, 191] on tbody "1/1 NONE 007-001 007-002 007-004 007-009 007-013 007-014 007-015 007-017 007-01…" at bounding box center [284, 176] width 408 height 40
type input "53"
type input "38"
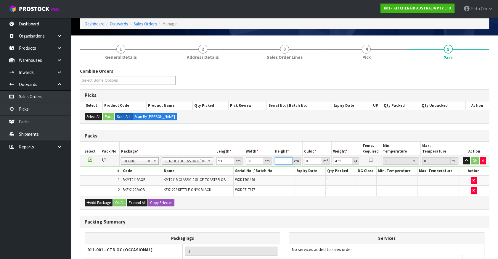
type input "2"
type input "0.004028"
type input "2"
click at [222, 162] on input "53" at bounding box center [225, 160] width 18 height 7
type input "3"
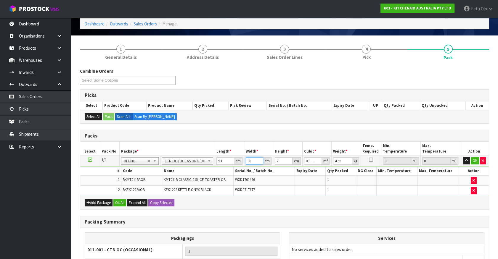
type input "0.000318"
type input "38"
type input "0.004028"
type input "28"
type input "0.056392"
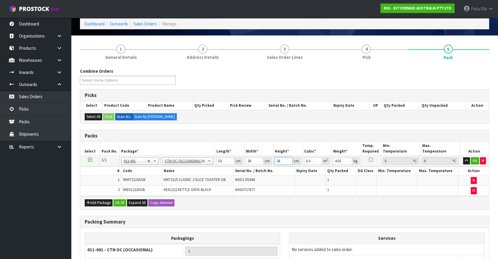
type input "28"
type input "7"
click button "OK" at bounding box center [474, 160] width 8 height 7
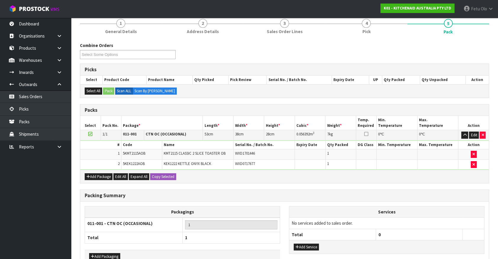
scroll to position [87, 0]
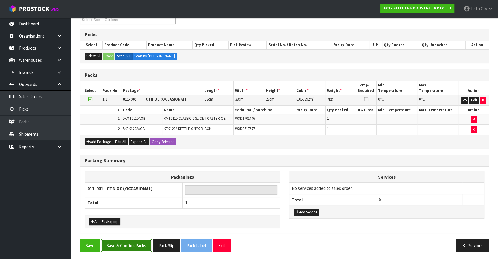
click at [142, 245] on button "Save & Confirm Packs" at bounding box center [126, 245] width 51 height 13
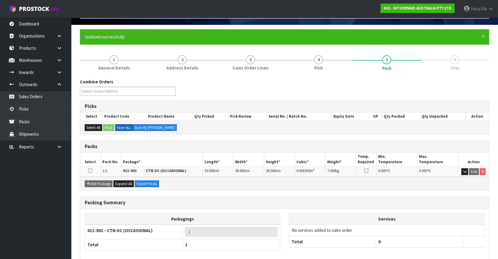
scroll to position [67, 0]
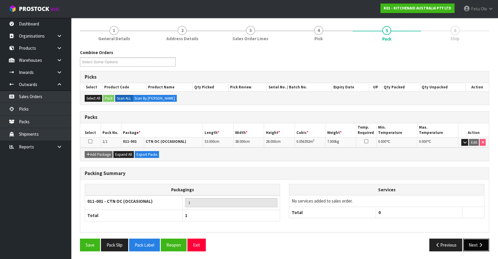
click at [469, 239] on button "Next" at bounding box center [476, 245] width 26 height 13
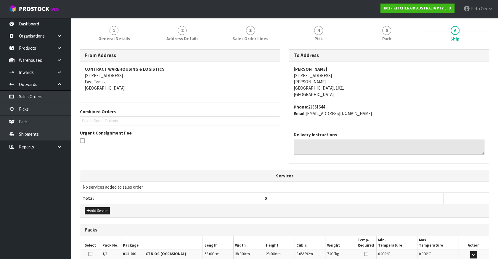
scroll to position [144, 0]
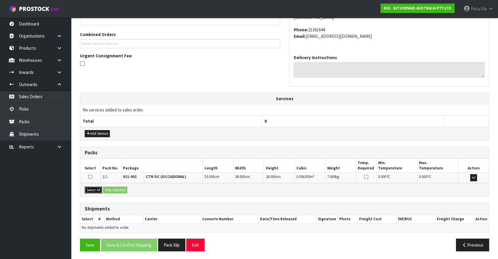
drag, startPoint x: 94, startPoint y: 188, endPoint x: 115, endPoint y: 187, distance: 21.7
click at [95, 188] on button "Select All" at bounding box center [93, 190] width 17 height 7
click at [116, 187] on button "Ship Selected" at bounding box center [115, 190] width 24 height 7
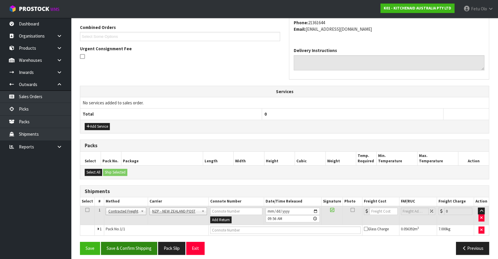
scroll to position [154, 0]
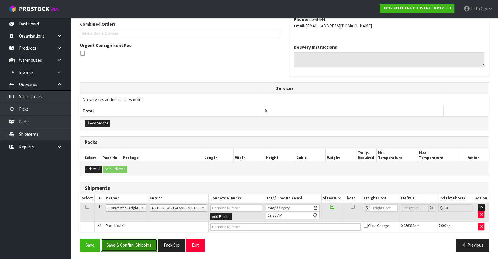
click at [148, 242] on button "Save & Confirm Shipping" at bounding box center [129, 245] width 56 height 13
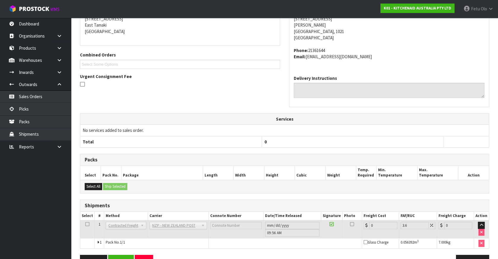
scroll to position [146, 0]
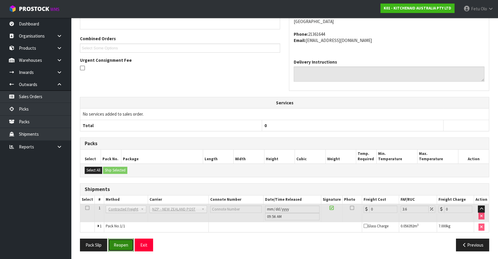
click at [120, 241] on button "Reopen" at bounding box center [121, 245] width 26 height 13
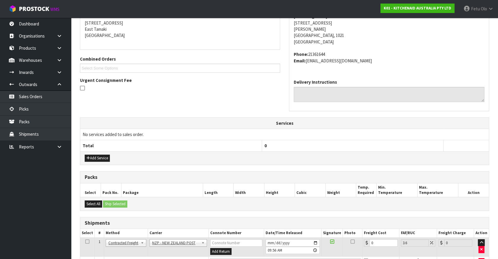
scroll to position [134, 0]
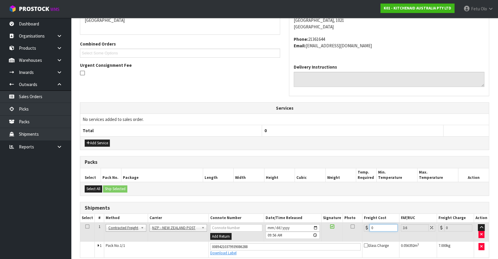
drag, startPoint x: 371, startPoint y: 230, endPoint x: 290, endPoint y: 244, distance: 82.9
click at [291, 243] on tbody "1 Client Local Pickup Customer Local Pickup Company Freight Contracted Freight …" at bounding box center [284, 239] width 408 height 35
type input "7"
type input "7.25"
type input "0"
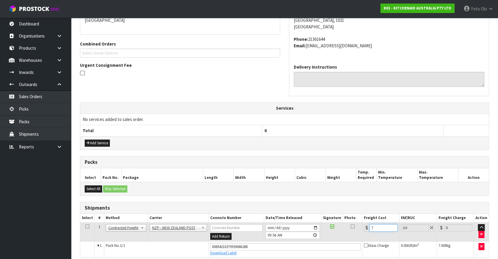
type input "74"
type input "76.66"
type input "74.3"
type input "76.97"
type input "74.33"
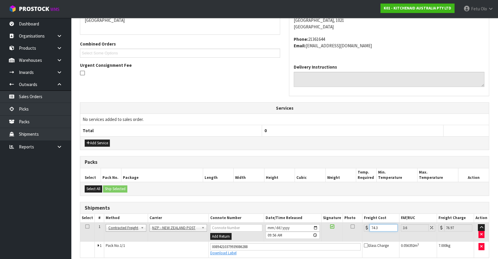
type input "77.01"
type input "74.3"
type input "76.97"
type input "74"
type input "76.66"
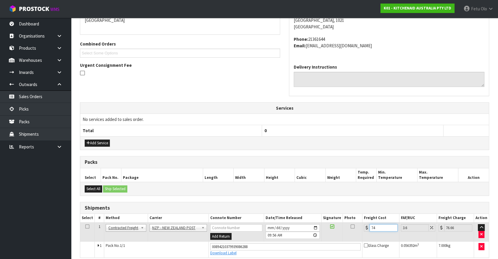
type input "7"
type input "7.25"
type input "0"
type input "4"
type input "4.14"
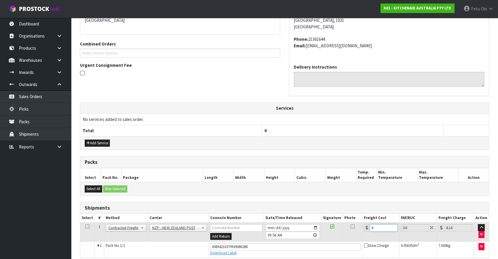
type input "4.3"
type input "4.45"
type input "4.33"
type input "4.49"
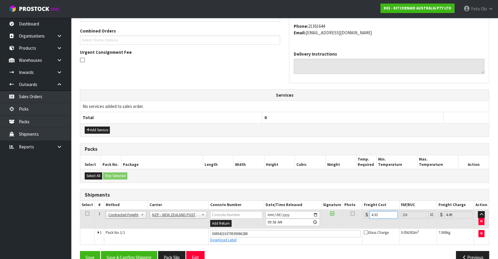
scroll to position [160, 0]
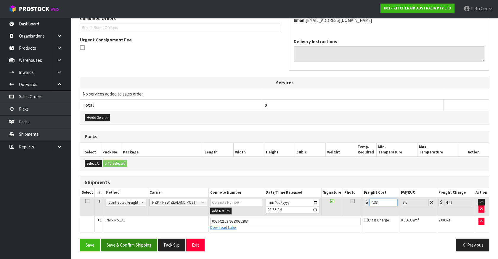
type input "4.33"
click at [138, 245] on button "Save & Confirm Shipping" at bounding box center [129, 245] width 56 height 13
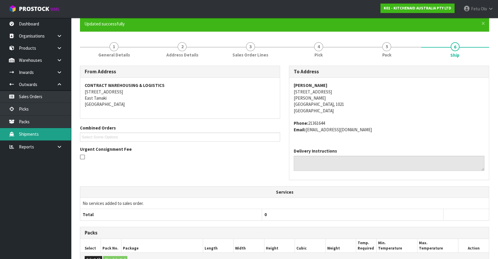
scroll to position [143, 0]
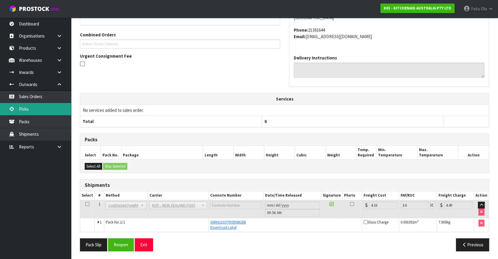
click at [26, 105] on link "Picks" at bounding box center [35, 109] width 71 height 12
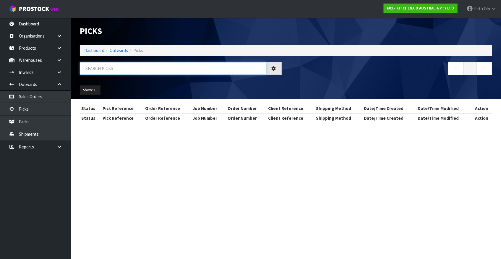
click at [122, 71] on input "text" at bounding box center [173, 68] width 187 height 13
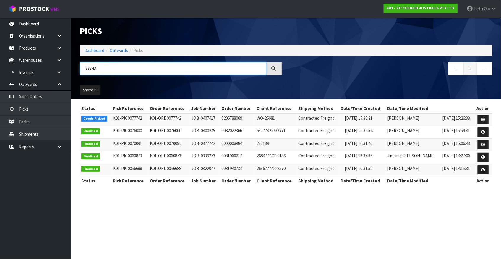
type input "77742"
click at [486, 119] on link at bounding box center [483, 119] width 11 height 9
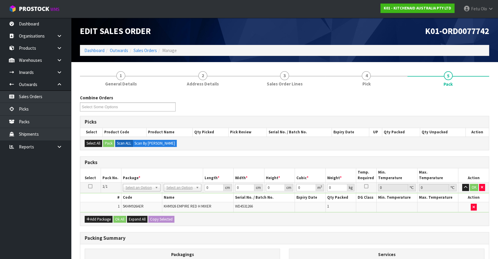
click at [140, 191] on td "NONE 007-001 007-002 007-004 007-009 007-013 007-014 007-015 007-017 007-018 00…" at bounding box center [141, 188] width 41 height 11
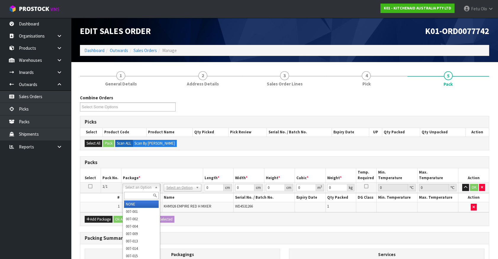
click at [133, 196] on input "text" at bounding box center [141, 195] width 35 height 7
type input "011-084"
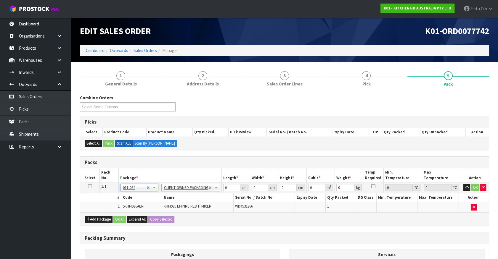
type input "1.6"
drag, startPoint x: 228, startPoint y: 184, endPoint x: 194, endPoint y: 204, distance: 39.9
click at [194, 204] on tbody "1/1 NONE 007-001 007-002 007-004 007-009 007-013 007-014 007-015 007-017 007-01…" at bounding box center [284, 198] width 408 height 30
type input "30"
type input "26"
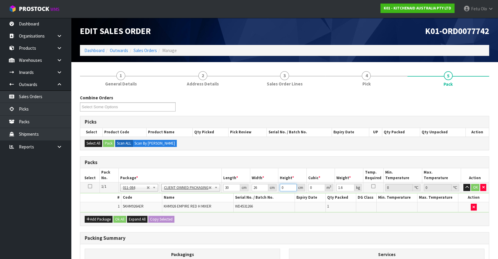
type input "2"
click button "OK" at bounding box center [475, 187] width 8 height 7
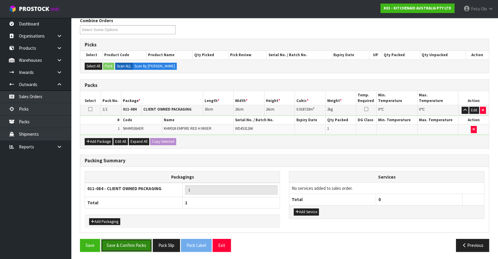
click at [119, 248] on button "Save & Confirm Packs" at bounding box center [126, 245] width 51 height 13
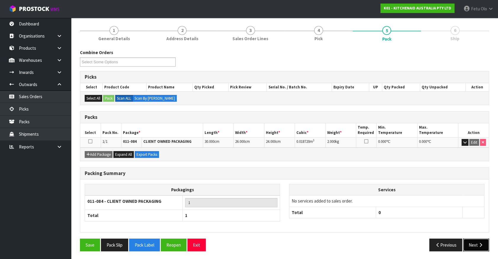
click at [470, 239] on button "Next" at bounding box center [476, 245] width 26 height 13
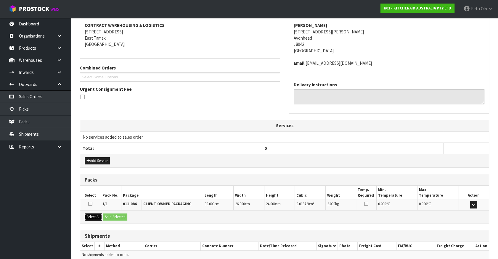
drag, startPoint x: 95, startPoint y: 218, endPoint x: 109, endPoint y: 216, distance: 14.9
click at [97, 217] on button "Select All" at bounding box center [93, 217] width 17 height 7
click at [115, 216] on button "Ship Selected" at bounding box center [115, 217] width 24 height 7
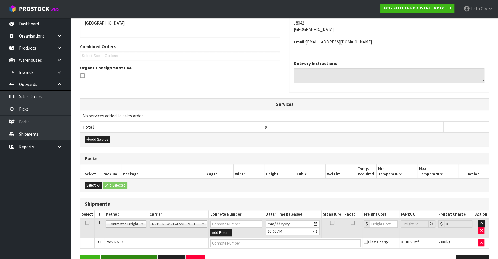
scroll to position [148, 0]
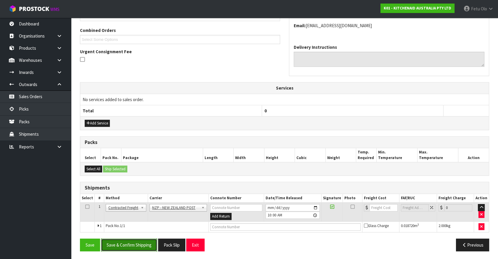
click at [145, 246] on button "Save & Confirm Shipping" at bounding box center [129, 245] width 56 height 13
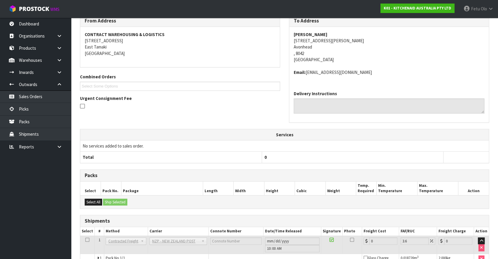
scroll to position [139, 0]
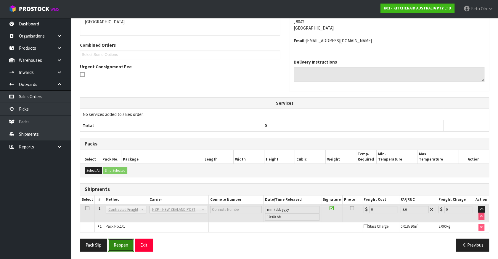
drag, startPoint x: 124, startPoint y: 244, endPoint x: 129, endPoint y: 246, distance: 4.9
click at [124, 244] on button "Reopen" at bounding box center [121, 245] width 26 height 13
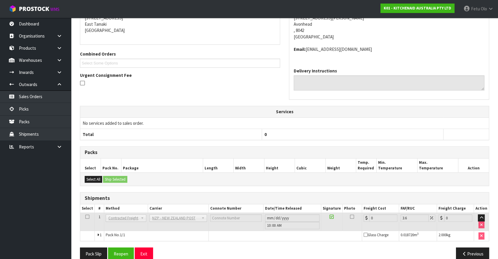
scroll to position [133, 0]
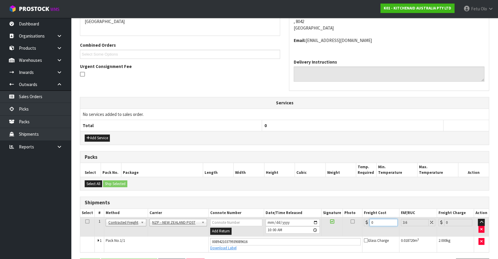
drag, startPoint x: 381, startPoint y: 218, endPoint x: 306, endPoint y: 238, distance: 77.6
click at [306, 238] on tbody "1 Client Local Pickup Customer Local Pickup Company Freight Contracted Freight …" at bounding box center [284, 234] width 408 height 35
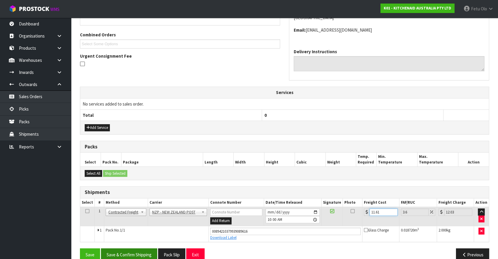
scroll to position [153, 0]
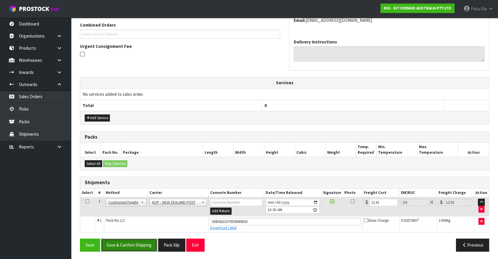
click at [149, 244] on button "Save & Confirm Shipping" at bounding box center [129, 245] width 56 height 13
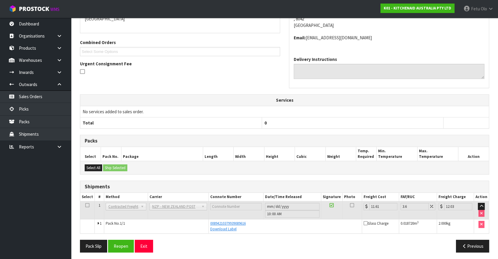
scroll to position [137, 0]
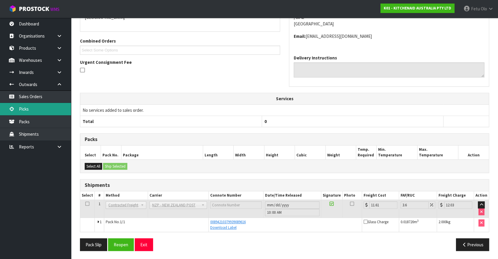
click at [31, 111] on link "Picks" at bounding box center [35, 109] width 71 height 12
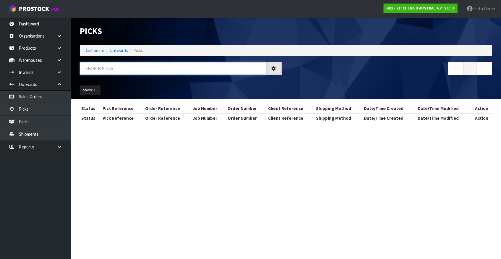
click at [126, 73] on input "text" at bounding box center [173, 68] width 187 height 13
drag, startPoint x: 127, startPoint y: 73, endPoint x: 114, endPoint y: 83, distance: 16.5
click at [123, 74] on input "text" at bounding box center [173, 68] width 187 height 13
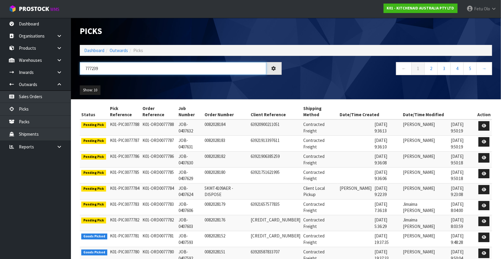
click at [90, 72] on input "777239" at bounding box center [173, 68] width 187 height 13
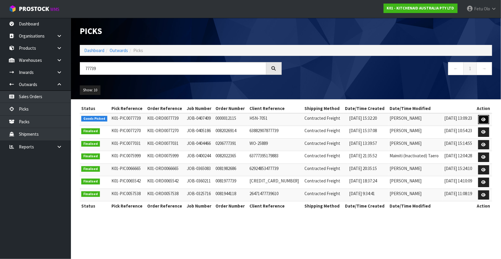
click at [484, 120] on icon at bounding box center [484, 120] width 4 height 4
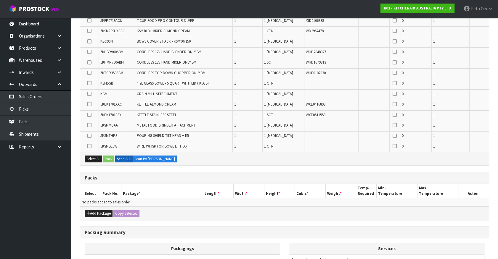
scroll to position [123, 0]
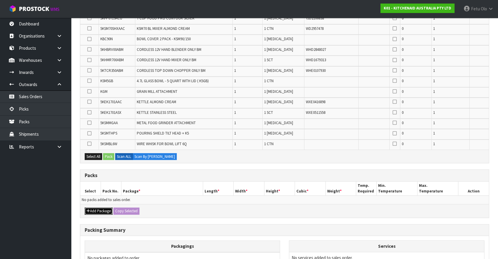
click at [95, 209] on button "Add Package" at bounding box center [99, 211] width 28 height 7
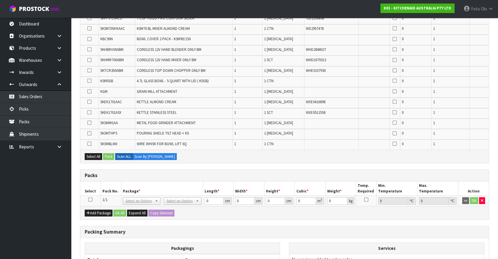
click at [91, 200] on icon at bounding box center [90, 200] width 4 height 0
click at [171, 183] on th "Package *" at bounding box center [162, 189] width 82 height 14
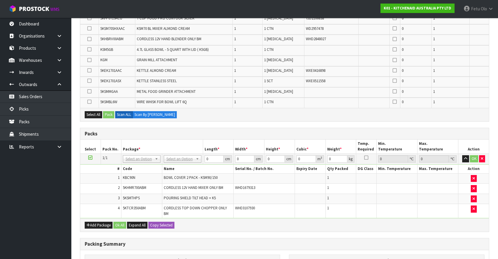
drag, startPoint x: 131, startPoint y: 160, endPoint x: 133, endPoint y: 162, distance: 3.2
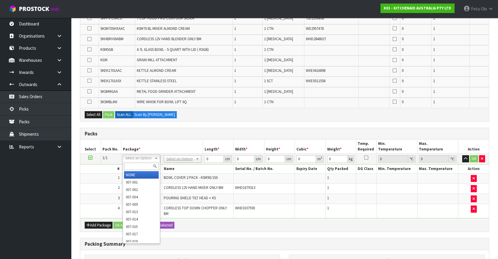
click at [133, 163] on input "text" at bounding box center [141, 166] width 35 height 7
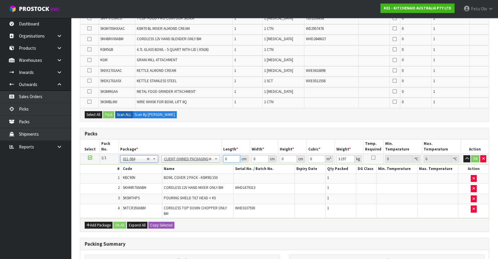
drag, startPoint x: 209, startPoint y: 167, endPoint x: 190, endPoint y: 175, distance: 20.2
click at [192, 174] on tbody "1/1 NONE 007-001 007-002 007-004 007-009 007-013 007-014 007-015 007-017 007-01…" at bounding box center [284, 186] width 408 height 64
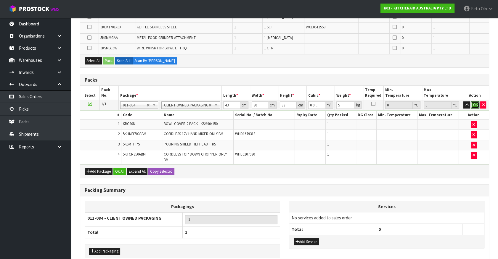
drag, startPoint x: 473, startPoint y: 103, endPoint x: 386, endPoint y: 132, distance: 91.8
click at [473, 103] on button "OK" at bounding box center [475, 104] width 8 height 7
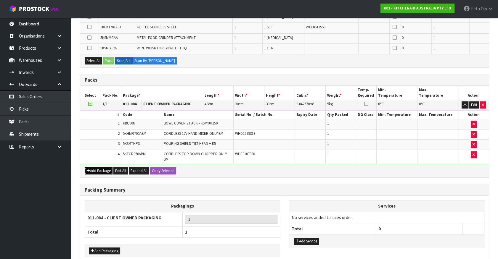
click at [95, 168] on button "Add Package" at bounding box center [99, 170] width 28 height 7
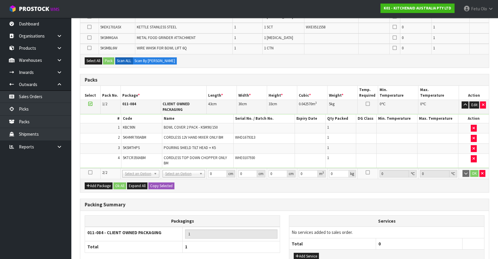
click at [89, 172] on icon at bounding box center [90, 172] width 4 height 0
click at [41, 199] on ul "Dashboard Organisations Clients Consignees Carriers Products Categories Serial …" at bounding box center [35, 138] width 71 height 241
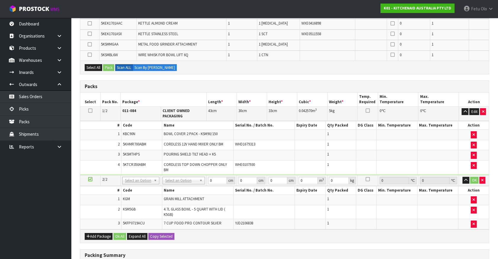
scroll to position [129, 0]
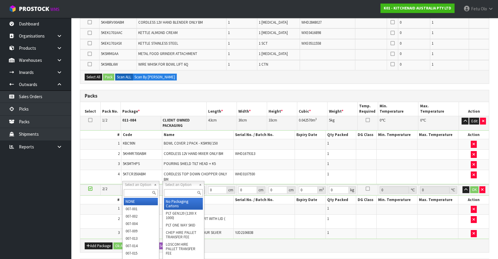
click at [130, 193] on input "text" at bounding box center [141, 192] width 34 height 7
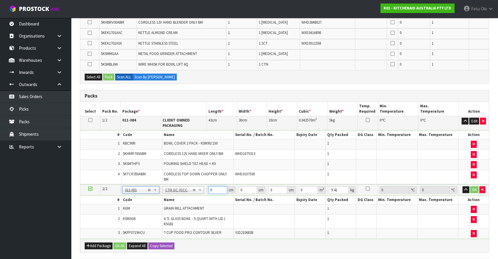
drag, startPoint x: 216, startPoint y: 185, endPoint x: 117, endPoint y: 223, distance: 106.1
click at [120, 216] on tbody "2/2 NONE 007-001 007-002 007-004 007-009 007-013 007-014 007-015 007-017 007-01…" at bounding box center [284, 212] width 408 height 54
click button "OK" at bounding box center [474, 189] width 8 height 7
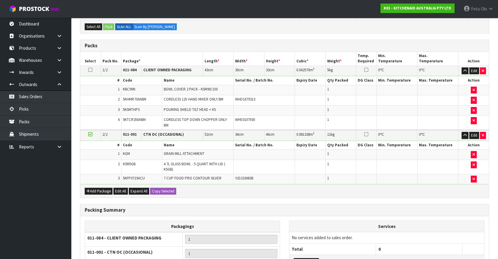
scroll to position [238, 0]
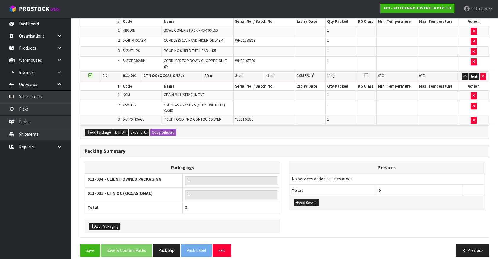
drag, startPoint x: 91, startPoint y: 69, endPoint x: 92, endPoint y: 87, distance: 18.4
click at [91, 75] on icon at bounding box center [90, 75] width 4 height 0
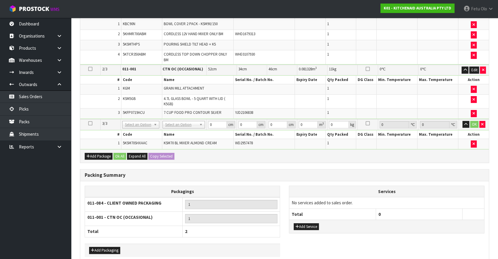
scroll to position [228, 0]
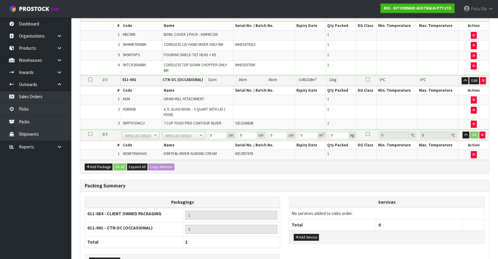
drag, startPoint x: 134, startPoint y: 127, endPoint x: 133, endPoint y: 133, distance: 6.3
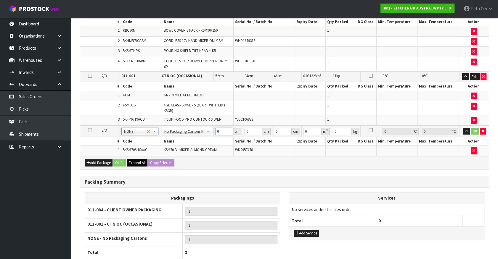
drag, startPoint x: 224, startPoint y: 125, endPoint x: 136, endPoint y: 153, distance: 92.0
click at [137, 153] on div "Packs Select Pack No. Package * Length * Width * Height * Cubic * Weight * Temp…" at bounding box center [284, 75] width 409 height 189
drag, startPoint x: 224, startPoint y: 127, endPoint x: 133, endPoint y: 168, distance: 99.6
click at [135, 165] on div "Combine Orders K01-ORD0077705 K01-ORD0077717 K01-ORD0077738 K01-ORD0077739 K01-…" at bounding box center [284, 86] width 409 height 439
click button "OK" at bounding box center [474, 131] width 8 height 7
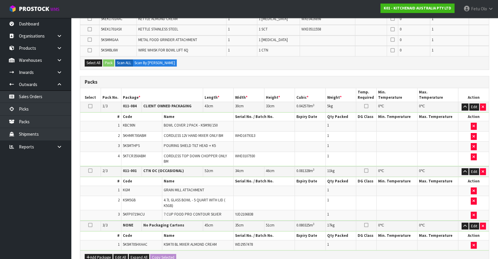
scroll to position [164, 0]
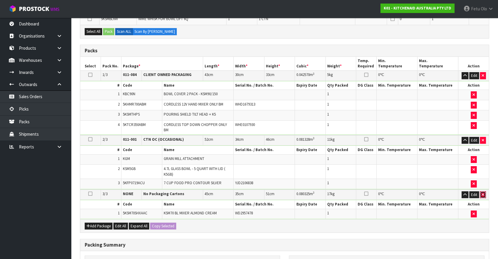
click at [482, 193] on icon "button" at bounding box center [482, 195] width 2 height 4
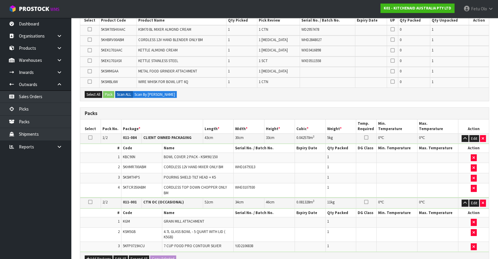
scroll to position [228, 0]
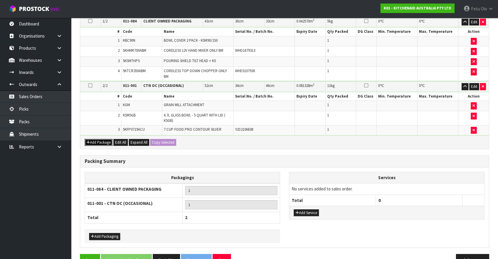
click at [96, 139] on button "Add Package" at bounding box center [99, 142] width 28 height 7
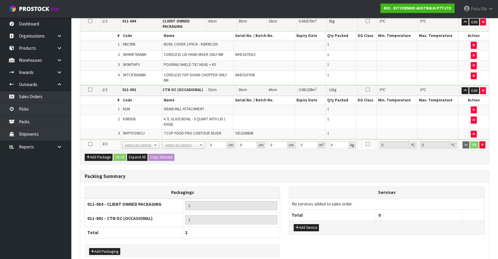
drag, startPoint x: 89, startPoint y: 136, endPoint x: 40, endPoint y: 175, distance: 62.4
click at [87, 140] on td at bounding box center [90, 145] width 20 height 11
click at [33, 188] on ul "Dashboard Organisations Clients Consignees Carriers Products Categories Serial …" at bounding box center [35, 138] width 71 height 241
click at [89, 144] on icon at bounding box center [90, 144] width 4 height 0
click at [26, 240] on ul "Dashboard Organisations Clients Consignees Carriers Products Categories Serial …" at bounding box center [35, 138] width 71 height 241
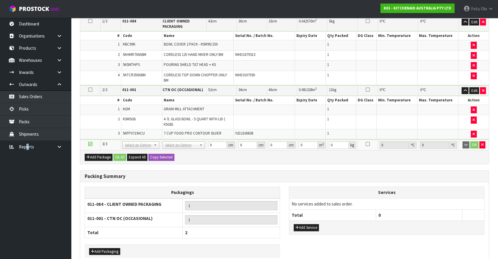
scroll to position [0, 0]
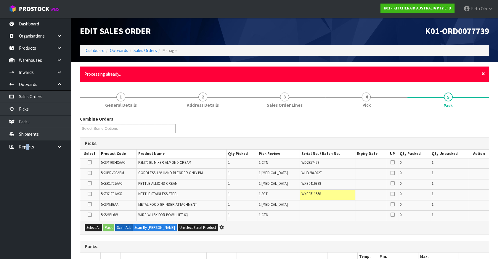
click at [482, 72] on span "×" at bounding box center [483, 74] width 4 height 8
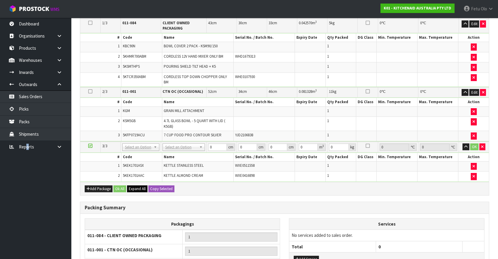
scroll to position [215, 0]
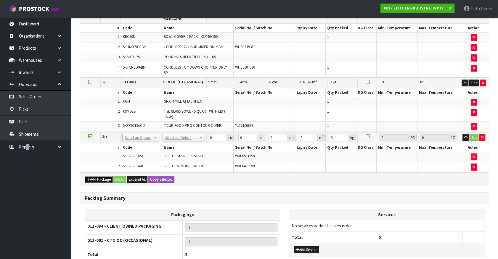
click at [89, 178] on icon "button" at bounding box center [88, 180] width 4 height 4
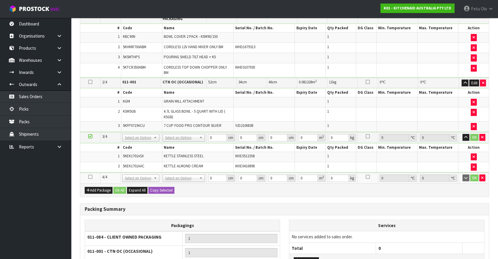
click at [90, 177] on icon at bounding box center [90, 177] width 4 height 0
click at [47, 191] on ul "Dashboard Organisations Clients Consignees Carriers Products Categories Serial …" at bounding box center [35, 138] width 71 height 241
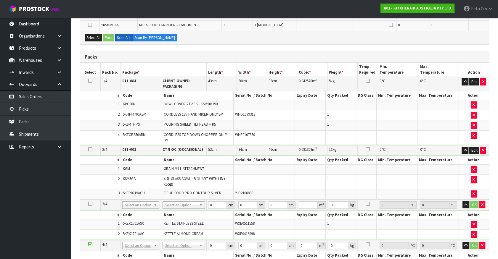
scroll to position [87, 0]
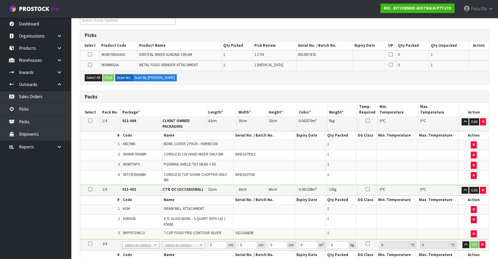
click at [89, 65] on icon at bounding box center [90, 65] width 4 height 0
click at [0, 0] on input "checkbox" at bounding box center [0, 0] width 0 height 0
click at [107, 75] on button "Pack" at bounding box center [108, 77] width 11 height 7
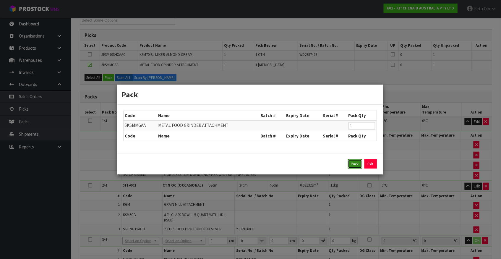
click at [351, 164] on button "Pack" at bounding box center [355, 163] width 14 height 9
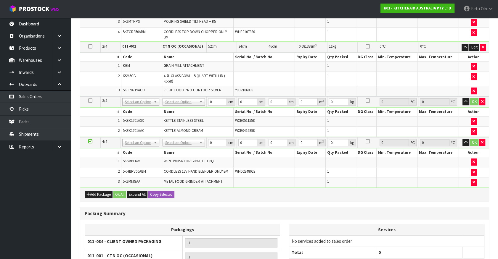
scroll to position [275, 0]
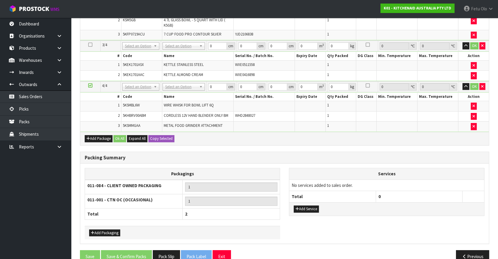
click at [91, 85] on icon at bounding box center [90, 85] width 4 height 0
click at [48, 186] on ul "Dashboard Organisations Clients Consignees Carriers Products Categories Serial …" at bounding box center [35, 138] width 71 height 241
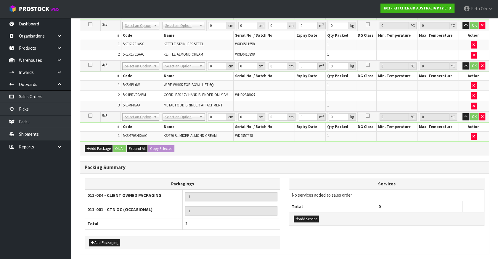
scroll to position [301, 0]
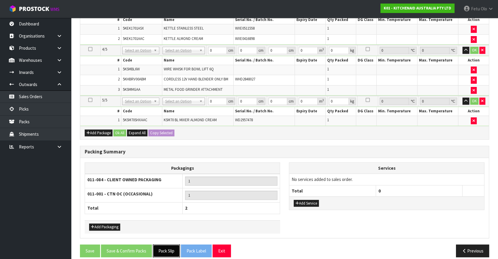
click at [166, 245] on button "Pack Slip" at bounding box center [166, 251] width 27 height 13
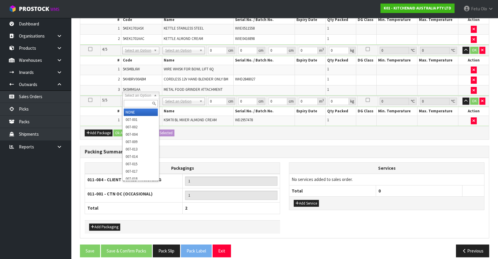
drag, startPoint x: 148, startPoint y: 107, endPoint x: 194, endPoint y: 104, distance: 46.9
click at [150, 107] on div at bounding box center [140, 104] width 36 height 10
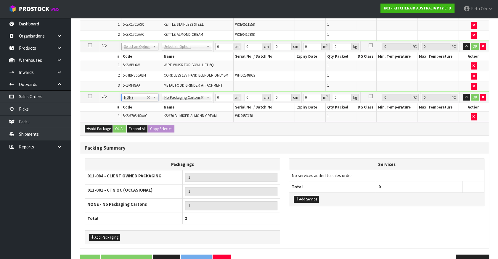
scroll to position [297, 0]
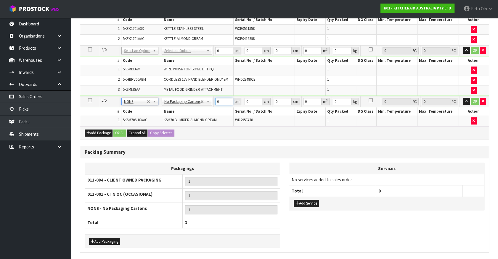
drag, startPoint x: 225, startPoint y: 97, endPoint x: 134, endPoint y: 116, distance: 92.5
click at [134, 116] on tbody "5/5 NONE 007-001 007-002 007-004 007-009 007-013 007-014 007-015 007-017 007-01…" at bounding box center [284, 111] width 408 height 30
click button "OK" at bounding box center [474, 101] width 8 height 7
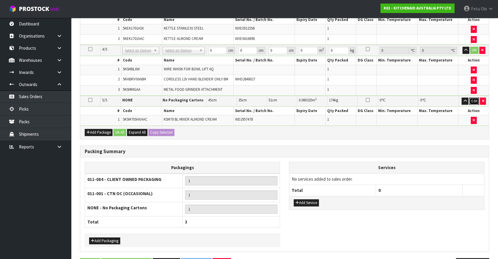
click at [470, 98] on button "Edit" at bounding box center [474, 101] width 10 height 7
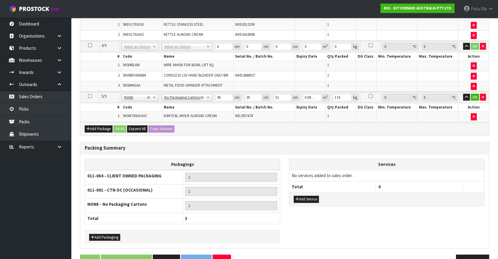
scroll to position [297, 0]
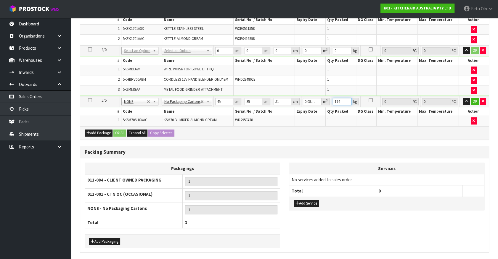
drag, startPoint x: 327, startPoint y: 101, endPoint x: 257, endPoint y: 116, distance: 71.0
click at [257, 115] on tbody "5/5 NONE 007-001 007-002 007-004 007-009 007-013 007-014 007-015 007-017 007-01…" at bounding box center [284, 111] width 408 height 30
click button "OK" at bounding box center [474, 101] width 8 height 7
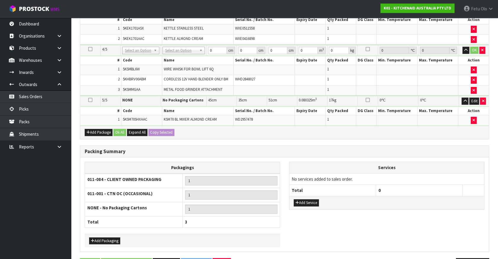
scroll to position [220, 0]
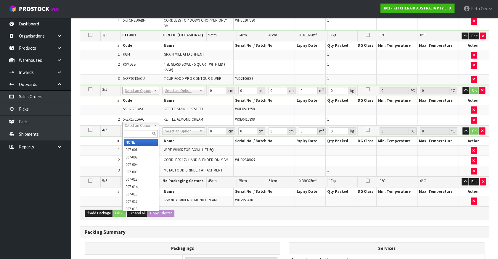
click at [133, 131] on input "text" at bounding box center [141, 133] width 34 height 7
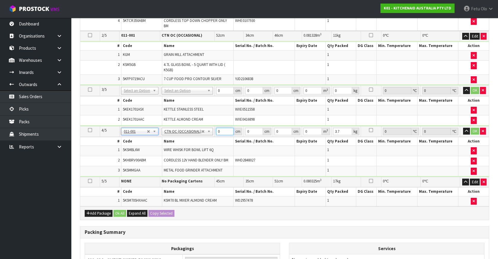
drag, startPoint x: 222, startPoint y: 124, endPoint x: 201, endPoint y: 133, distance: 22.9
click at [201, 133] on tbody "4/5 NONE 007-001 007-002 007-004 007-009 007-013 007-014 007-015 007-017 007-01…" at bounding box center [284, 151] width 408 height 51
click button "OK" at bounding box center [474, 131] width 8 height 7
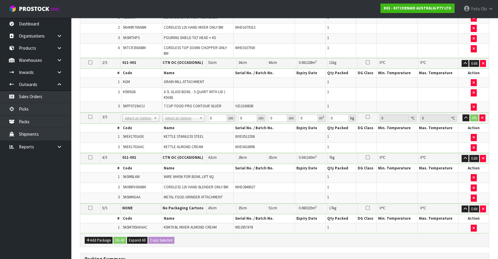
scroll to position [166, 0]
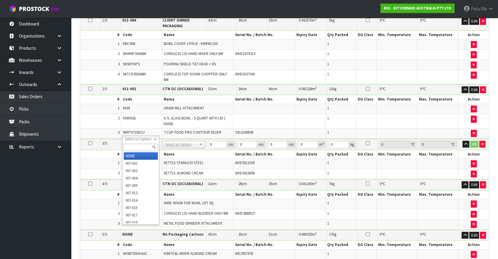
click at [139, 145] on input "text" at bounding box center [141, 147] width 34 height 7
click at [141, 143] on div at bounding box center [140, 148] width 36 height 10
click at [140, 146] on input "text" at bounding box center [141, 147] width 34 height 7
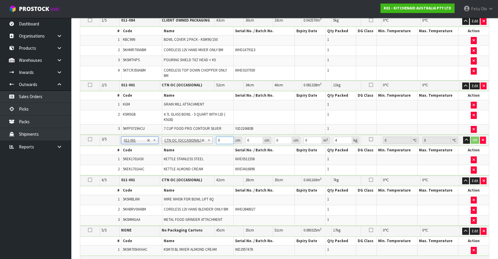
drag, startPoint x: 219, startPoint y: 135, endPoint x: 168, endPoint y: 145, distance: 52.2
click at [168, 145] on tbody "3/5 NONE 007-001 007-002 007-004 007-009 007-013 007-014 007-015 007-017 007-01…" at bounding box center [284, 155] width 408 height 41
click button "OK" at bounding box center [474, 140] width 8 height 7
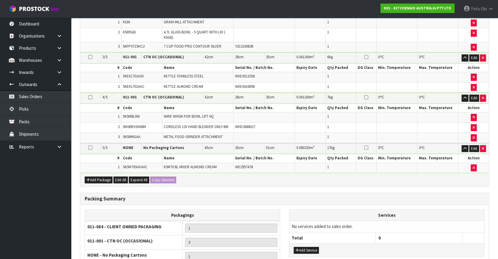
scroll to position [274, 0]
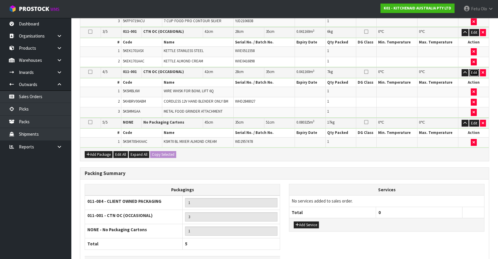
click at [472, 69] on button "Edit" at bounding box center [474, 72] width 10 height 7
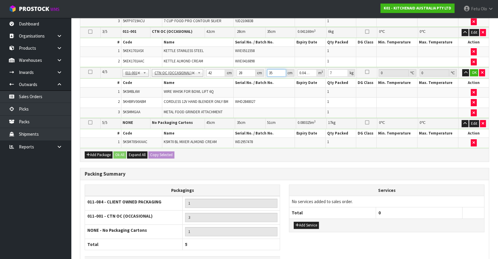
drag, startPoint x: 272, startPoint y: 67, endPoint x: 251, endPoint y: 75, distance: 23.0
click at [251, 75] on tbody "4/5 NONE 007-001 007-002 007-004 007-009 007-013 007-014 007-015 007-017 007-01…" at bounding box center [284, 92] width 408 height 51
click at [473, 69] on button "OK" at bounding box center [473, 72] width 8 height 7
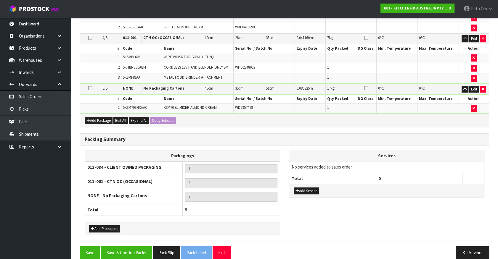
scroll to position [310, 0]
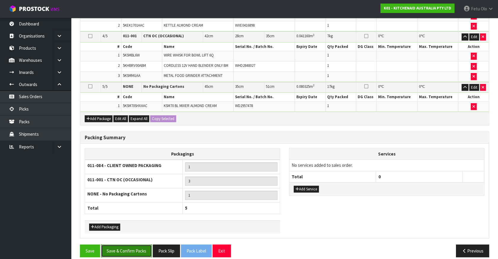
click at [134, 245] on button "Save & Confirm Packs" at bounding box center [126, 251] width 51 height 13
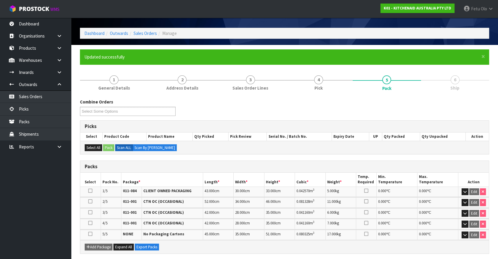
scroll to position [27, 0]
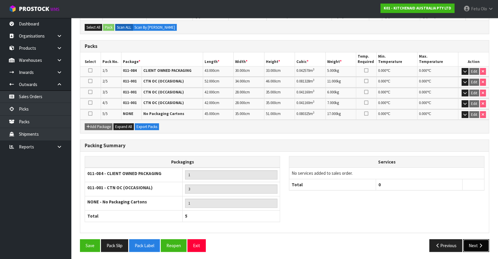
click at [478, 246] on icon "button" at bounding box center [480, 245] width 6 height 4
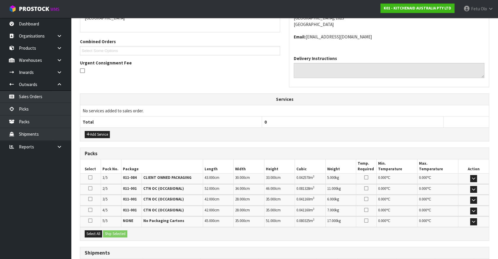
scroll to position [180, 0]
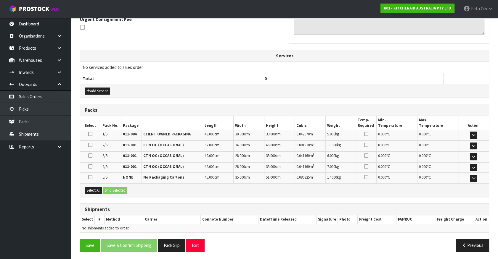
click at [99, 185] on div "Select All Ship Selected" at bounding box center [284, 190] width 408 height 13
click at [104, 188] on div "Select All Ship Selected" at bounding box center [284, 190] width 408 height 13
drag, startPoint x: 92, startPoint y: 187, endPoint x: 117, endPoint y: 193, distance: 26.4
click at [98, 189] on button "Select All" at bounding box center [93, 190] width 17 height 7
click at [117, 193] on div "Select All Ship Selected" at bounding box center [284, 190] width 408 height 13
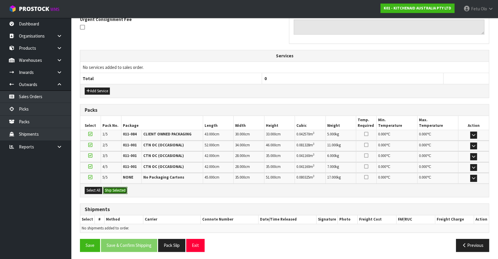
click at [123, 191] on button "Ship Selected" at bounding box center [115, 190] width 24 height 7
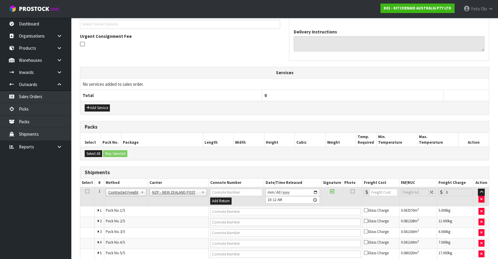
click at [148, 253] on td "Pack No. 5/5" at bounding box center [156, 254] width 104 height 11
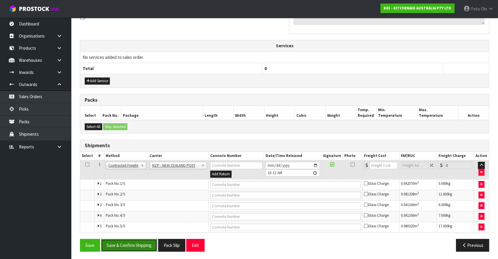
click at [148, 240] on button "Save & Confirm Shipping" at bounding box center [129, 245] width 56 height 13
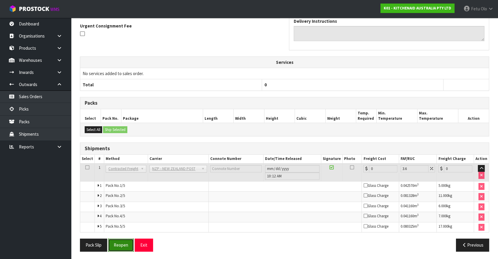
click at [121, 242] on button "Reopen" at bounding box center [121, 245] width 26 height 13
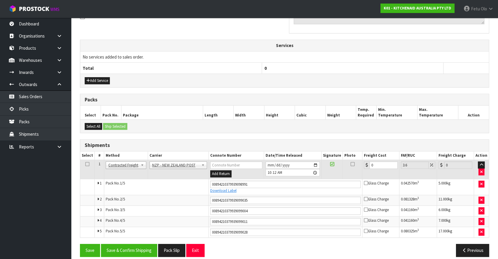
scroll to position [196, 0]
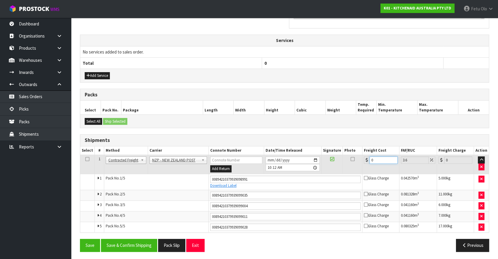
drag, startPoint x: 384, startPoint y: 162, endPoint x: 293, endPoint y: 173, distance: 91.5
click at [293, 173] on tbody "1 Client Local Pickup Customer Local Pickup Company Freight Contracted Freight …" at bounding box center [284, 194] width 408 height 78
click at [128, 240] on button "Save & Confirm Shipping" at bounding box center [129, 245] width 56 height 13
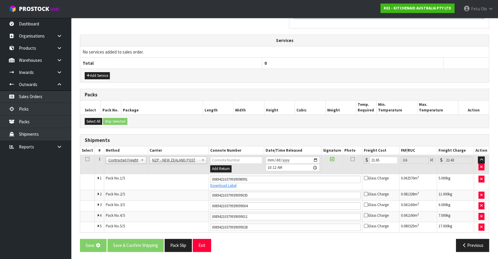
scroll to position [0, 0]
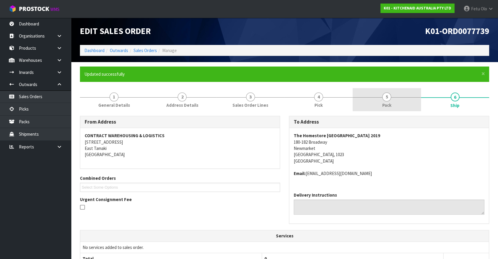
click at [384, 103] on span "Pack" at bounding box center [386, 105] width 9 height 6
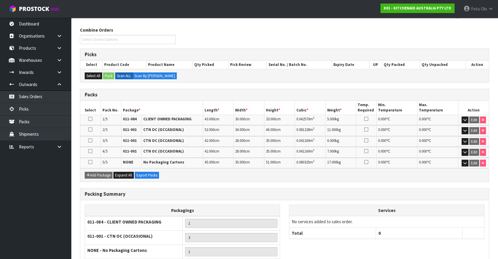
scroll to position [134, 0]
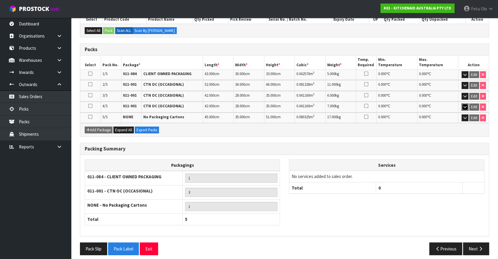
click at [462, 106] on button "button" at bounding box center [464, 107] width 7 height 7
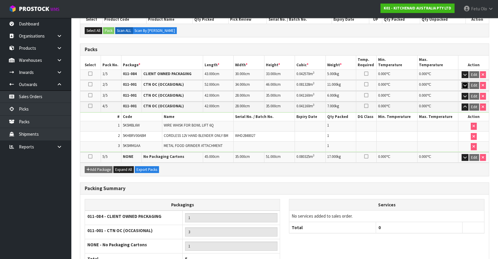
click at [466, 84] on icon "button" at bounding box center [464, 85] width 3 height 4
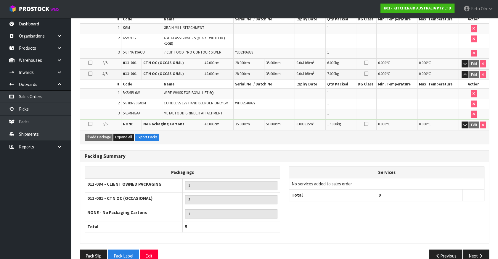
scroll to position [220, 0]
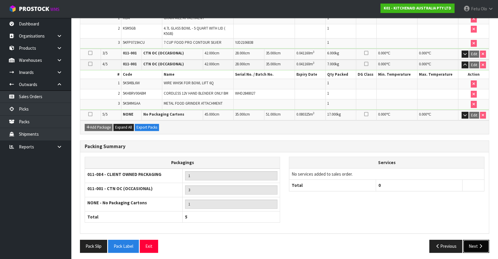
click at [471, 241] on button "Next" at bounding box center [476, 246] width 26 height 13
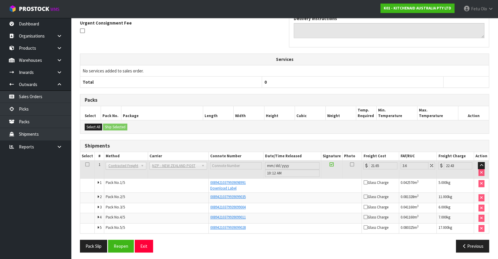
scroll to position [178, 0]
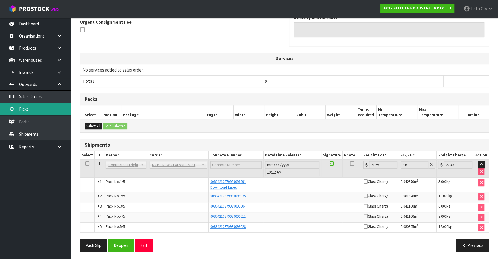
click at [22, 110] on link "Picks" at bounding box center [35, 109] width 71 height 12
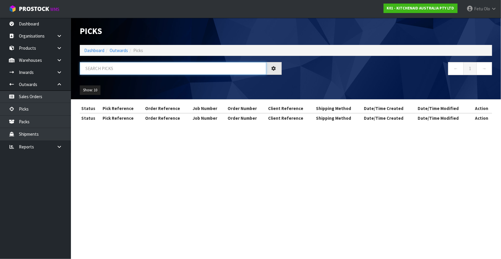
click at [130, 70] on input "text" at bounding box center [173, 68] width 187 height 13
click at [129, 71] on input "text" at bounding box center [173, 68] width 187 height 13
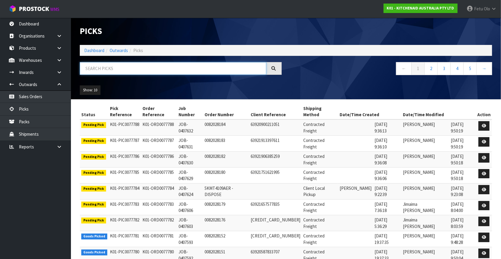
click at [122, 67] on input "text" at bounding box center [173, 68] width 187 height 13
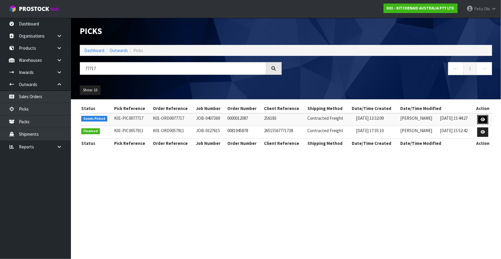
click at [485, 120] on icon at bounding box center [483, 120] width 4 height 4
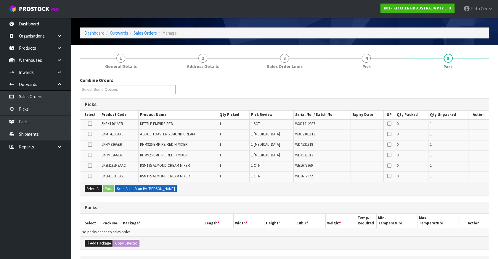
scroll to position [27, 0]
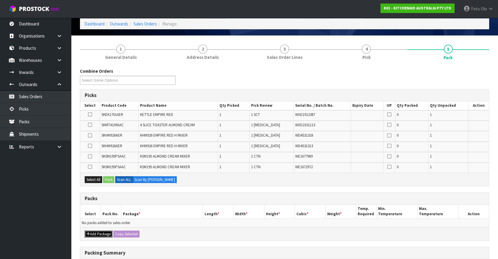
click at [93, 234] on button "Add Package" at bounding box center [99, 234] width 28 height 7
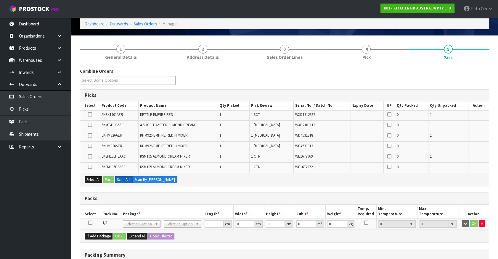
drag, startPoint x: 91, startPoint y: 223, endPoint x: 96, endPoint y: 222, distance: 5.2
click at [91, 223] on icon at bounding box center [90, 223] width 4 height 0
click at [120, 215] on th "Pack No." at bounding box center [111, 212] width 20 height 14
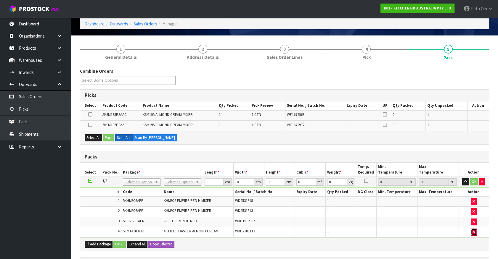
click at [474, 232] on button "button" at bounding box center [473, 232] width 6 height 7
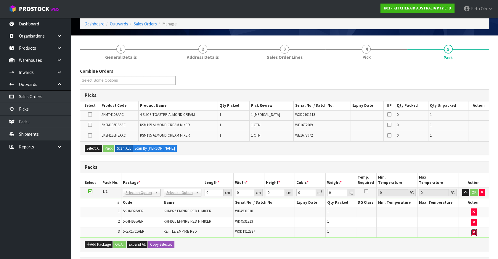
click at [474, 232] on button "button" at bounding box center [473, 232] width 6 height 7
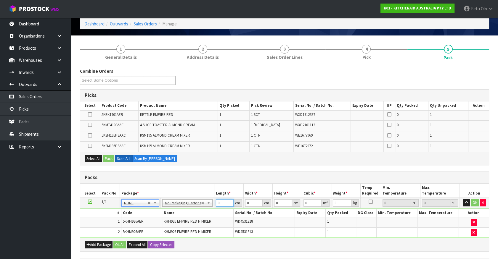
drag, startPoint x: 207, startPoint y: 204, endPoint x: 164, endPoint y: 213, distance: 43.9
click at [164, 213] on tbody "1/1 NONE 007-001 007-002 007-004 007-009 007-013 007-014 007-015 007-017 007-01…" at bounding box center [284, 218] width 408 height 40
click button "OK" at bounding box center [474, 202] width 8 height 7
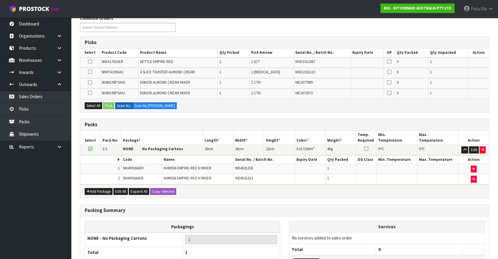
scroll to position [129, 0]
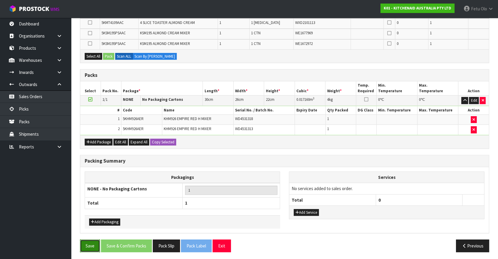
click at [89, 245] on button "Save" at bounding box center [90, 246] width 20 height 13
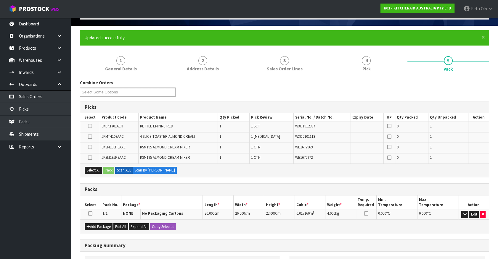
scroll to position [80, 0]
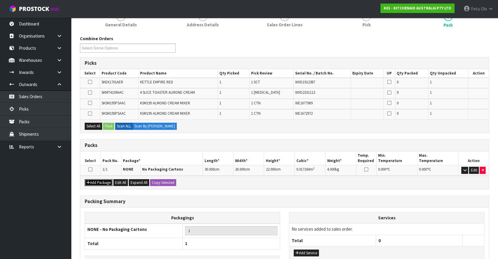
click at [85, 183] on button "Add Package" at bounding box center [99, 182] width 28 height 7
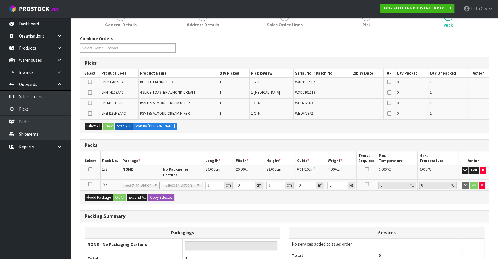
click at [89, 184] on icon at bounding box center [90, 184] width 4 height 0
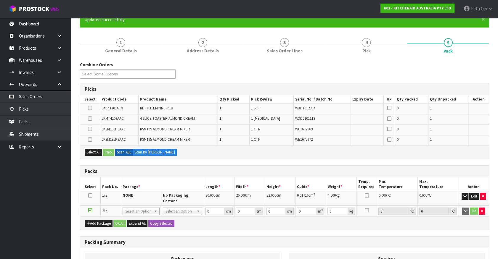
scroll to position [54, 0]
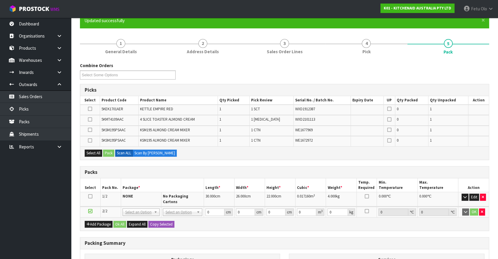
click at [89, 109] on icon at bounding box center [90, 109] width 4 height 0
click at [0, 0] on input "checkbox" at bounding box center [0, 0] width 0 height 0
click at [90, 120] on icon at bounding box center [90, 120] width 4 height 0
click at [0, 0] on input "checkbox" at bounding box center [0, 0] width 0 height 0
click at [112, 153] on button "Pack" at bounding box center [108, 153] width 11 height 7
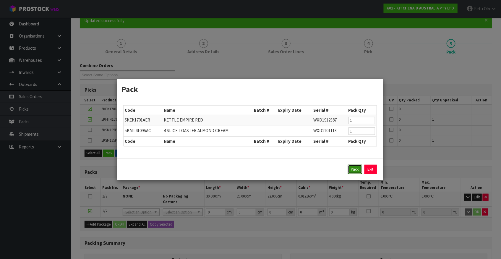
drag, startPoint x: 356, startPoint y: 172, endPoint x: 304, endPoint y: 175, distance: 51.2
click at [356, 172] on button "Pack" at bounding box center [355, 169] width 14 height 9
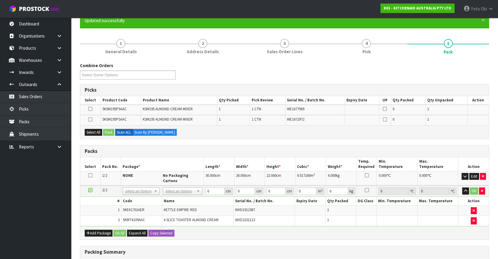
click at [92, 190] on icon at bounding box center [90, 190] width 4 height 0
click at [183, 163] on th "Package *" at bounding box center [162, 164] width 83 height 14
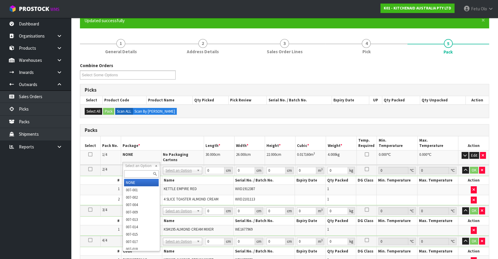
click at [139, 173] on input "text" at bounding box center [141, 173] width 35 height 7
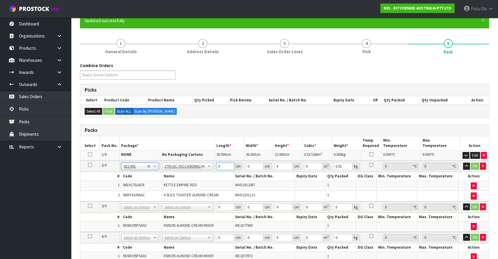
drag, startPoint x: 225, startPoint y: 166, endPoint x: 189, endPoint y: 177, distance: 36.7
click at [190, 176] on tbody "2/4 NONE 007-001 007-002 007-004 007-009 007-013 007-014 007-015 007-017 007-01…" at bounding box center [284, 181] width 408 height 41
click at [296, 189] on td at bounding box center [310, 186] width 31 height 10
drag, startPoint x: 332, startPoint y: 167, endPoint x: 292, endPoint y: 173, distance: 40.1
click at [292, 173] on tbody "2/4 NONE 007-001 007-002 007-004 007-009 007-013 007-014 007-015 007-017 007-01…" at bounding box center [284, 181] width 408 height 41
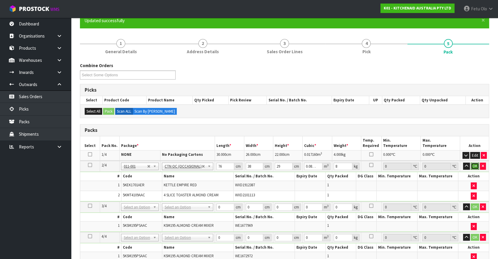
click at [475, 164] on button "OK" at bounding box center [474, 166] width 8 height 7
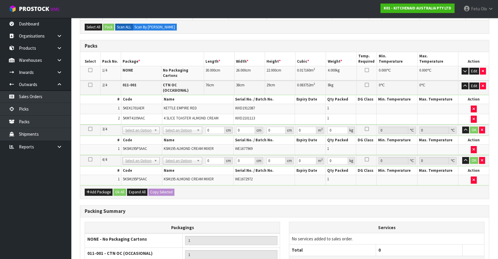
scroll to position [188, 0]
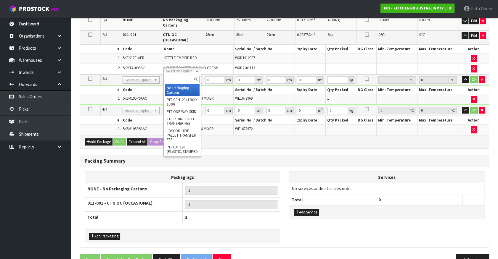
drag, startPoint x: 180, startPoint y: 70, endPoint x: 171, endPoint y: 87, distance: 19.1
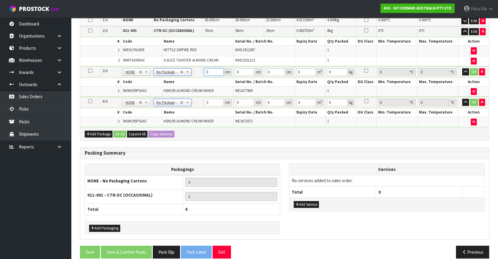
drag, startPoint x: 210, startPoint y: 72, endPoint x: 131, endPoint y: 99, distance: 83.2
click at [132, 99] on table "Select Pack No. Package * Length * Width * Height * Cubic * Weight * Temp. Requ…" at bounding box center [284, 64] width 408 height 125
click button "OK" at bounding box center [473, 71] width 8 height 7
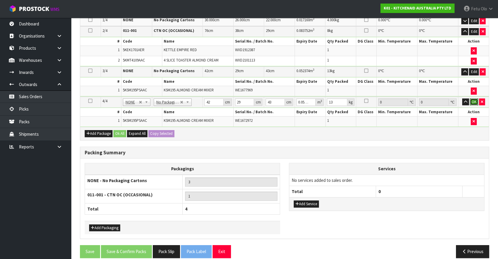
click button "OK" at bounding box center [473, 102] width 8 height 7
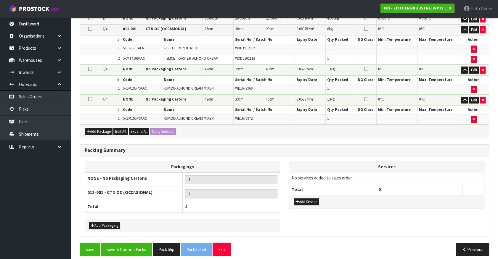
scroll to position [193, 0]
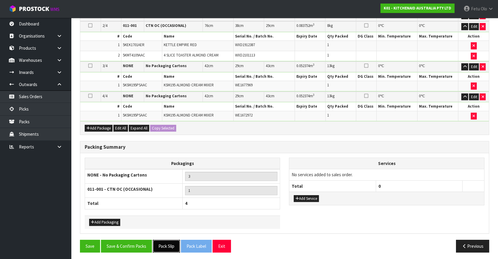
click at [170, 245] on button "Pack Slip" at bounding box center [166, 246] width 27 height 13
drag, startPoint x: 138, startPoint y: 238, endPoint x: 133, endPoint y: 231, distance: 9.1
click at [138, 240] on button "Save & Confirm Packs" at bounding box center [126, 246] width 51 height 13
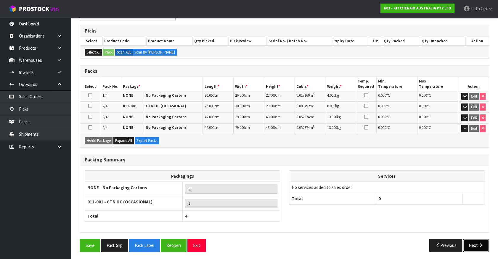
click at [476, 244] on button "Next" at bounding box center [476, 245] width 26 height 13
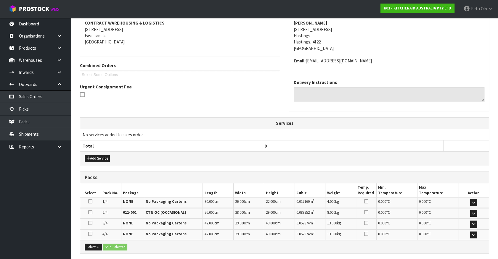
scroll to position [161, 0]
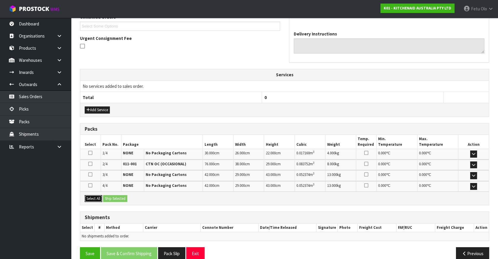
click at [90, 195] on button "Select All" at bounding box center [93, 198] width 17 height 7
click at [105, 196] on button "Ship Selected" at bounding box center [115, 198] width 24 height 7
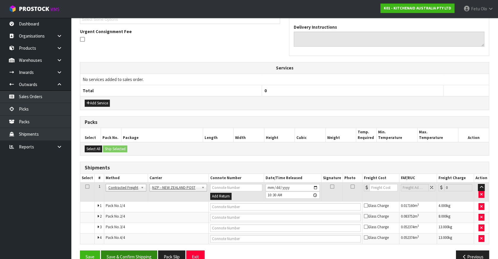
scroll to position [180, 0]
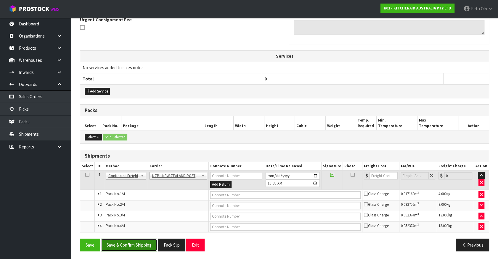
click at [124, 242] on button "Save & Confirm Shipping" at bounding box center [129, 245] width 56 height 13
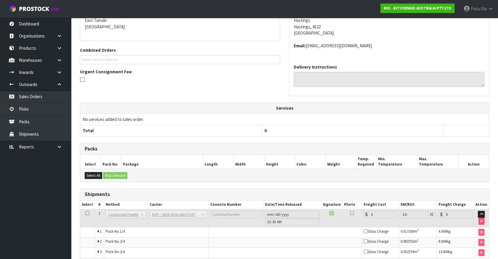
scroll to position [170, 0]
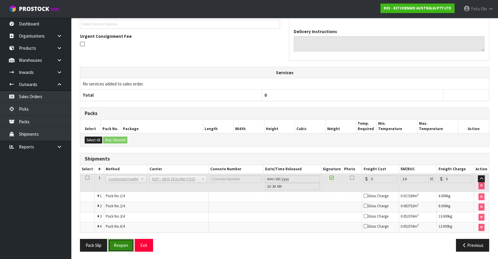
click at [117, 244] on button "Reopen" at bounding box center [121, 245] width 26 height 13
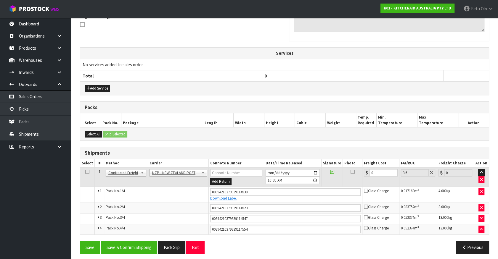
scroll to position [185, 0]
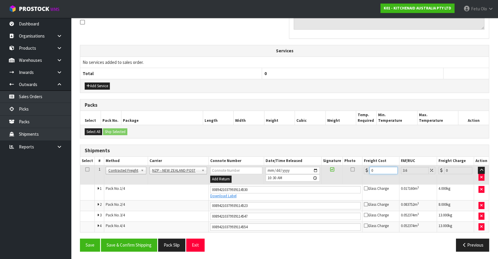
click at [314, 175] on tr "1 Client Local Pickup Customer Local Pickup Company Freight Contracted Freight …" at bounding box center [284, 174] width 408 height 19
drag, startPoint x: 137, startPoint y: 243, endPoint x: 136, endPoint y: 240, distance: 4.1
click at [137, 243] on button "Save & Confirm Shipping" at bounding box center [129, 245] width 56 height 13
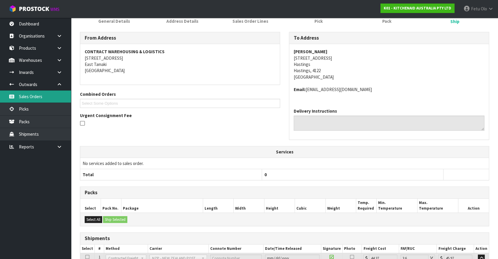
scroll to position [0, 0]
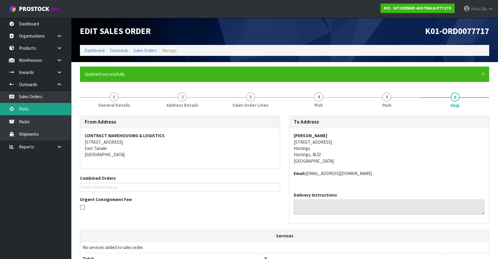
click at [24, 109] on link "Picks" at bounding box center [35, 109] width 71 height 12
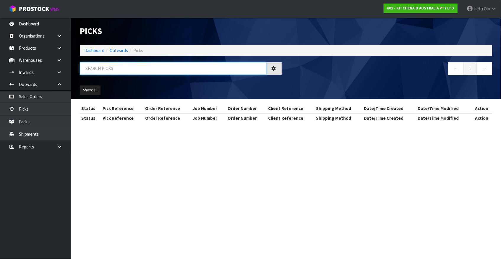
click at [124, 69] on input "text" at bounding box center [173, 68] width 187 height 13
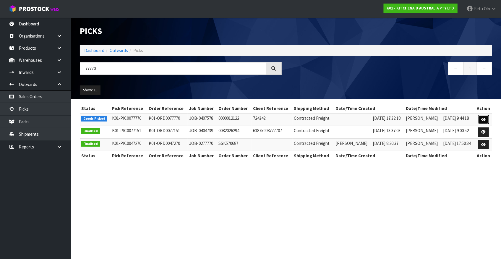
click at [486, 121] on icon at bounding box center [484, 120] width 4 height 4
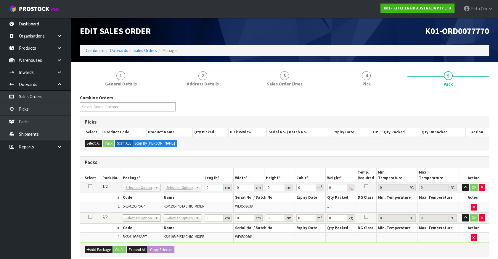
click at [89, 186] on icon at bounding box center [90, 186] width 4 height 0
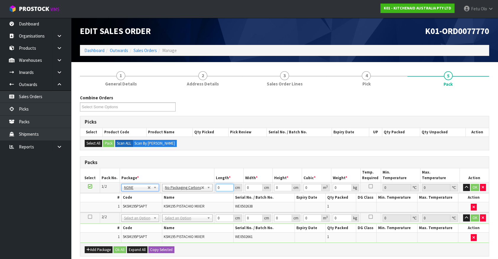
drag, startPoint x: 219, startPoint y: 187, endPoint x: 132, endPoint y: 213, distance: 90.7
click at [138, 213] on table "Select Pack No. Package * Length * Width * Height * Cubic * Weight * Temp. Requ…" at bounding box center [284, 205] width 408 height 75
click button "OK" at bounding box center [474, 187] width 8 height 7
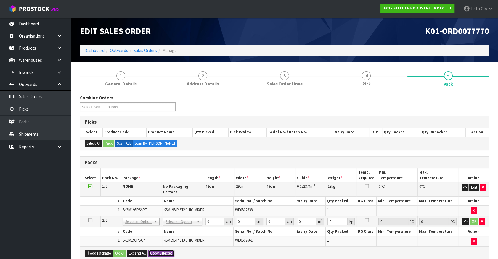
click at [159, 250] on button "Copy Selected" at bounding box center [161, 253] width 26 height 7
click at [159, 251] on span "Confirm" at bounding box center [156, 253] width 13 height 5
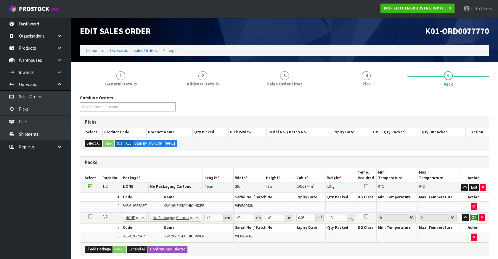
click at [475, 215] on button "OK" at bounding box center [473, 217] width 8 height 7
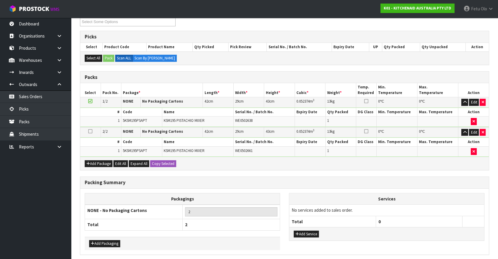
scroll to position [107, 0]
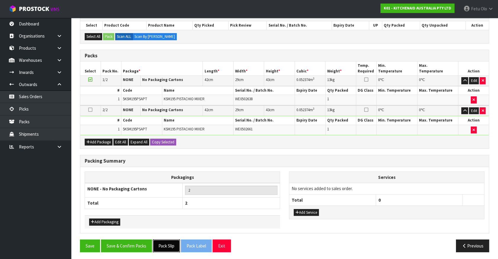
click at [170, 246] on button "Pack Slip" at bounding box center [166, 246] width 27 height 13
click at [141, 242] on button "Save & Confirm Packs" at bounding box center [126, 246] width 51 height 13
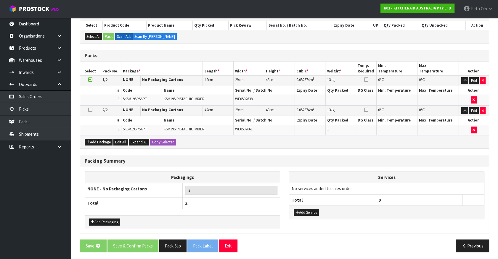
scroll to position [0, 0]
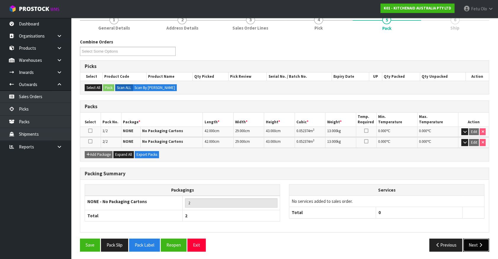
click at [470, 240] on button "Next" at bounding box center [476, 245] width 26 height 13
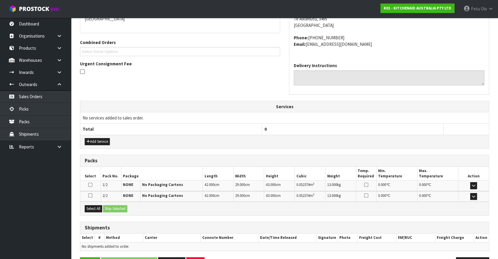
scroll to position [154, 0]
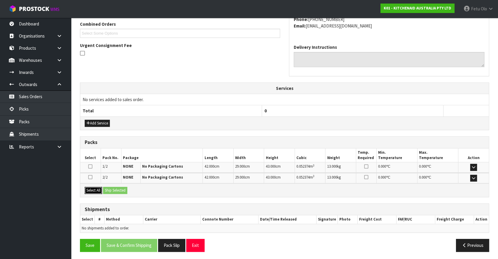
click at [97, 187] on button "Select All" at bounding box center [93, 190] width 17 height 7
click at [115, 190] on button "Ship Selected" at bounding box center [115, 190] width 24 height 7
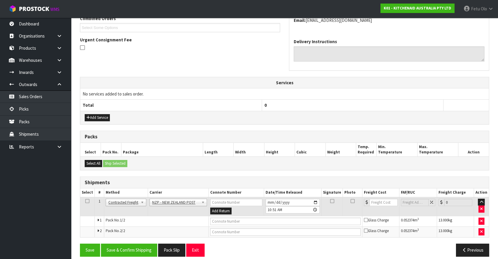
scroll to position [165, 0]
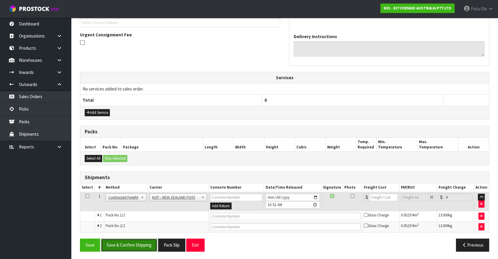
click at [136, 242] on button "Save & Confirm Shipping" at bounding box center [129, 245] width 56 height 13
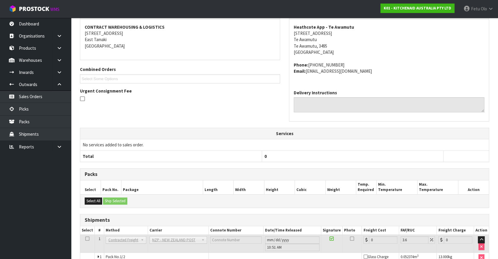
scroll to position [75, 0]
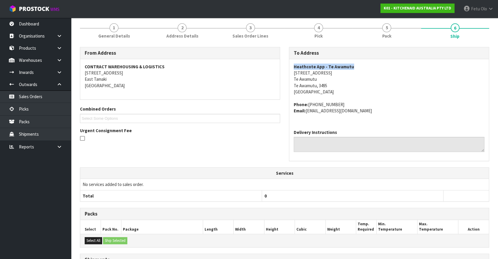
drag, startPoint x: 292, startPoint y: 65, endPoint x: 367, endPoint y: 65, distance: 74.6
click at [367, 65] on div "Heathcote App - Te Awamutu 30 Alexander Street Te Awamutu Te Awamutu, 3495 New …" at bounding box center [388, 92] width 199 height 66
copy strong "Heathcote App - Te Awamutu"
drag, startPoint x: 294, startPoint y: 73, endPoint x: 337, endPoint y: 62, distance: 44.7
click at [345, 70] on address "Heathcote App - Te Awamutu 30 Alexander Street Te Awamutu Te Awamutu, 3495 New …" at bounding box center [388, 80] width 191 height 32
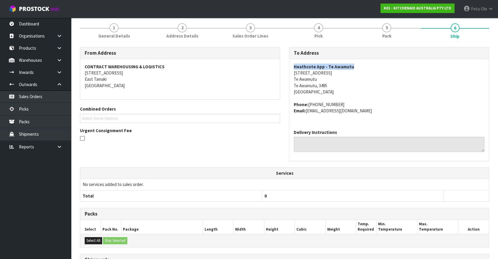
copy address "30 Alexander Street"
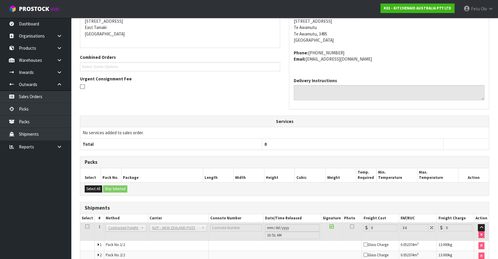
scroll to position [156, 0]
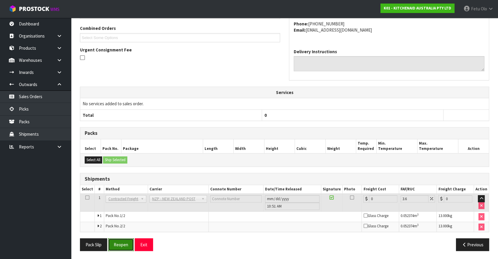
drag, startPoint x: 119, startPoint y: 243, endPoint x: 113, endPoint y: 247, distance: 7.4
click at [119, 243] on button "Reopen" at bounding box center [121, 244] width 26 height 13
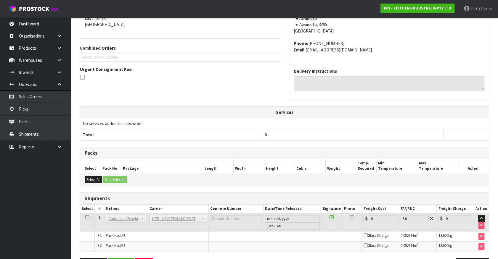
scroll to position [150, 0]
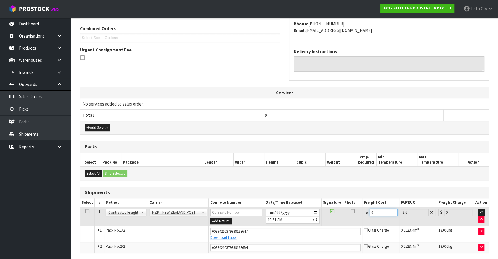
drag, startPoint x: 327, startPoint y: 222, endPoint x: 283, endPoint y: 241, distance: 47.6
click at [292, 237] on tbody "1 Client Local Pickup Customer Local Pickup Company Freight Contracted Freight …" at bounding box center [284, 230] width 408 height 46
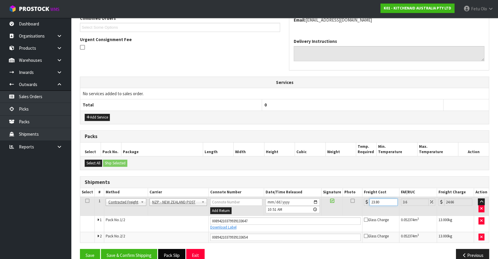
scroll to position [170, 0]
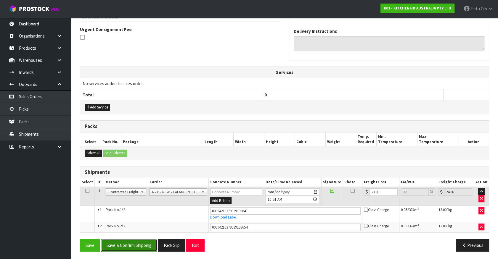
click at [143, 240] on button "Save & Confirm Shipping" at bounding box center [129, 245] width 56 height 13
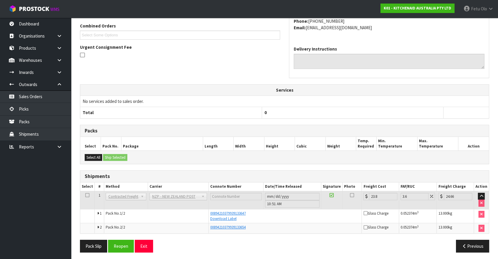
scroll to position [154, 0]
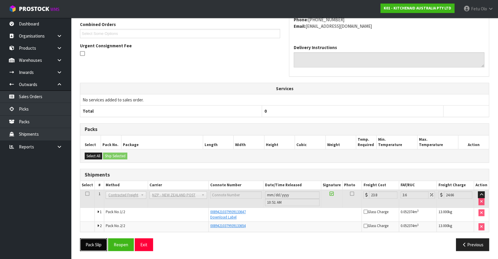
drag, startPoint x: 94, startPoint y: 243, endPoint x: 89, endPoint y: 243, distance: 4.4
click at [94, 243] on button "Pack Slip" at bounding box center [93, 244] width 27 height 13
click at [26, 107] on link "Picks" at bounding box center [35, 109] width 71 height 12
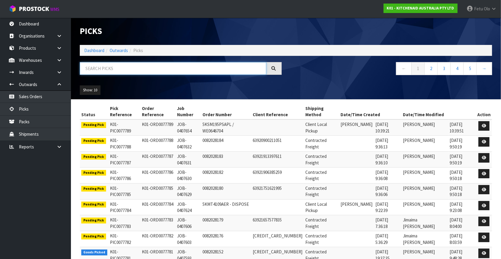
click at [148, 68] on input "text" at bounding box center [173, 68] width 187 height 13
click at [149, 67] on input "text" at bounding box center [173, 68] width 187 height 13
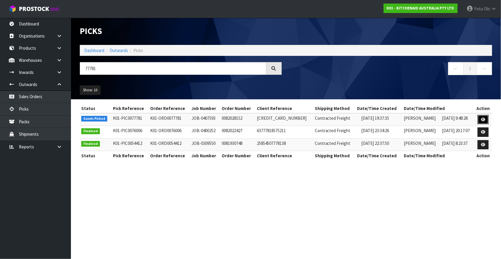
click at [487, 119] on link at bounding box center [483, 119] width 11 height 9
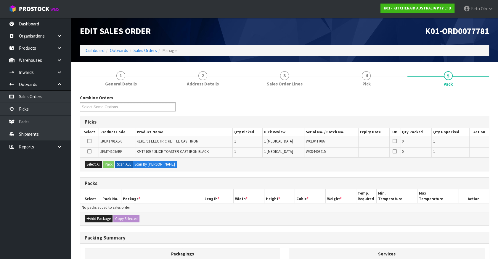
click at [93, 214] on div "Add Package Copy Selected" at bounding box center [284, 218] width 408 height 13
click at [93, 216] on button "Add Package" at bounding box center [99, 218] width 28 height 7
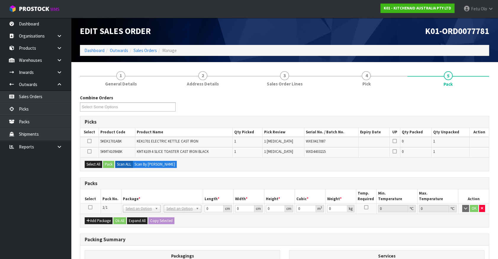
click at [91, 207] on icon at bounding box center [90, 207] width 4 height 0
click at [121, 196] on th "Package *" at bounding box center [162, 196] width 82 height 14
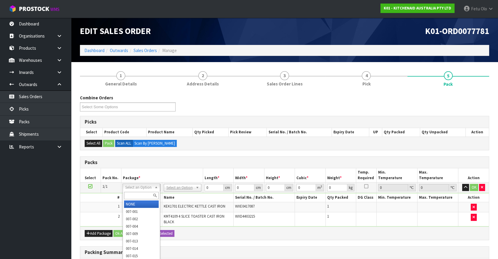
click at [139, 195] on input "text" at bounding box center [141, 195] width 35 height 7
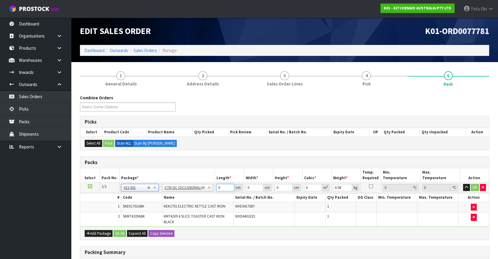
drag, startPoint x: 209, startPoint y: 195, endPoint x: 146, endPoint y: 225, distance: 69.9
click at [146, 225] on tbody "1/1 NONE 007-001 007-002 007-004 007-009 007-013 007-014 007-015 007-017 007-01…" at bounding box center [284, 205] width 408 height 44
click button "OK" at bounding box center [474, 187] width 8 height 7
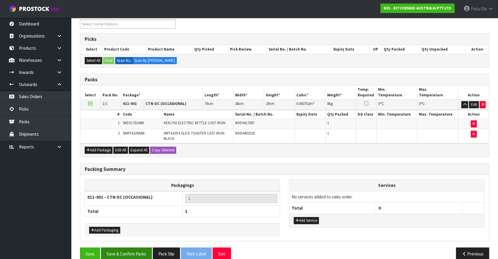
scroll to position [91, 0]
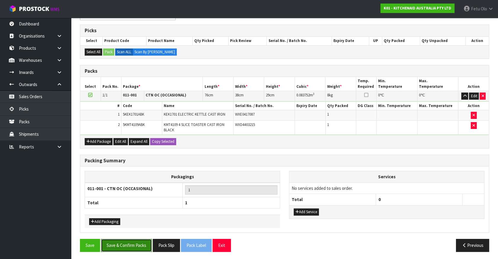
click at [139, 249] on button "Save & Confirm Packs" at bounding box center [126, 245] width 51 height 13
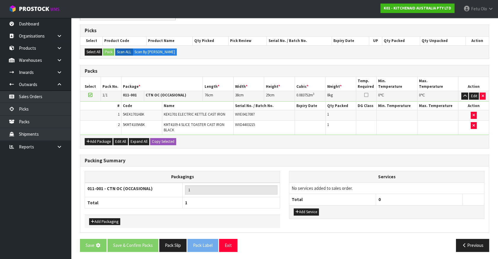
scroll to position [0, 0]
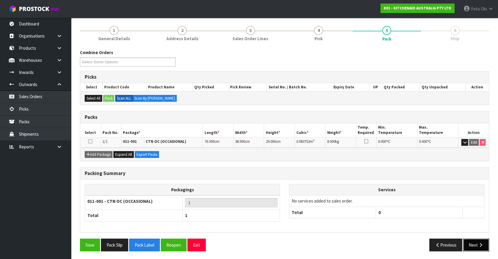
click at [472, 248] on button "Next" at bounding box center [476, 245] width 26 height 13
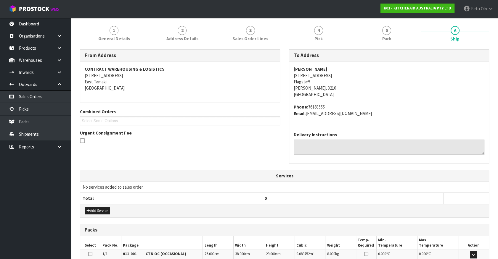
scroll to position [144, 0]
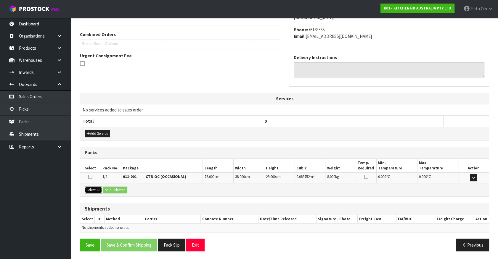
click at [92, 189] on button "Select All" at bounding box center [93, 190] width 17 height 7
click at [120, 190] on button "Ship Selected" at bounding box center [115, 190] width 24 height 7
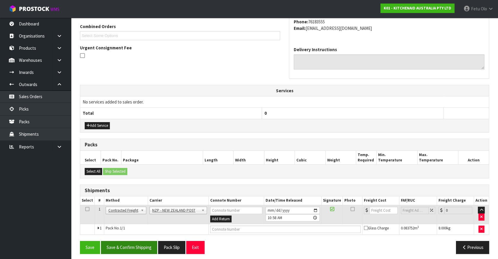
scroll to position [154, 0]
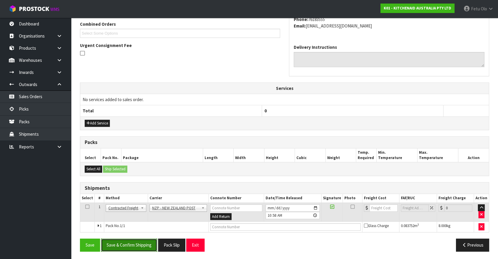
click at [127, 241] on button "Save & Confirm Shipping" at bounding box center [129, 245] width 56 height 13
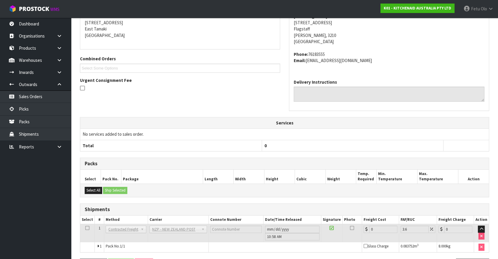
scroll to position [146, 0]
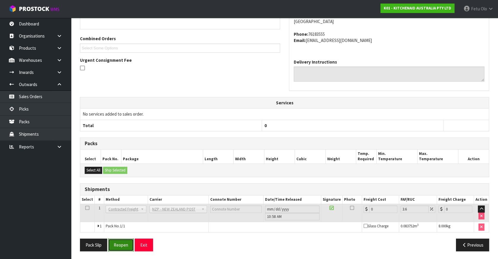
click at [117, 242] on button "Reopen" at bounding box center [121, 245] width 26 height 13
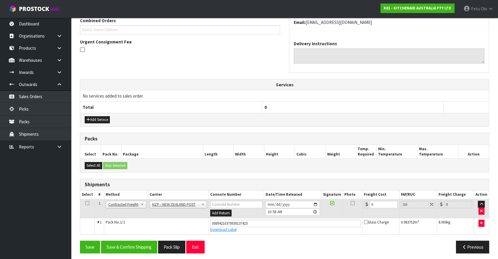
scroll to position [160, 0]
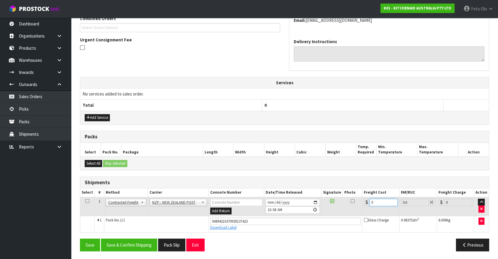
click at [306, 213] on tr "1 Client Local Pickup Customer Local Pickup Company Freight Contracted Freight …" at bounding box center [284, 206] width 408 height 19
click at [140, 246] on button "Save & Confirm Shipping" at bounding box center [129, 245] width 56 height 13
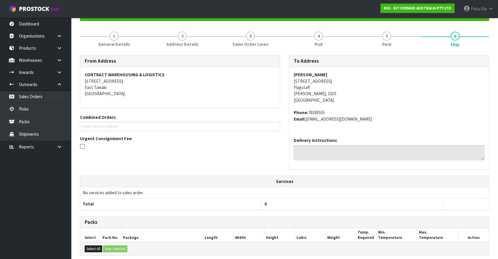
scroll to position [143, 0]
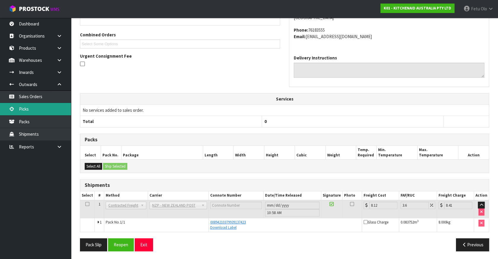
click at [27, 112] on link "Picks" at bounding box center [35, 109] width 71 height 12
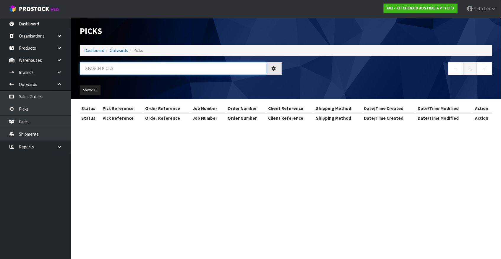
click at [111, 70] on input "text" at bounding box center [173, 68] width 187 height 13
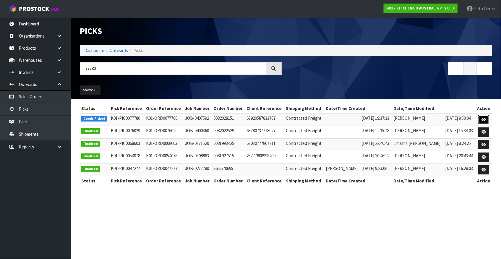
click at [483, 119] on icon at bounding box center [484, 120] width 4 height 4
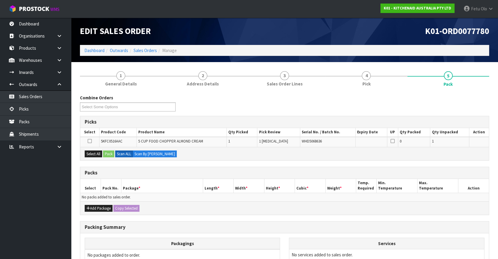
click at [29, 217] on ul "Dashboard Organisations Clients Consignees Carriers Products Categories Serial …" at bounding box center [35, 138] width 71 height 241
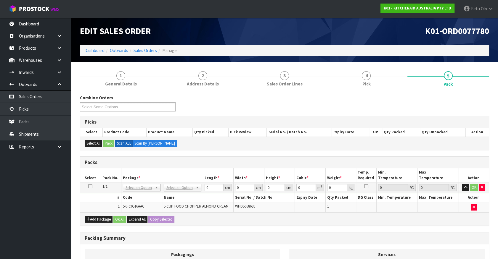
drag, startPoint x: 136, startPoint y: 189, endPoint x: 137, endPoint y: 194, distance: 5.3
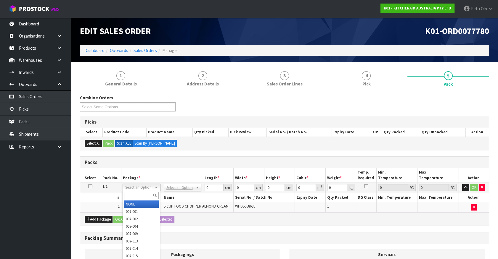
click at [136, 195] on input "text" at bounding box center [141, 195] width 35 height 7
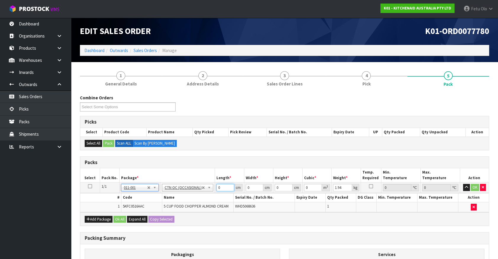
drag, startPoint x: 219, startPoint y: 187, endPoint x: 164, endPoint y: 222, distance: 64.3
click at [165, 222] on div "Packs Select Pack No. Package * Length * Width * Height * Cubic * Weight * Temp…" at bounding box center [284, 191] width 409 height 70
click button "OK" at bounding box center [474, 187] width 8 height 7
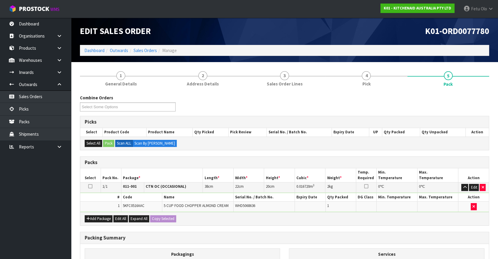
scroll to position [77, 0]
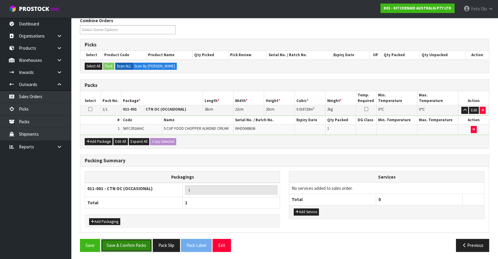
click at [138, 242] on button "Save & Confirm Packs" at bounding box center [126, 245] width 51 height 13
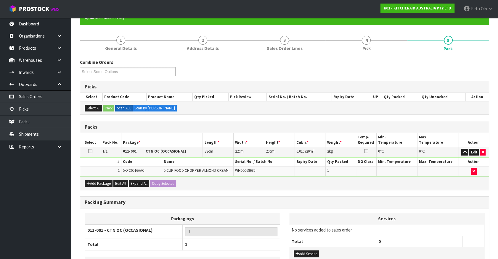
scroll to position [67, 0]
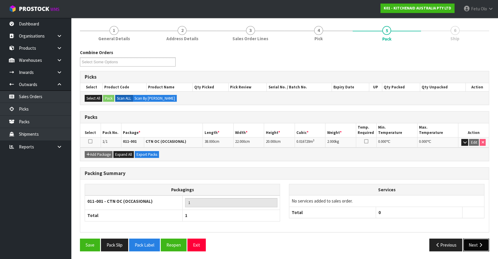
click at [476, 245] on button "Next" at bounding box center [476, 245] width 26 height 13
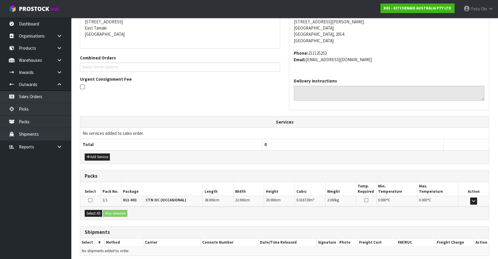
scroll to position [144, 0]
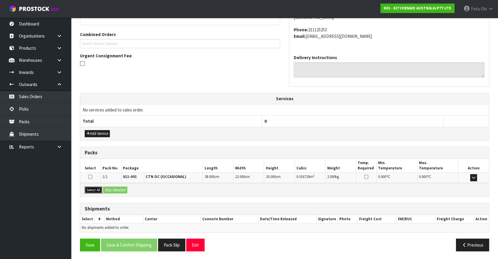
click at [96, 187] on button "Select All" at bounding box center [93, 190] width 17 height 7
click at [111, 189] on button "Ship Selected" at bounding box center [115, 190] width 24 height 7
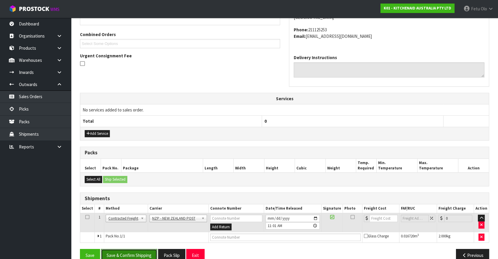
click at [139, 254] on button "Save & Confirm Shipping" at bounding box center [129, 255] width 56 height 13
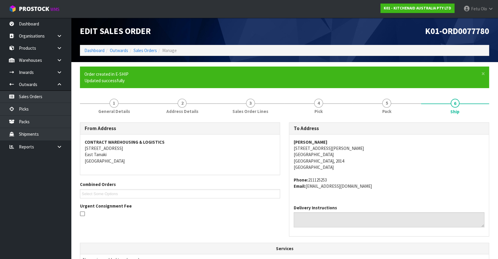
drag, startPoint x: 462, startPoint y: 206, endPoint x: 491, endPoint y: 217, distance: 30.4
click at [462, 206] on div "Delivery Instructions" at bounding box center [388, 216] width 191 height 23
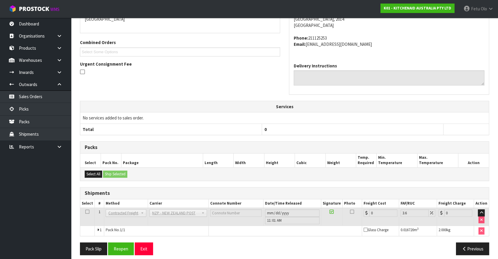
scroll to position [146, 0]
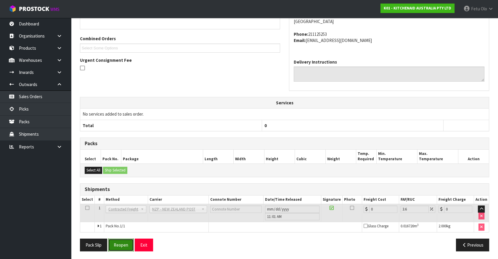
click at [115, 242] on button "Reopen" at bounding box center [121, 245] width 26 height 13
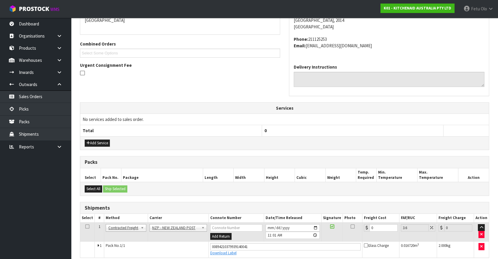
scroll to position [160, 0]
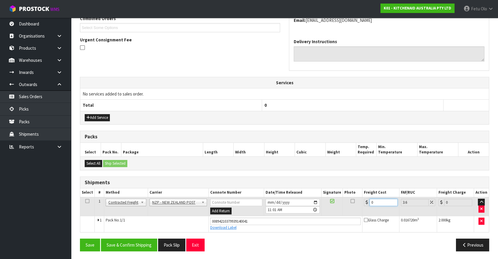
drag, startPoint x: 379, startPoint y: 199, endPoint x: 279, endPoint y: 209, distance: 100.8
click at [279, 209] on tr "1 Client Local Pickup Customer Local Pickup Company Freight Contracted Freight …" at bounding box center [284, 206] width 408 height 19
click at [134, 243] on button "Save & Confirm Shipping" at bounding box center [129, 245] width 56 height 13
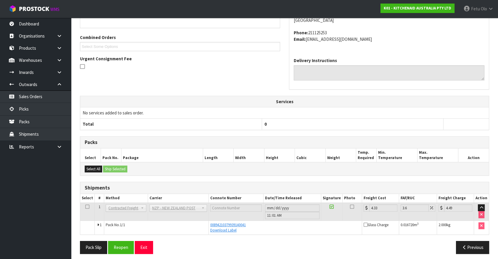
scroll to position [143, 0]
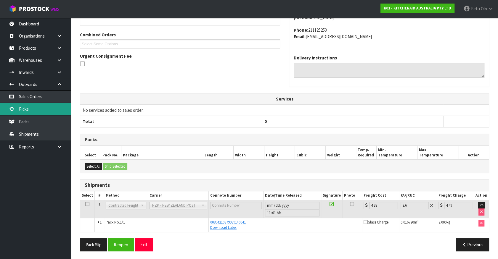
click at [32, 108] on link "Picks" at bounding box center [35, 109] width 71 height 12
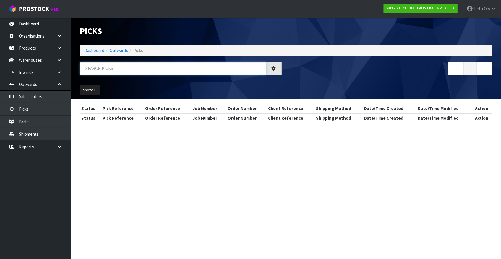
click at [121, 66] on input "text" at bounding box center [173, 68] width 187 height 13
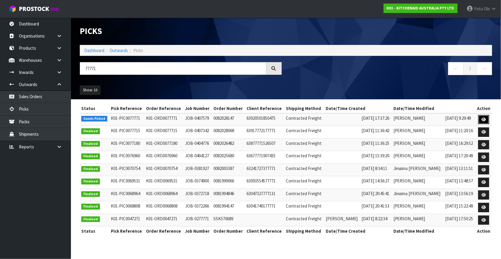
click at [487, 119] on link at bounding box center [484, 119] width 11 height 9
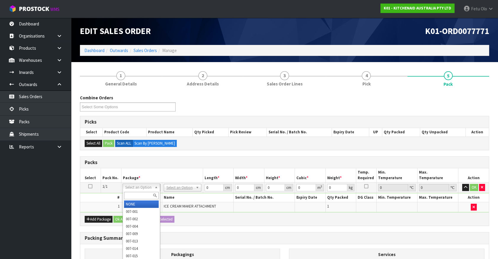
click at [154, 196] on input "text" at bounding box center [141, 195] width 35 height 7
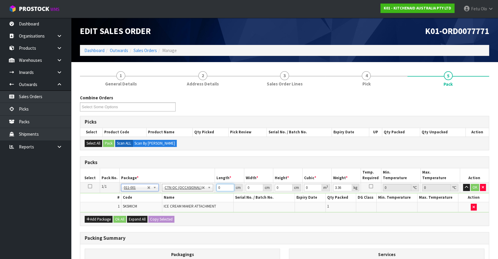
drag, startPoint x: 219, startPoint y: 188, endPoint x: 170, endPoint y: 211, distance: 53.9
click at [171, 211] on tbody "1/1 NONE 007-001 007-002 007-004 007-009 007-013 007-014 007-015 007-017 007-01…" at bounding box center [284, 198] width 408 height 30
click button "OK" at bounding box center [474, 187] width 8 height 7
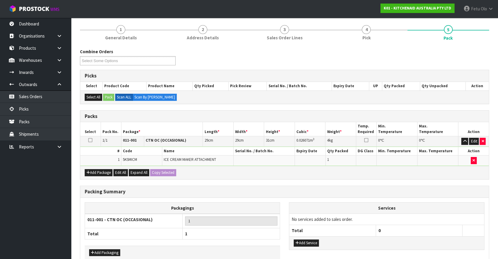
scroll to position [77, 0]
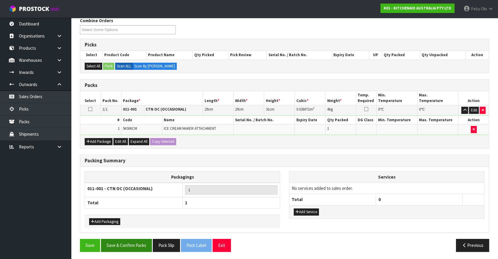
click at [142, 238] on div "Combine Orders K01-ORD0077705 K01-ORD0077738 K01-ORD0077758 K01-ORD0077759 K01-…" at bounding box center [284, 136] width 409 height 239
click at [141, 242] on button "Save & Confirm Packs" at bounding box center [126, 245] width 51 height 13
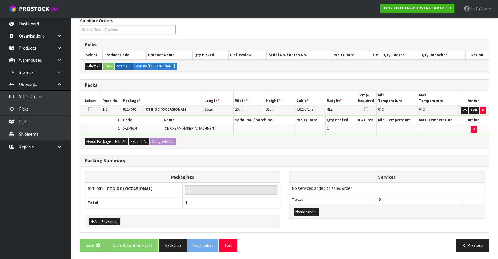
scroll to position [0, 0]
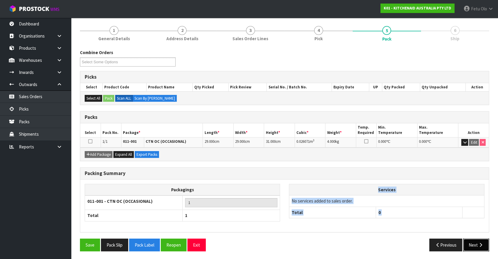
click at [479, 243] on icon "button" at bounding box center [480, 245] width 6 height 4
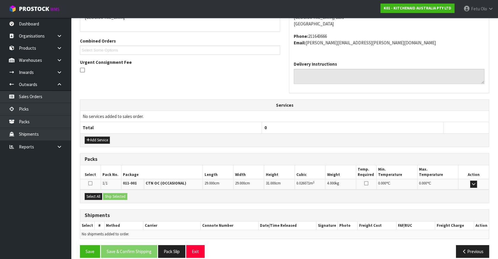
scroll to position [144, 0]
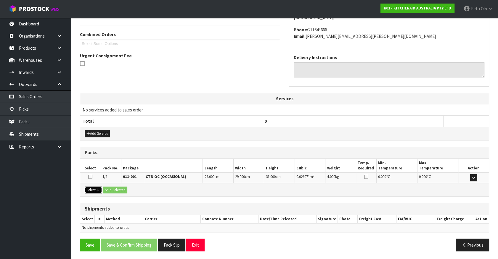
click at [95, 189] on button "Select All" at bounding box center [93, 190] width 17 height 7
click at [115, 188] on button "Ship Selected" at bounding box center [115, 190] width 24 height 7
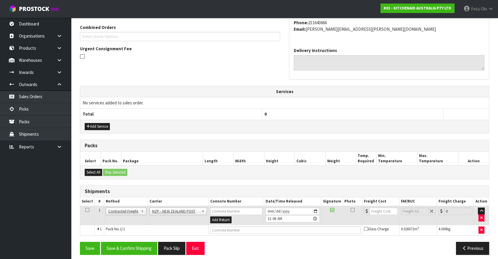
scroll to position [154, 0]
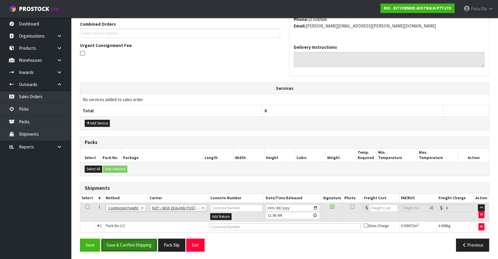
click at [138, 243] on button "Save & Confirm Shipping" at bounding box center [129, 245] width 56 height 13
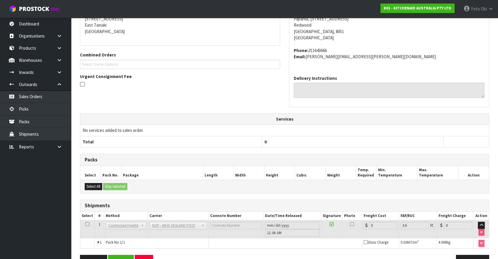
scroll to position [146, 0]
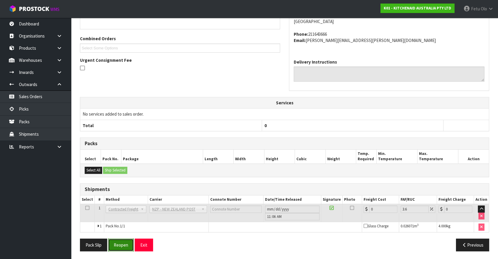
click at [121, 242] on button "Reopen" at bounding box center [121, 245] width 26 height 13
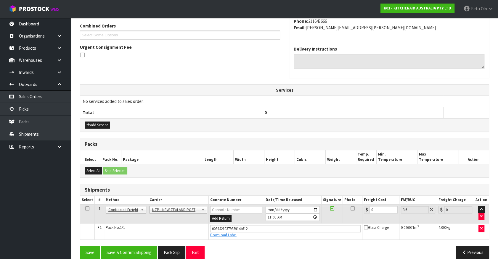
scroll to position [160, 0]
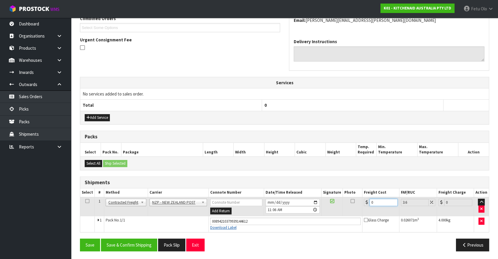
drag, startPoint x: 375, startPoint y: 201, endPoint x: 227, endPoint y: 227, distance: 151.0
click at [227, 227] on tbody "1 Client Local Pickup Customer Local Pickup Company Freight Contracted Freight …" at bounding box center [284, 214] width 408 height 35
click at [139, 246] on button "Save & Confirm Shipping" at bounding box center [129, 245] width 56 height 13
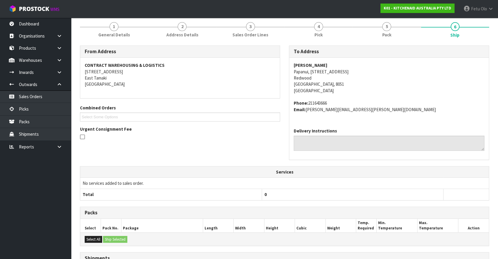
scroll to position [107, 0]
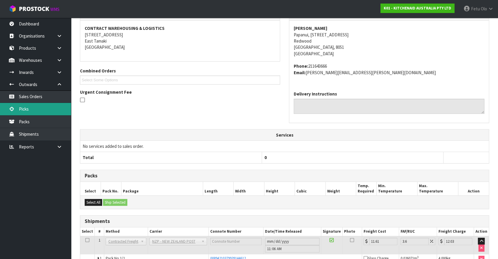
click at [22, 108] on link "Picks" at bounding box center [35, 109] width 71 height 12
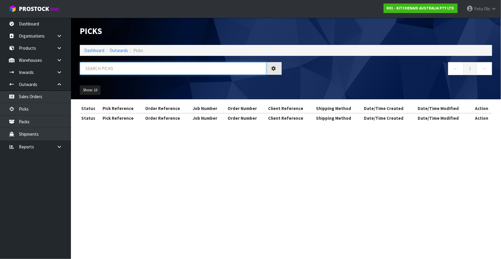
click at [106, 68] on input "text" at bounding box center [173, 68] width 187 height 13
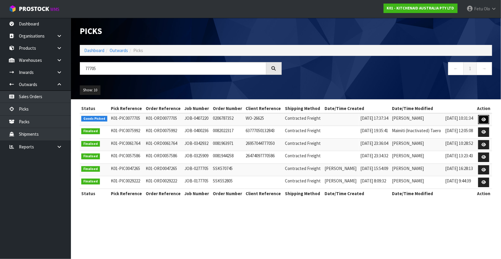
click at [485, 119] on icon at bounding box center [484, 120] width 4 height 4
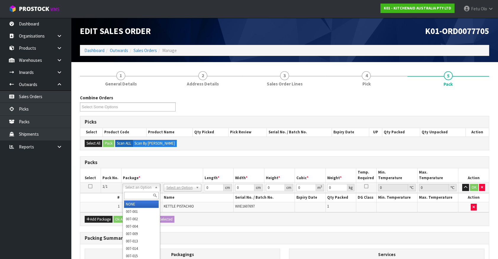
click at [129, 194] on input "text" at bounding box center [141, 195] width 35 height 7
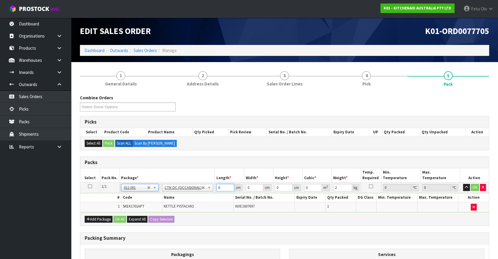
drag, startPoint x: 227, startPoint y: 188, endPoint x: 175, endPoint y: 204, distance: 55.6
click at [216, 191] on input "0" at bounding box center [225, 187] width 18 height 7
click button "OK" at bounding box center [474, 187] width 8 height 7
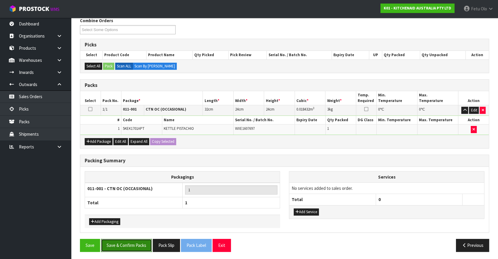
click at [120, 246] on button "Save & Confirm Packs" at bounding box center [126, 245] width 51 height 13
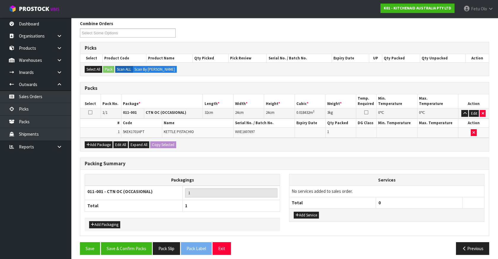
scroll to position [67, 0]
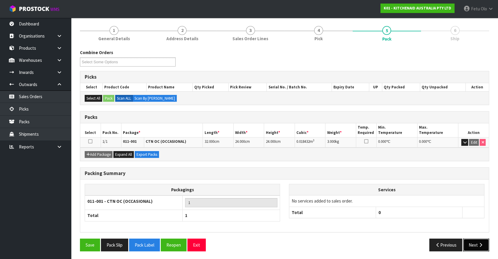
click at [477, 243] on button "Next" at bounding box center [476, 245] width 26 height 13
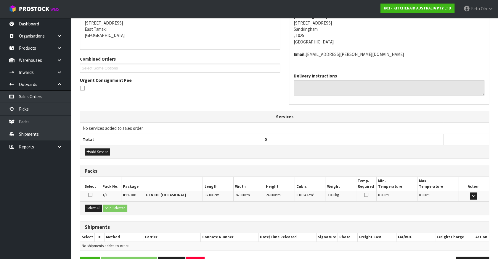
scroll to position [137, 0]
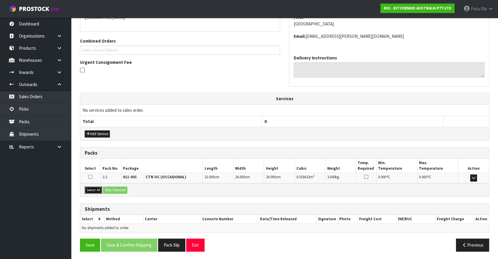
drag, startPoint x: 94, startPoint y: 189, endPoint x: 112, endPoint y: 188, distance: 18.1
click at [103, 189] on div "Select All Ship Selected" at bounding box center [284, 189] width 408 height 13
click at [89, 191] on button "Select All" at bounding box center [93, 190] width 17 height 7
click at [110, 191] on button "Ship Selected" at bounding box center [115, 190] width 24 height 7
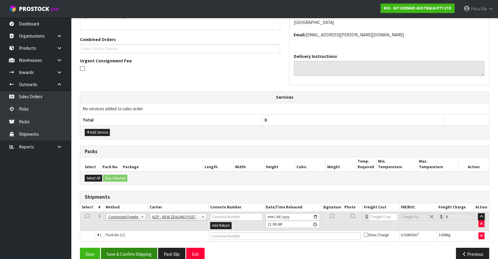
scroll to position [148, 0]
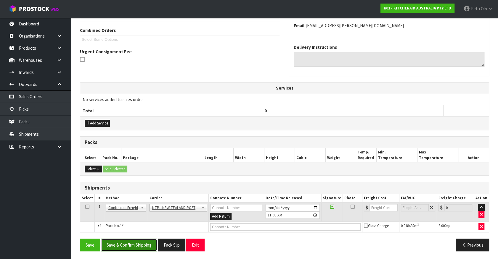
click at [136, 246] on button "Save & Confirm Shipping" at bounding box center [129, 245] width 56 height 13
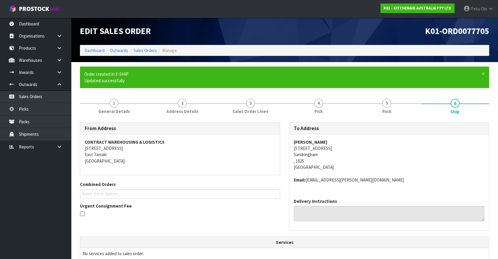
scroll to position [139, 0]
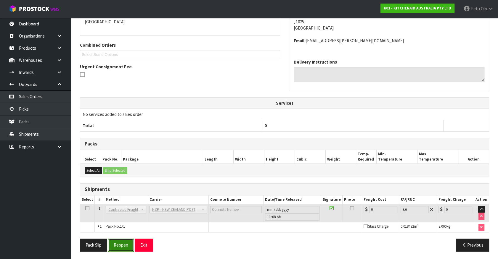
click at [124, 243] on button "Reopen" at bounding box center [121, 245] width 26 height 13
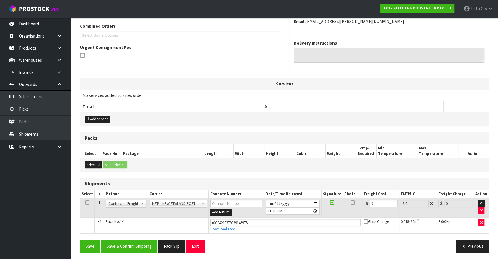
scroll to position [153, 0]
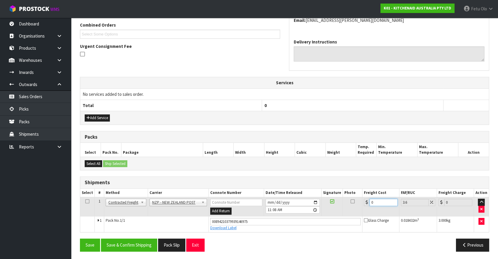
click at [359, 206] on tr "1 Client Local Pickup Customer Local Pickup Company Freight Contracted Freight …" at bounding box center [284, 206] width 408 height 19
click at [375, 202] on input "0" at bounding box center [383, 202] width 28 height 7
drag, startPoint x: 375, startPoint y: 202, endPoint x: 341, endPoint y: 205, distance: 33.2
click at [341, 205] on tr "1 Client Local Pickup Customer Local Pickup Company Freight Contracted Freight …" at bounding box center [284, 206] width 408 height 19
click at [132, 242] on button "Save & Confirm Shipping" at bounding box center [129, 245] width 56 height 13
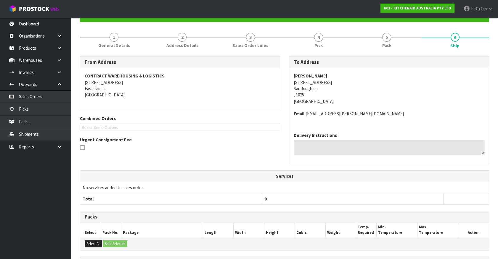
scroll to position [137, 0]
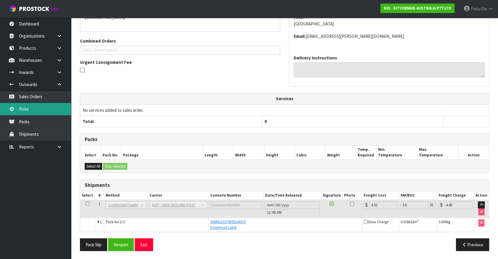
click at [25, 111] on link "Picks" at bounding box center [35, 109] width 71 height 12
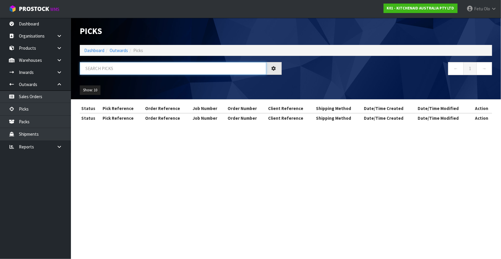
click at [145, 66] on input "text" at bounding box center [173, 68] width 187 height 13
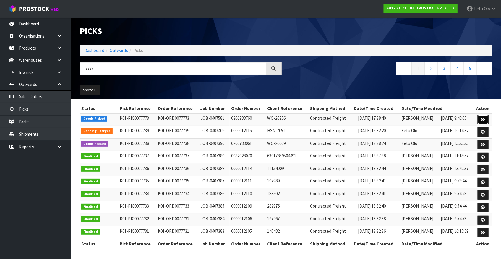
click at [483, 119] on icon at bounding box center [483, 120] width 4 height 4
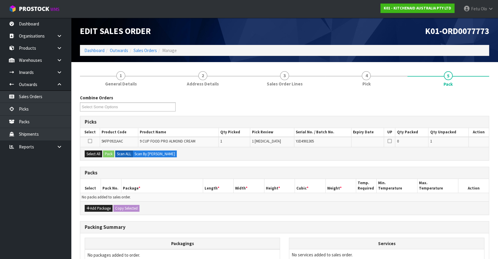
click at [9, 240] on ul "Dashboard Organisations Clients Consignees Carriers Products Categories Serial …" at bounding box center [35, 138] width 71 height 241
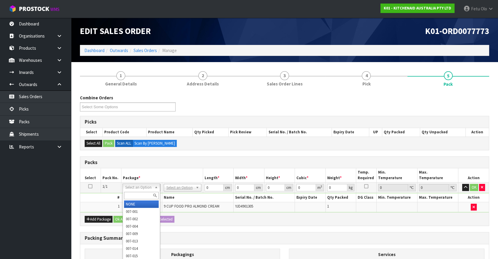
drag, startPoint x: 150, startPoint y: 189, endPoint x: 139, endPoint y: 202, distance: 17.0
click at [136, 196] on input "text" at bounding box center [141, 195] width 35 height 7
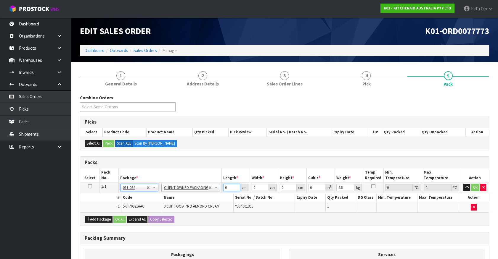
drag, startPoint x: 229, startPoint y: 186, endPoint x: 75, endPoint y: 243, distance: 164.1
click at [80, 243] on div "Combine Orders K01-ORD0077738 K01-ORD0077758 K01-ORD0077759 K01-ORD0077760 K01-…" at bounding box center [284, 214] width 409 height 239
click at [226, 187] on input "52" at bounding box center [231, 187] width 17 height 7
click button "OK" at bounding box center [475, 187] width 8 height 7
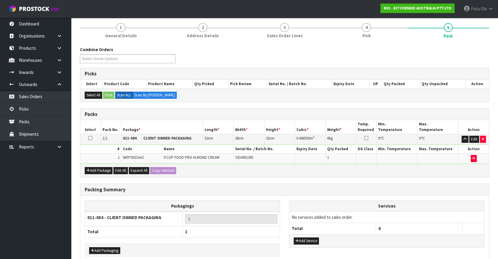
scroll to position [77, 0]
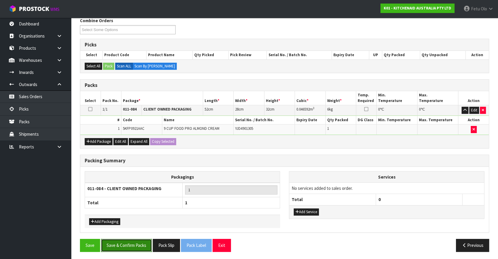
click at [117, 244] on button "Save & Confirm Packs" at bounding box center [126, 245] width 51 height 13
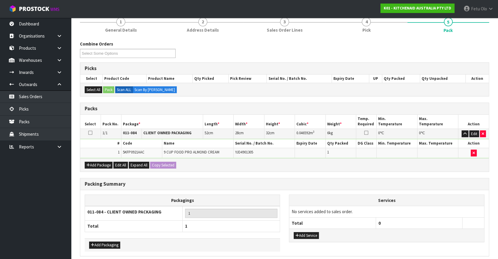
scroll to position [67, 0]
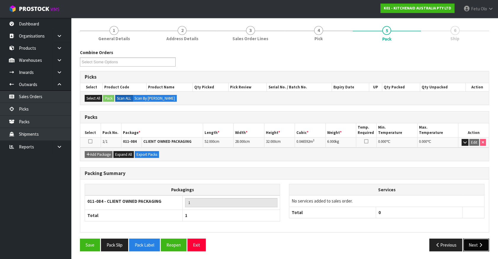
click at [478, 245] on icon "button" at bounding box center [480, 245] width 6 height 4
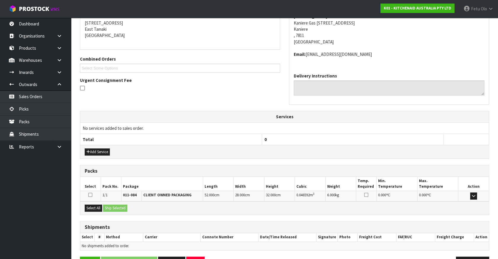
scroll to position [137, 0]
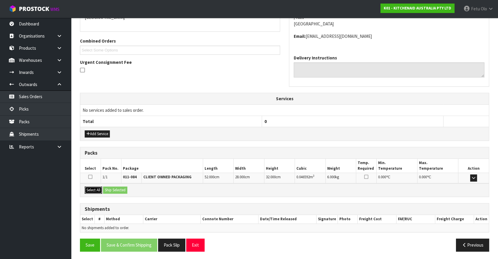
click at [96, 189] on button "Select All" at bounding box center [93, 190] width 17 height 7
click at [104, 189] on button "Ship Selected" at bounding box center [115, 190] width 24 height 7
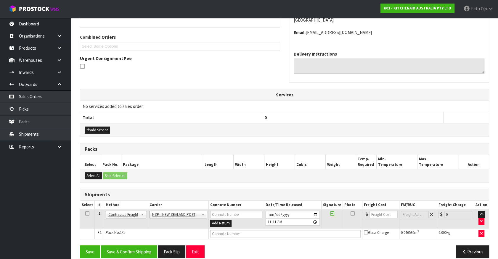
scroll to position [148, 0]
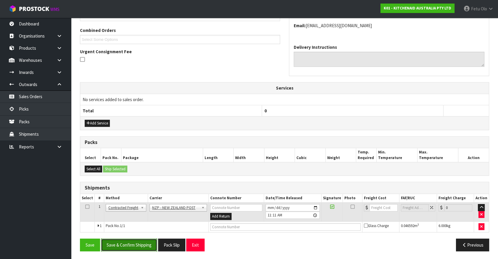
click at [131, 240] on button "Save & Confirm Shipping" at bounding box center [129, 245] width 56 height 13
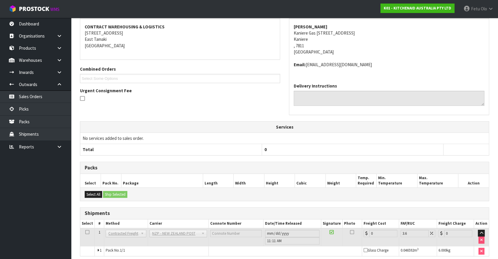
scroll to position [139, 0]
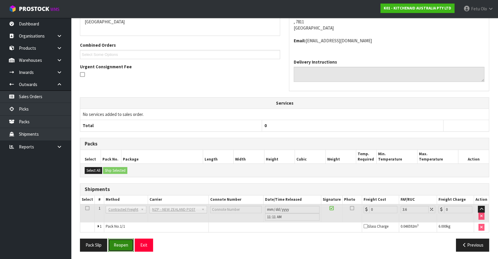
click at [122, 243] on button "Reopen" at bounding box center [121, 245] width 26 height 13
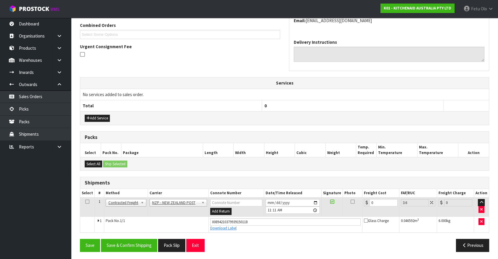
scroll to position [153, 0]
drag, startPoint x: 352, startPoint y: 210, endPoint x: 285, endPoint y: 235, distance: 71.8
click at [290, 234] on div "From Address CONTRACT WAREHOUSING & LOGISTICS 17 Allens Road East Tamaki Auckla…" at bounding box center [284, 109] width 409 height 293
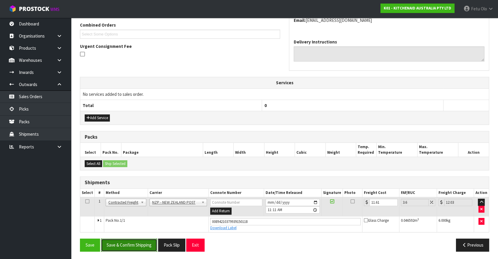
click at [136, 239] on button "Save & Confirm Shipping" at bounding box center [129, 245] width 56 height 13
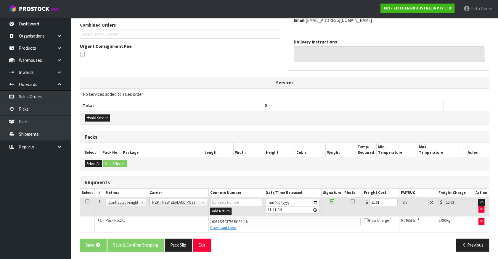
scroll to position [0, 0]
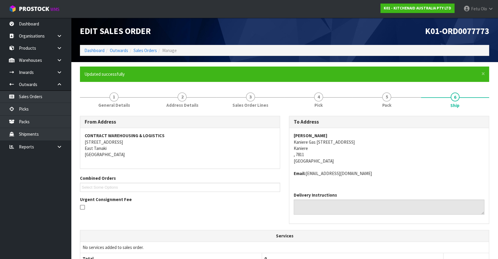
drag, startPoint x: 317, startPoint y: 225, endPoint x: 269, endPoint y: 209, distance: 50.8
click at [315, 223] on div "To Address Susan Gooch Kaniere Gas 302 Kaniere Road Kaniere , 7811 New Zealand …" at bounding box center [388, 173] width 209 height 114
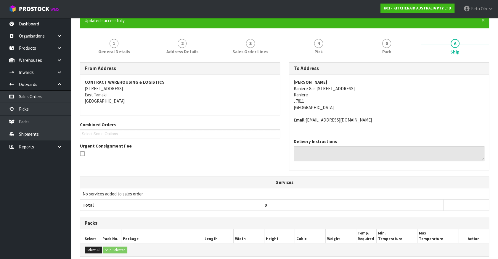
scroll to position [80, 0]
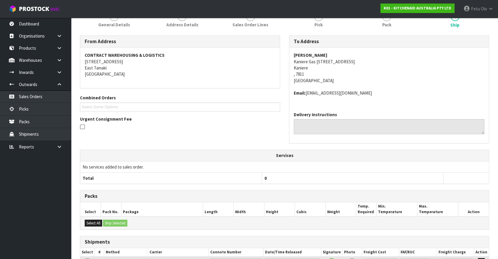
click at [344, 196] on h3 "Packs" at bounding box center [284, 196] width 399 height 6
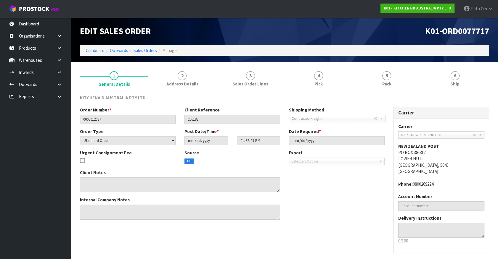
click at [94, 54] on ol "Dashboard Outwards Sales Orders Manage" at bounding box center [284, 50] width 409 height 11
click at [95, 50] on link "Dashboard" at bounding box center [94, 51] width 20 height 6
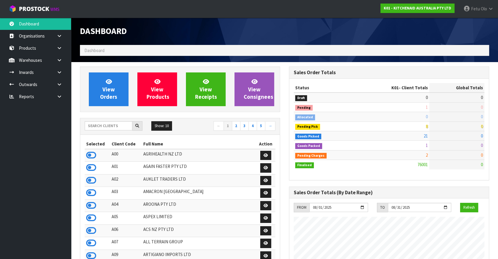
scroll to position [447, 209]
click at [112, 125] on input "text" at bounding box center [109, 125] width 48 height 9
type input "m"
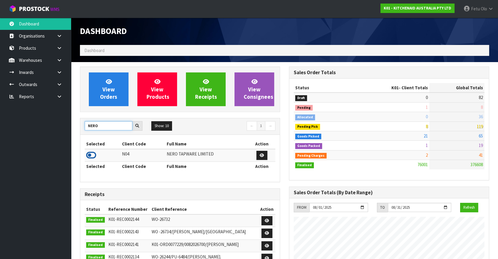
type input "NERO"
click at [89, 155] on icon at bounding box center [91, 155] width 10 height 9
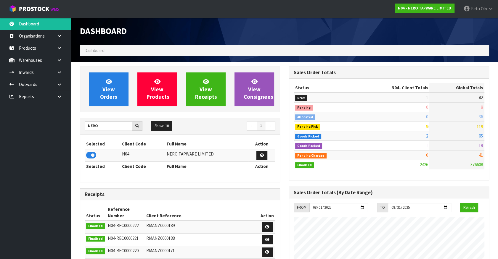
scroll to position [492, 209]
click at [60, 85] on icon at bounding box center [60, 84] width 6 height 4
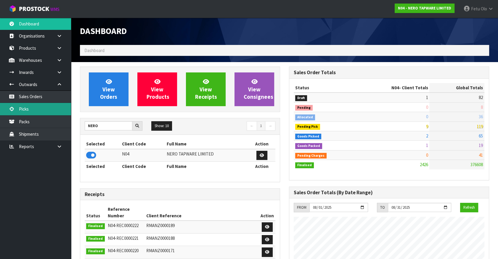
click at [29, 109] on link "Picks" at bounding box center [35, 109] width 71 height 12
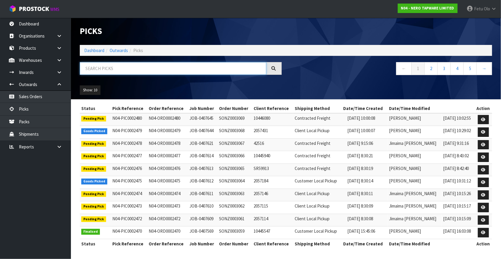
click at [99, 69] on input "text" at bounding box center [173, 68] width 187 height 13
click at [98, 70] on input "text" at bounding box center [173, 68] width 187 height 13
type input "0002479"
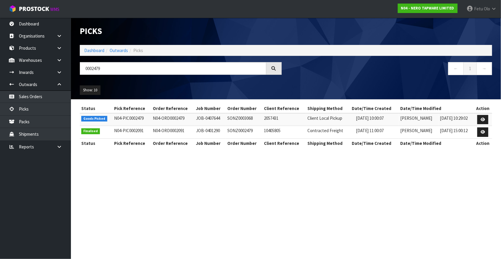
click at [490, 117] on td at bounding box center [483, 119] width 19 height 13
click at [486, 120] on link at bounding box center [483, 119] width 11 height 9
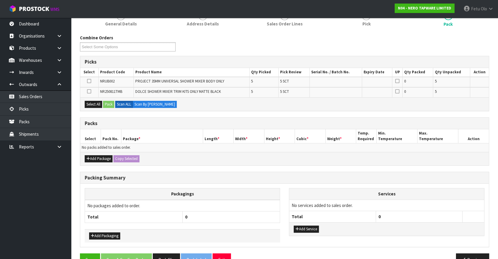
scroll to position [74, 0]
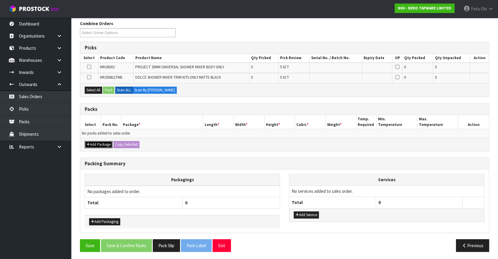
click at [91, 143] on button "Add Package" at bounding box center [99, 144] width 28 height 7
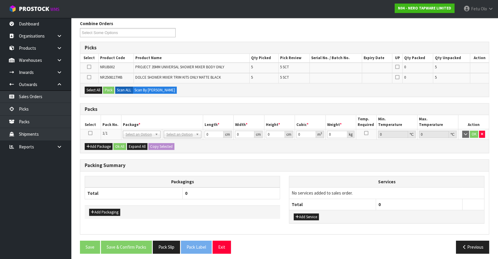
click at [90, 133] on icon at bounding box center [90, 133] width 4 height 0
click at [117, 125] on th "Pack No." at bounding box center [111, 122] width 20 height 14
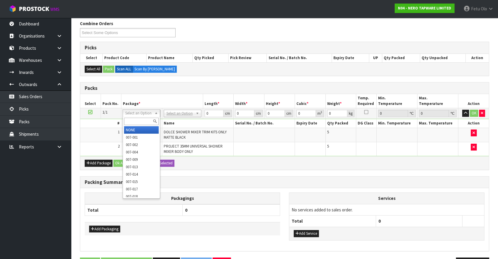
click at [131, 119] on input "text" at bounding box center [141, 121] width 35 height 7
type input "011"
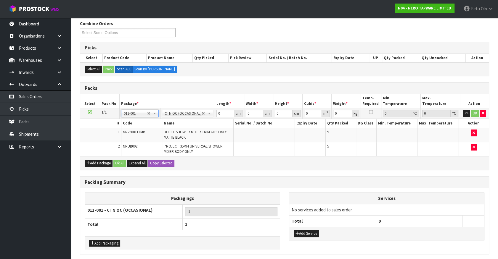
type input "4.6"
drag, startPoint x: 219, startPoint y: 112, endPoint x: 178, endPoint y: 128, distance: 44.4
click at [178, 128] on tbody "1/1 NONE 007-001 007-002 007-004 007-009 007-013 007-014 007-015 007-017 007-01…" at bounding box center [284, 132] width 408 height 48
drag, startPoint x: 221, startPoint y: 113, endPoint x: 151, endPoint y: 126, distance: 71.3
click at [151, 126] on tbody "1/1 NONE 007-001 007-002 007-004 007-009 007-013 007-014 007-015 007-017 007-01…" at bounding box center [284, 132] width 408 height 48
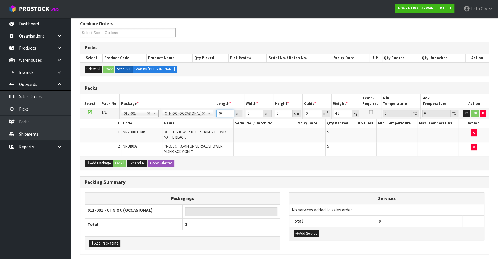
type input "40"
type input "38"
type input "2"
type input "0.00304"
type input "20"
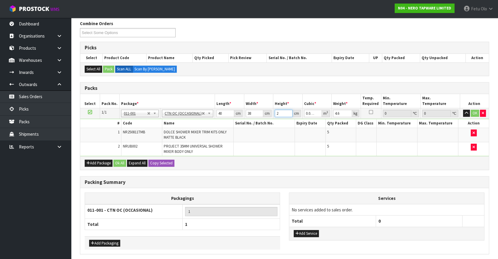
type input "0.0304"
type input "20"
type input "5"
click button "OK" at bounding box center [474, 113] width 8 height 7
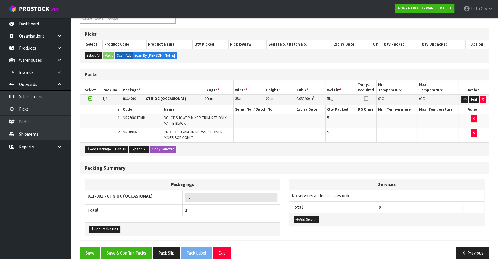
scroll to position [95, 0]
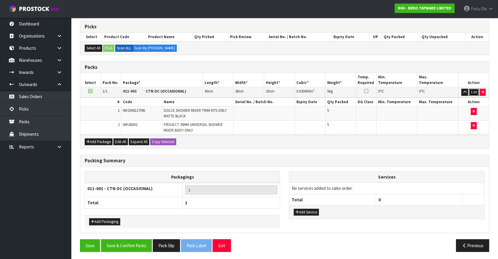
click at [472, 91] on button "Edit" at bounding box center [474, 92] width 10 height 7
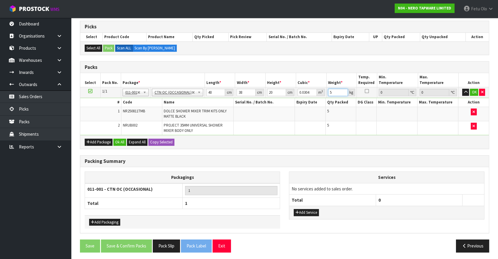
drag, startPoint x: 330, startPoint y: 94, endPoint x: 226, endPoint y: 115, distance: 105.7
click at [226, 115] on tbody "1/1 NONE 007-001 007-002 007-004 007-009 007-013 007-014 007-015 007-017 007-01…" at bounding box center [284, 111] width 408 height 48
type input "6"
click button "OK" at bounding box center [473, 92] width 8 height 7
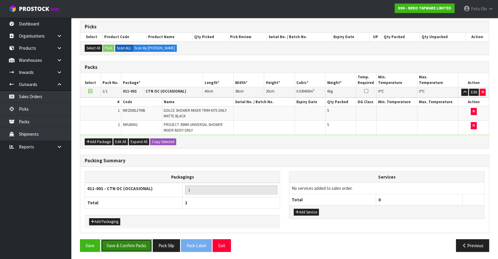
click at [135, 245] on button "Save & Confirm Packs" at bounding box center [126, 245] width 51 height 13
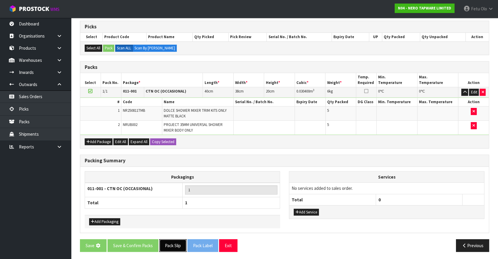
click at [167, 249] on button "Pack Slip" at bounding box center [172, 245] width 27 height 13
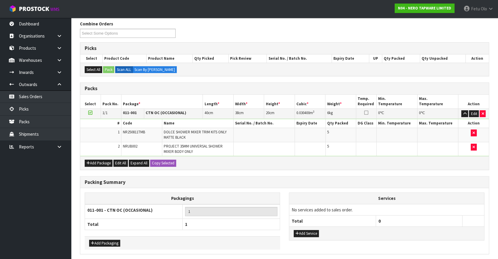
scroll to position [0, 0]
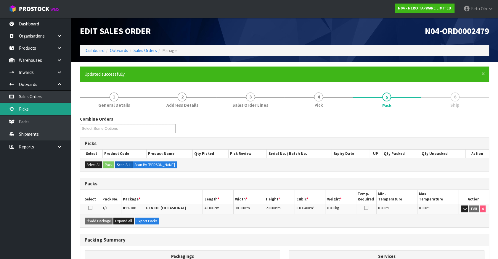
click at [26, 109] on link "Picks" at bounding box center [35, 109] width 71 height 12
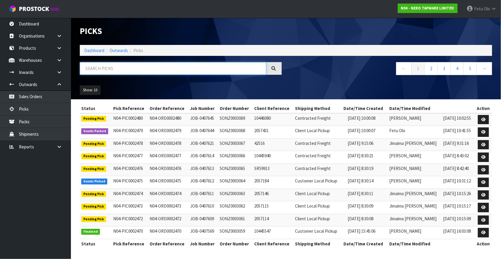
drag, startPoint x: 125, startPoint y: 69, endPoint x: 113, endPoint y: 94, distance: 28.2
click at [124, 72] on input "text" at bounding box center [173, 68] width 187 height 13
click at [124, 68] on input "text" at bounding box center [173, 68] width 187 height 13
drag, startPoint x: 124, startPoint y: 68, endPoint x: 89, endPoint y: 111, distance: 55.1
click at [123, 71] on input "text" at bounding box center [173, 68] width 187 height 13
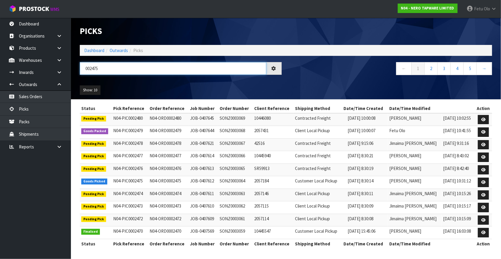
type input "002475"
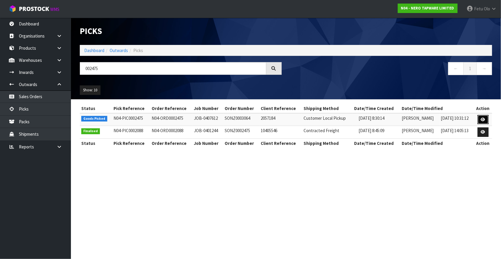
click at [487, 118] on link at bounding box center [483, 119] width 11 height 9
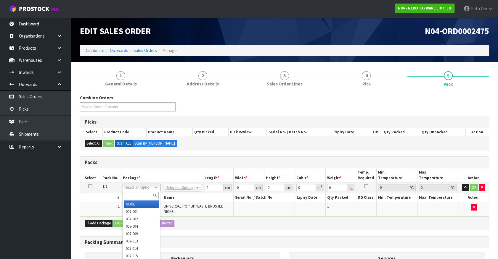
click at [139, 192] on input "text" at bounding box center [141, 195] width 35 height 7
drag, startPoint x: 141, startPoint y: 194, endPoint x: 134, endPoint y: 193, distance: 7.4
click at [123, 193] on div "00" at bounding box center [141, 196] width 37 height 10
type input "011"
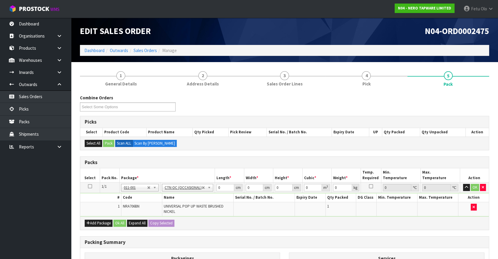
type input "0.32"
drag, startPoint x: 150, startPoint y: 208, endPoint x: 133, endPoint y: 213, distance: 18.2
click at [134, 213] on tbody "1/1 NONE 007-001 007-002 007-004 007-009 007-013 007-014 007-015 007-017 007-01…" at bounding box center [284, 200] width 408 height 34
type input "21"
type input "14"
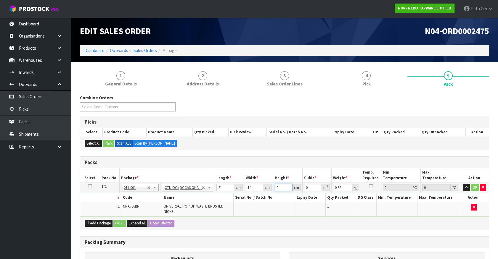
type input "1"
type input "0.000294"
type input "17"
type input "0.004998"
type input "17"
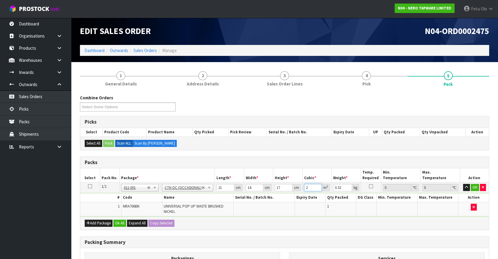
type input "2"
click at [225, 186] on input "21" at bounding box center [225, 187] width 18 height 7
type input "1"
type input "0.000294"
type input "17"
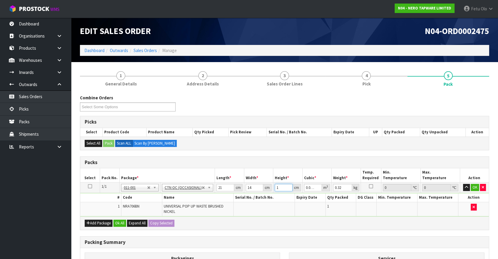
type input "0.004998"
type input "1"
click button "OK" at bounding box center [474, 187] width 8 height 7
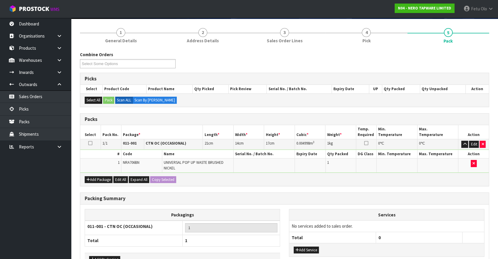
scroll to position [81, 0]
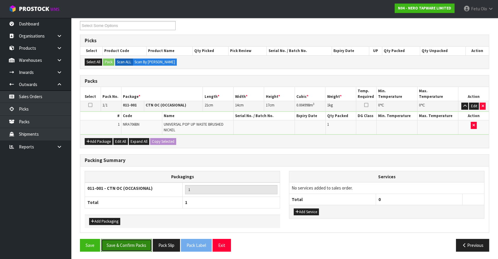
click at [137, 242] on button "Save & Confirm Packs" at bounding box center [126, 245] width 51 height 13
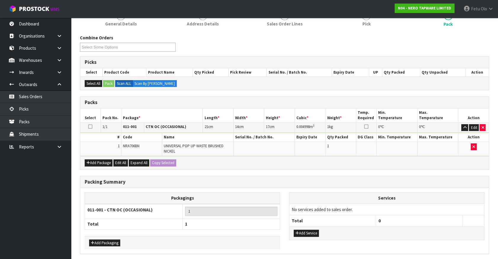
scroll to position [0, 0]
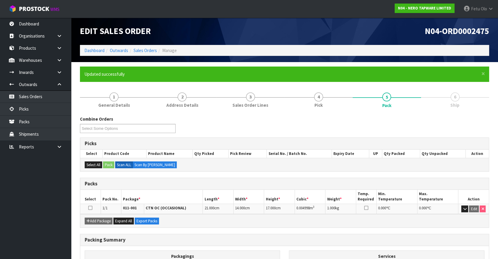
drag, startPoint x: 69, startPoint y: 244, endPoint x: 224, endPoint y: 180, distance: 167.9
click at [224, 179] on div "Packs" at bounding box center [284, 184] width 408 height 12
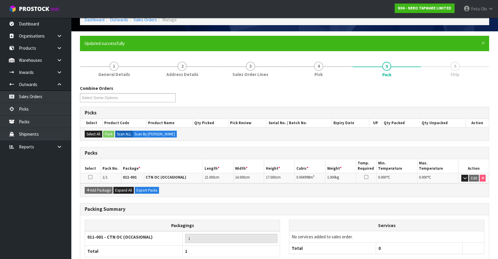
scroll to position [67, 0]
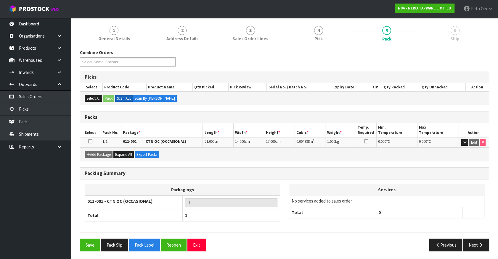
click at [498, 193] on html "Toggle navigation ProStock WMS N04 - NERO TAPWARE LIMITED Fetu Olo Logout Dashb…" at bounding box center [249, 62] width 498 height 259
